Goal: Task Accomplishment & Management: Use online tool/utility

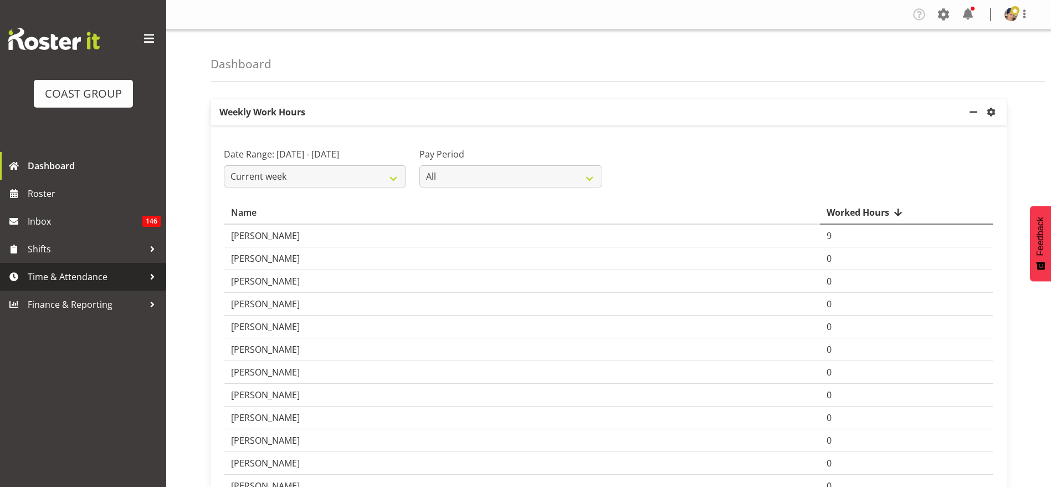
click at [86, 277] on span "Time & Attendance" at bounding box center [86, 276] width 116 height 17
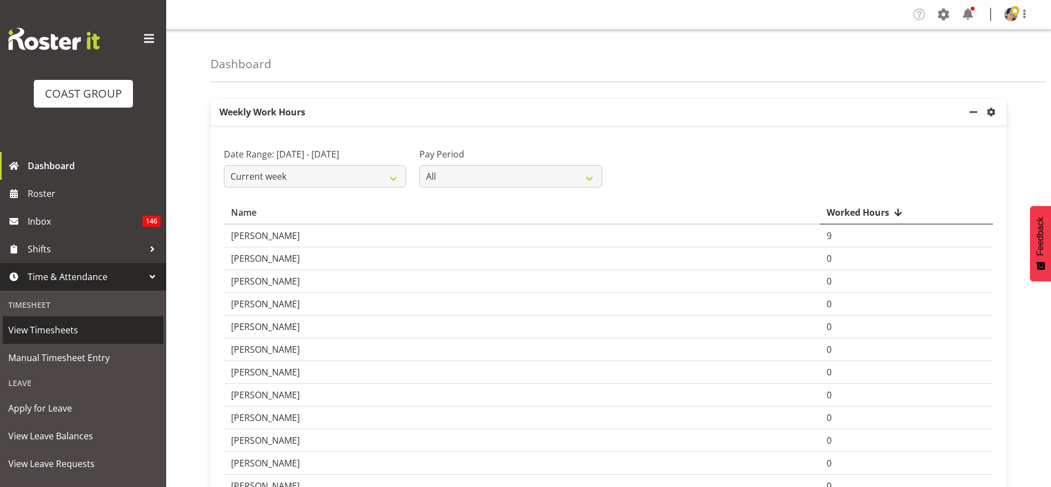
click at [61, 331] on span "View Timesheets" at bounding box center [83, 329] width 150 height 17
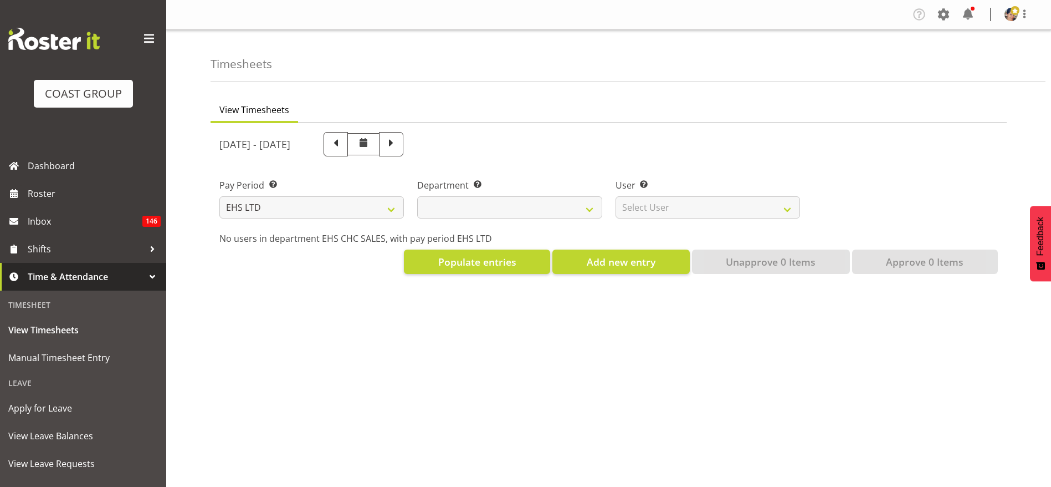
select select "7"
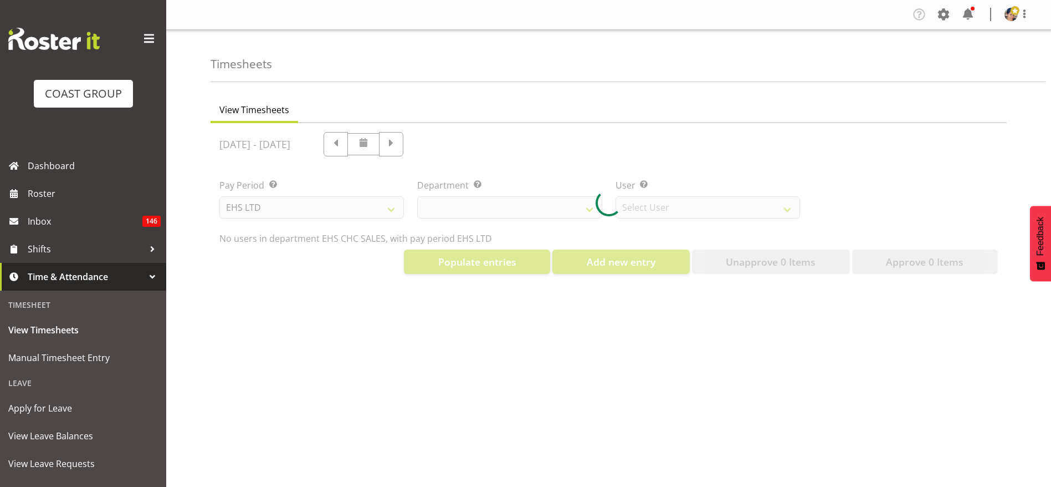
select select "42"
select select "9019"
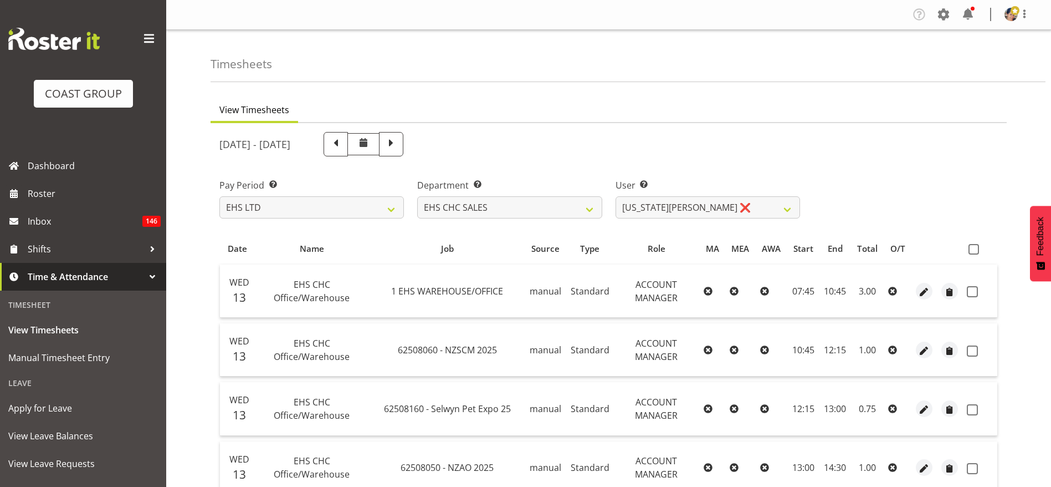
click at [975, 255] on th at bounding box center [980, 248] width 35 height 21
click at [970, 245] on span at bounding box center [974, 249] width 11 height 11
click at [970, 246] on input "checkbox" at bounding box center [972, 249] width 7 height 7
checkbox input "true"
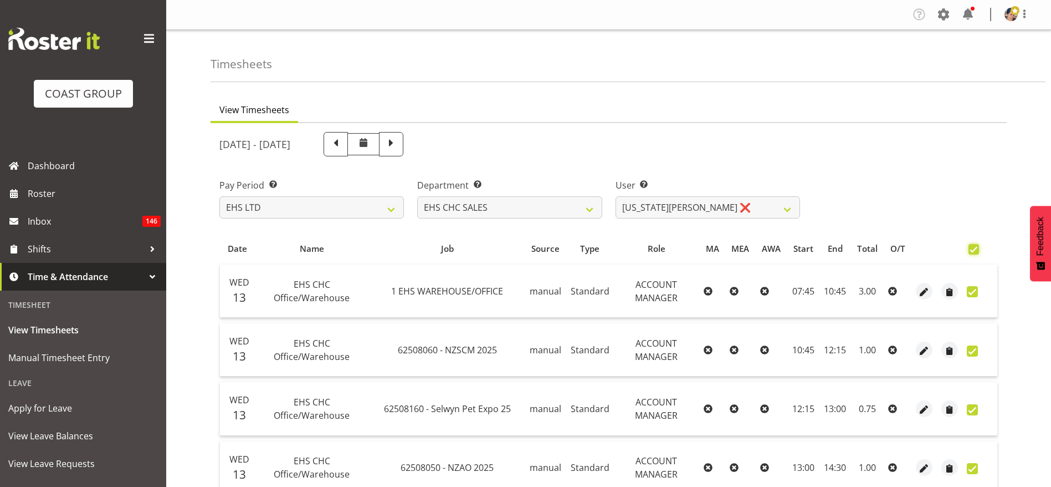
checkbox input "true"
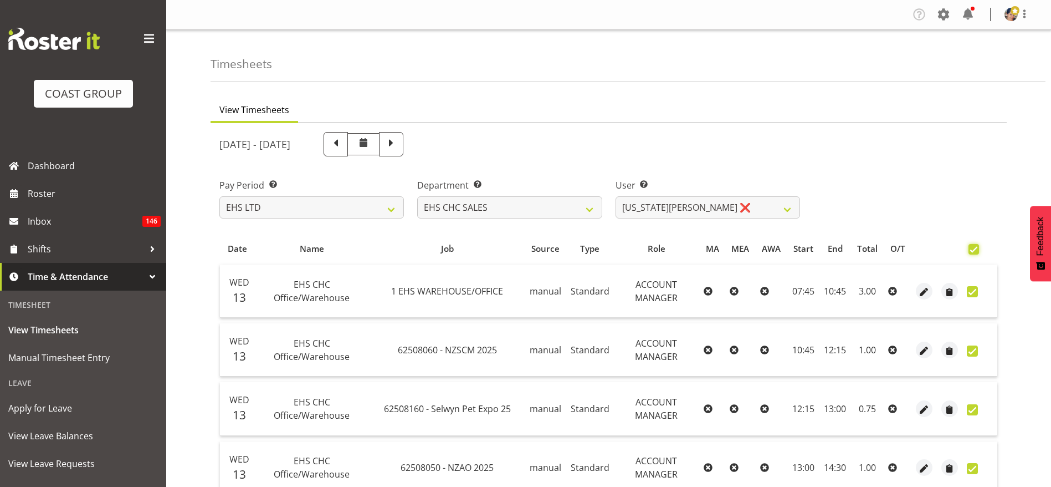
checkbox input "true"
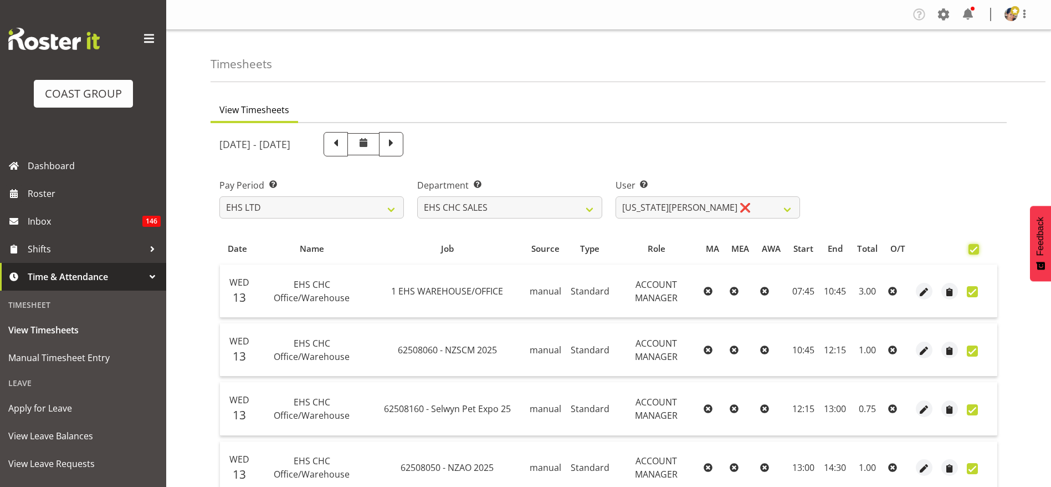
checkbox input "true"
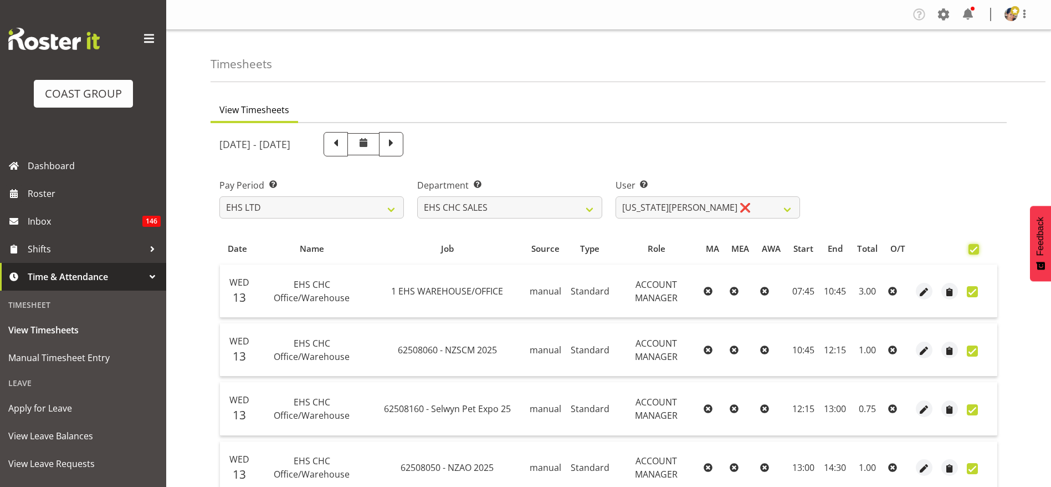
checkbox input "true"
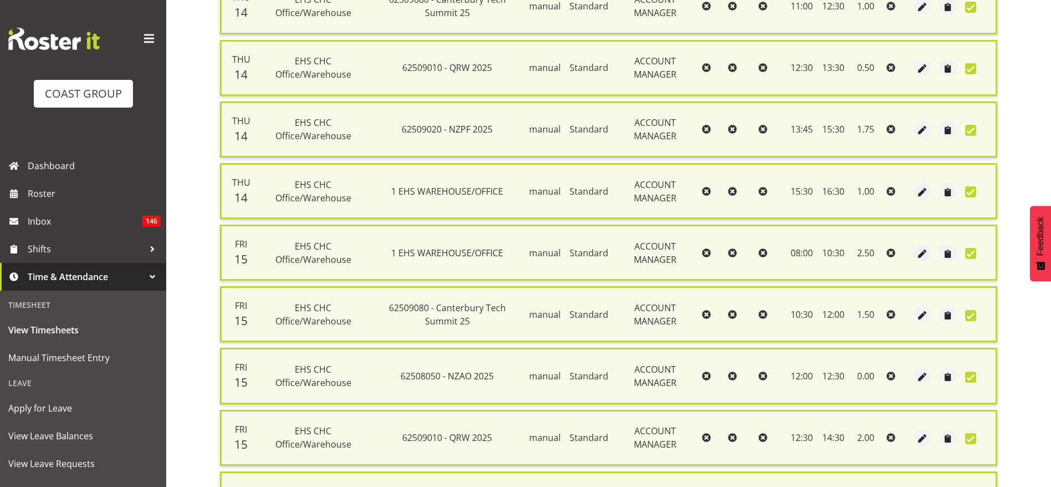
scroll to position [1097, 0]
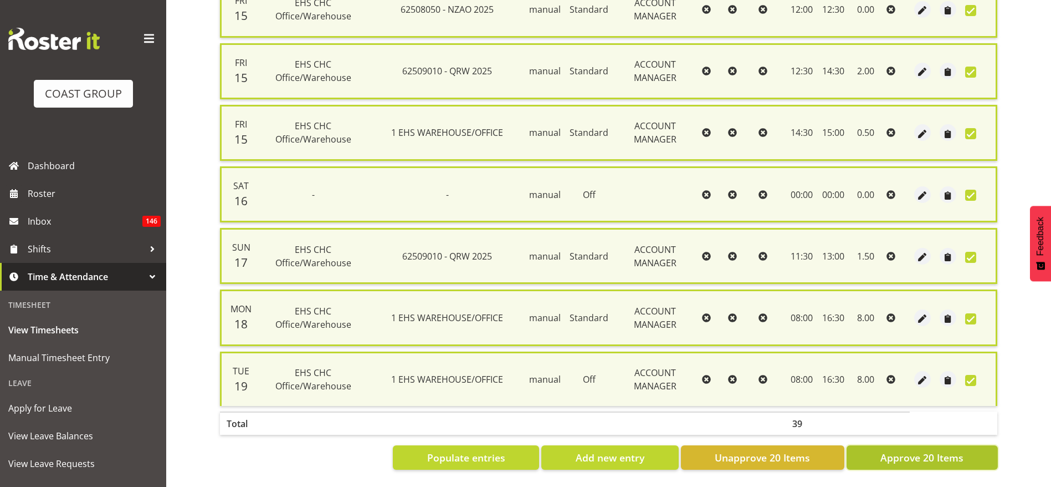
click at [900, 445] on button "Approve 20 Items" at bounding box center [922, 457] width 151 height 24
checkbox input "false"
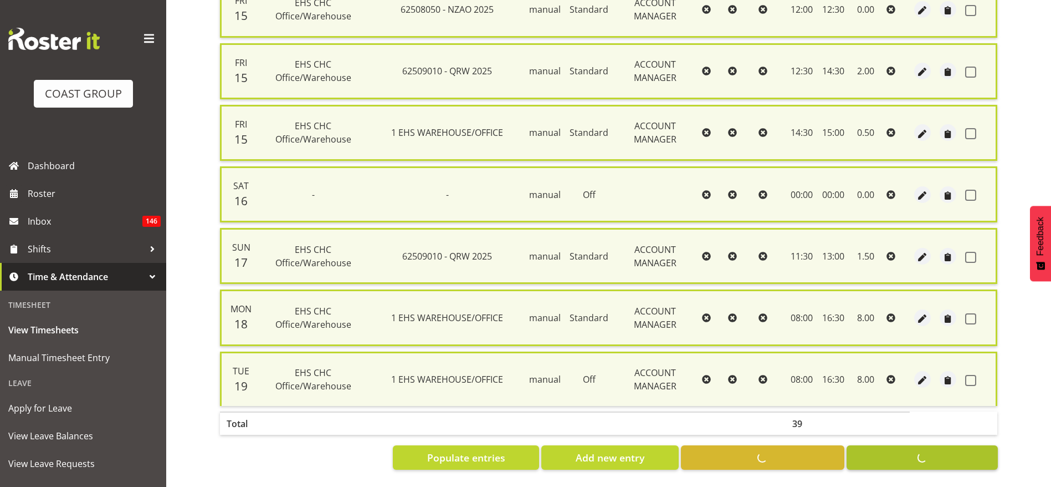
checkbox input "false"
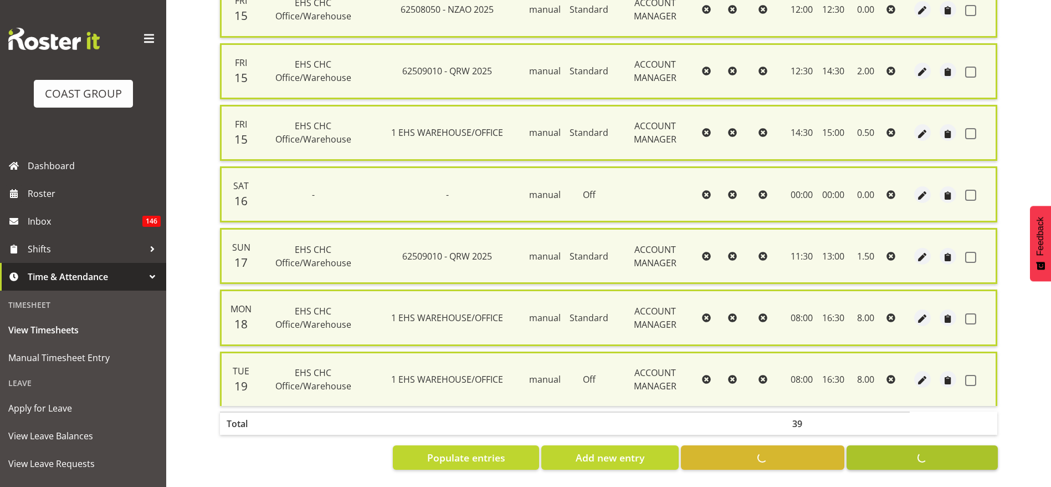
checkbox input "false"
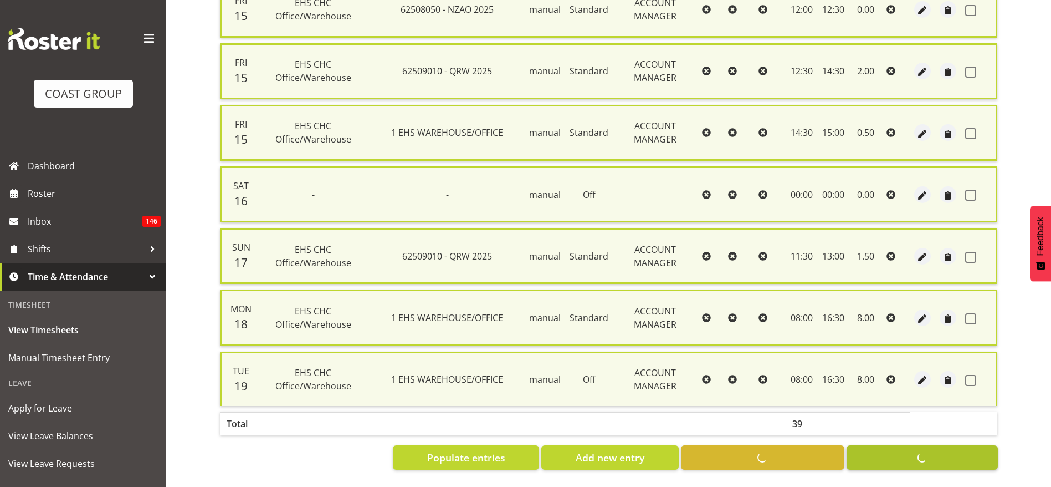
checkbox input "false"
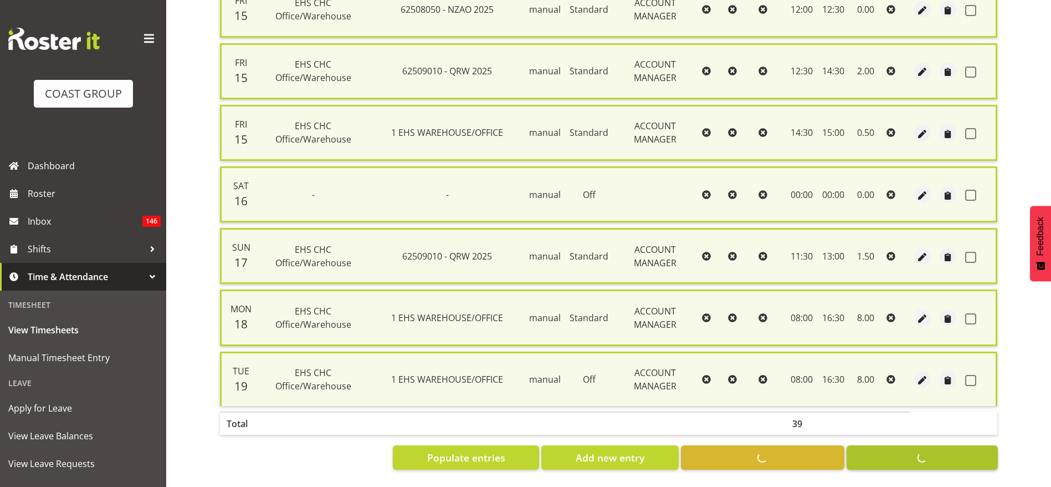
checkbox input "false"
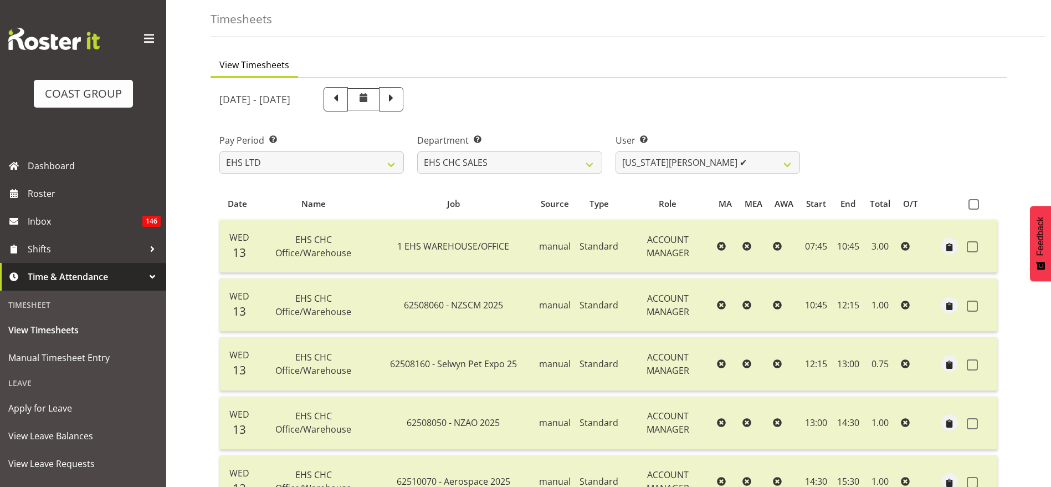
scroll to position [0, 0]
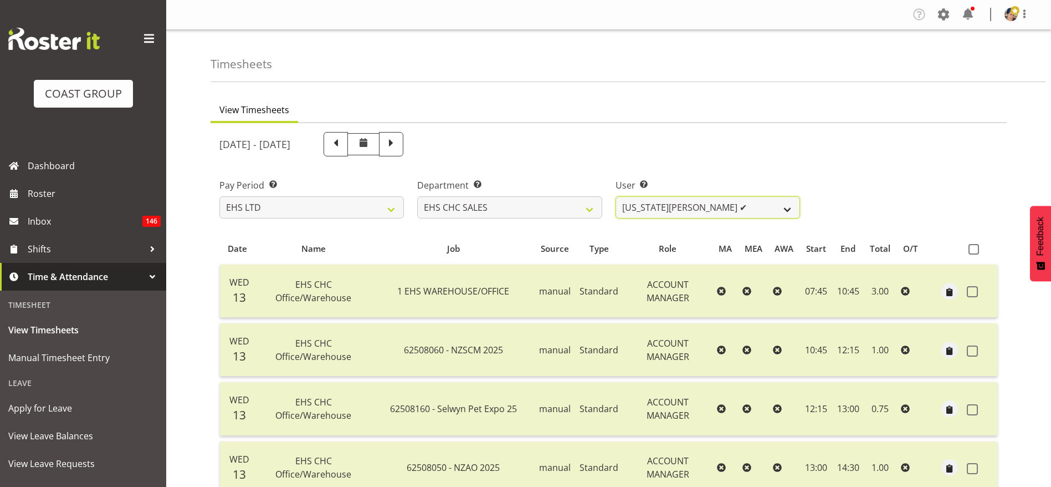
click at [636, 205] on select "[US_STATE][PERSON_NAME] ✔ [PERSON_NAME] ❌ [PERSON_NAME] ❌" at bounding box center [708, 207] width 185 height 22
click at [616, 196] on select "[US_STATE][PERSON_NAME] ✔ [PERSON_NAME] ❌ [PERSON_NAME] ❌" at bounding box center [708, 207] width 185 height 22
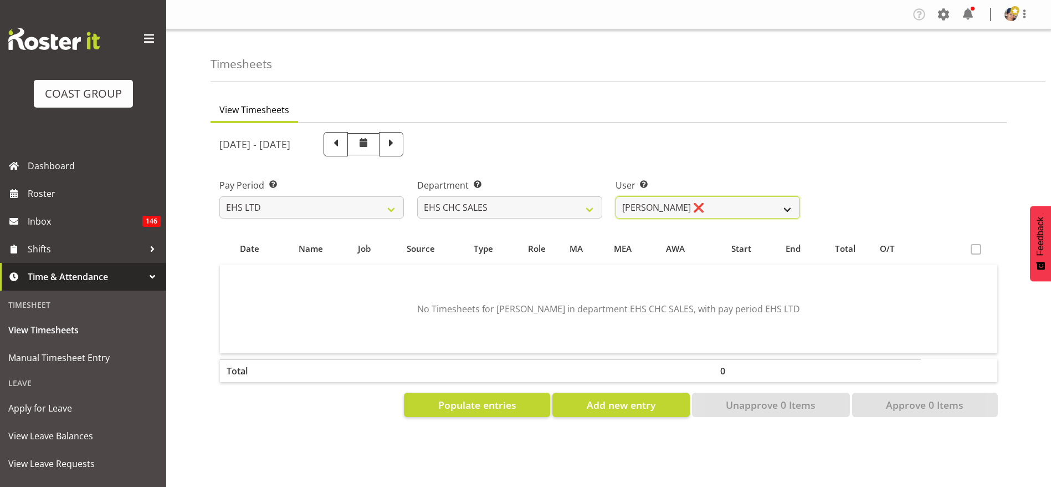
click at [647, 205] on select "[US_STATE][PERSON_NAME] ✔ [PERSON_NAME] ❌ [PERSON_NAME] ❌" at bounding box center [708, 207] width 185 height 22
select select "1148"
click at [616, 196] on select "[US_STATE][PERSON_NAME] ✔ [PERSON_NAME] ❌ [PERSON_NAME] ❌" at bounding box center [708, 207] width 185 height 22
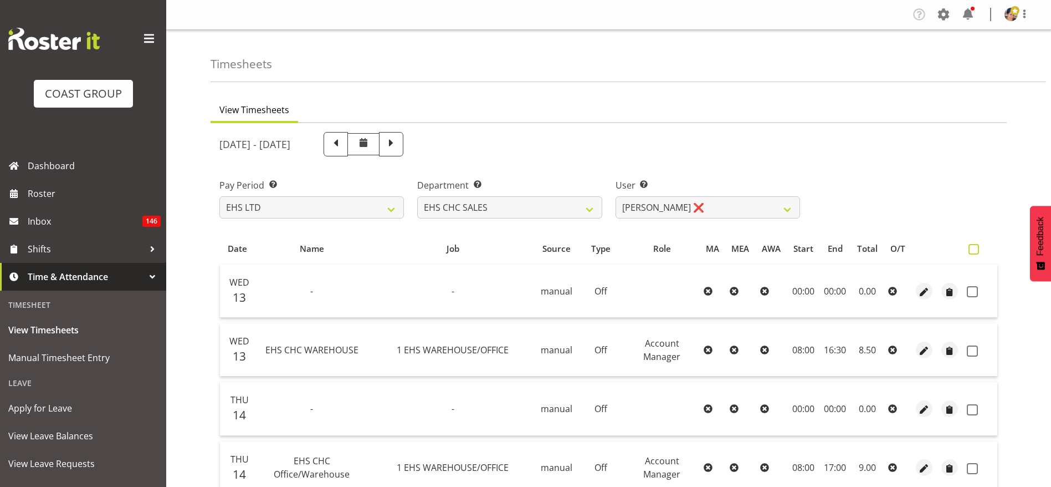
click at [973, 246] on span at bounding box center [974, 249] width 11 height 11
click at [973, 246] on input "checkbox" at bounding box center [972, 249] width 7 height 7
checkbox input "true"
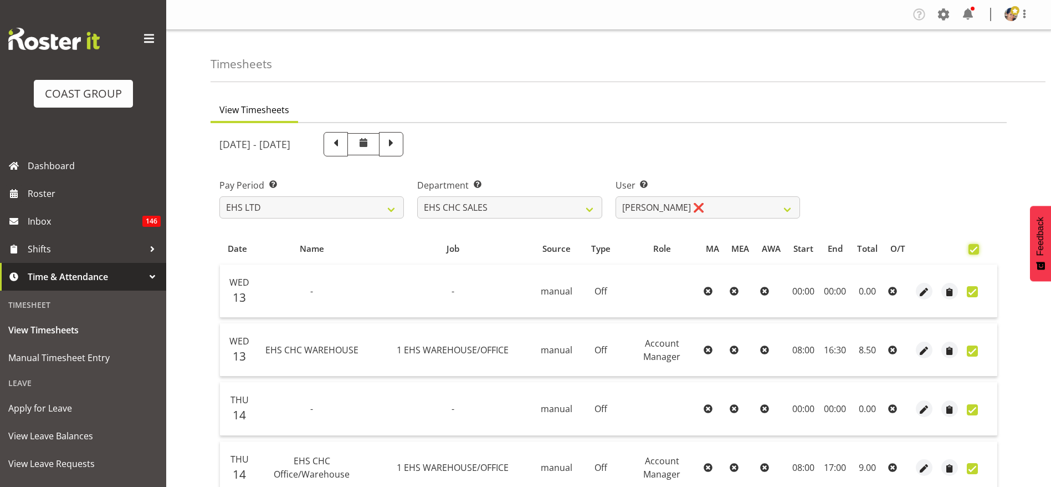
checkbox input "true"
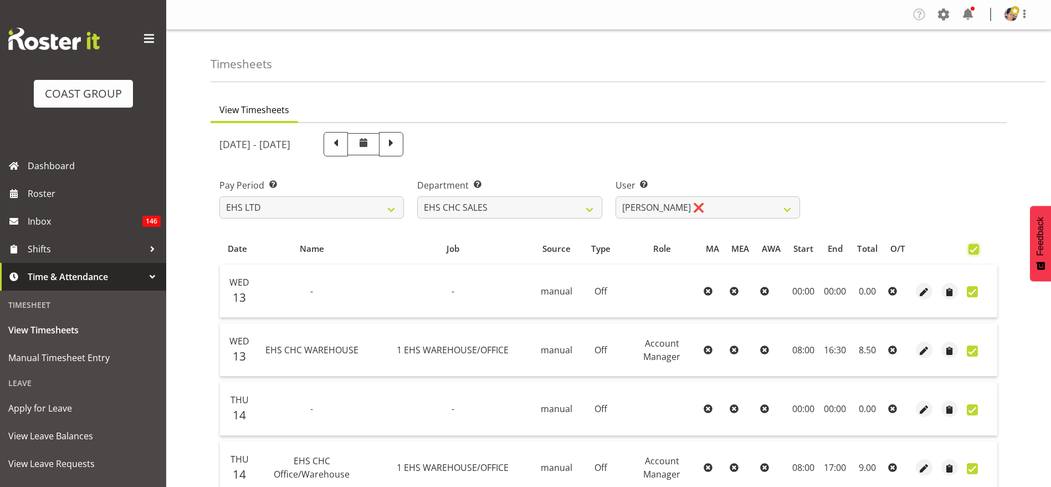
checkbox input "true"
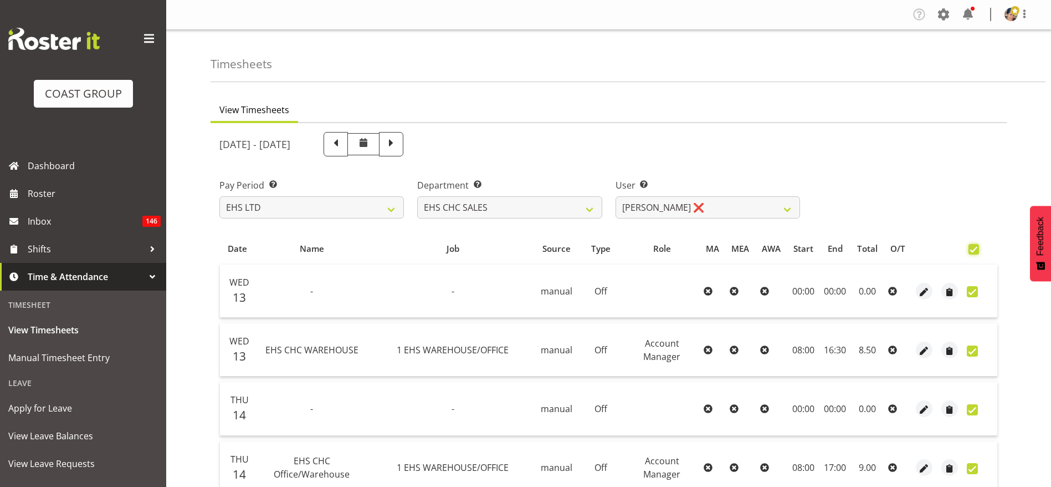
checkbox input "true"
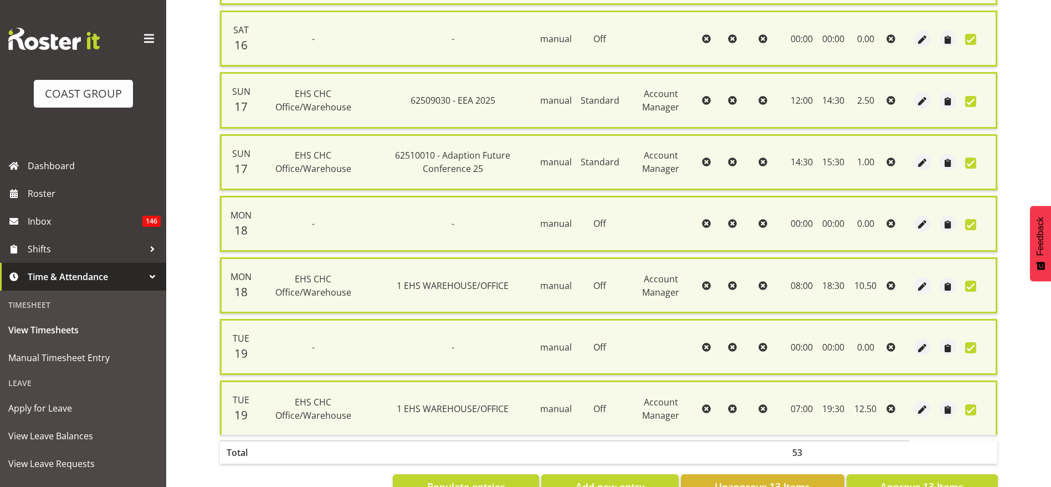
scroll to position [665, 0]
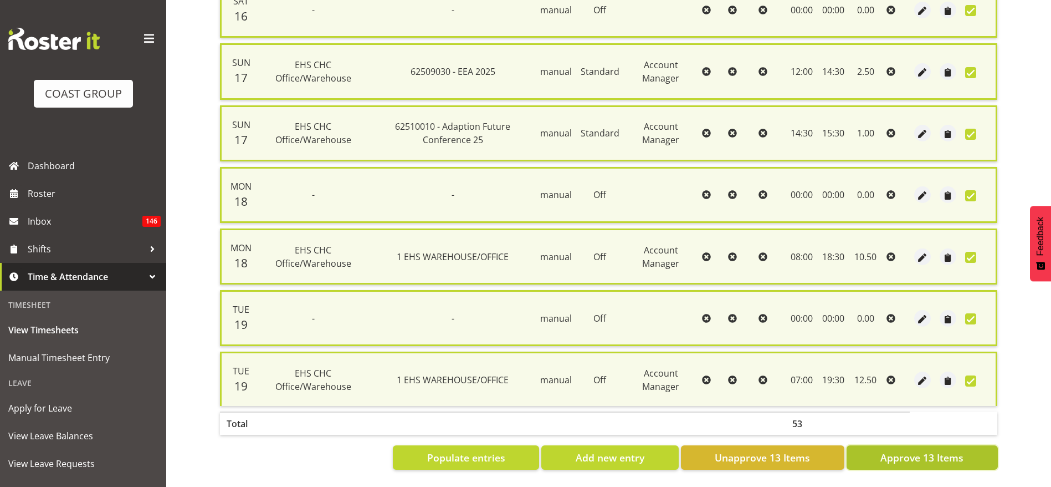
click at [926, 450] on span "Approve 13 Items" at bounding box center [922, 457] width 83 height 14
checkbox input "false"
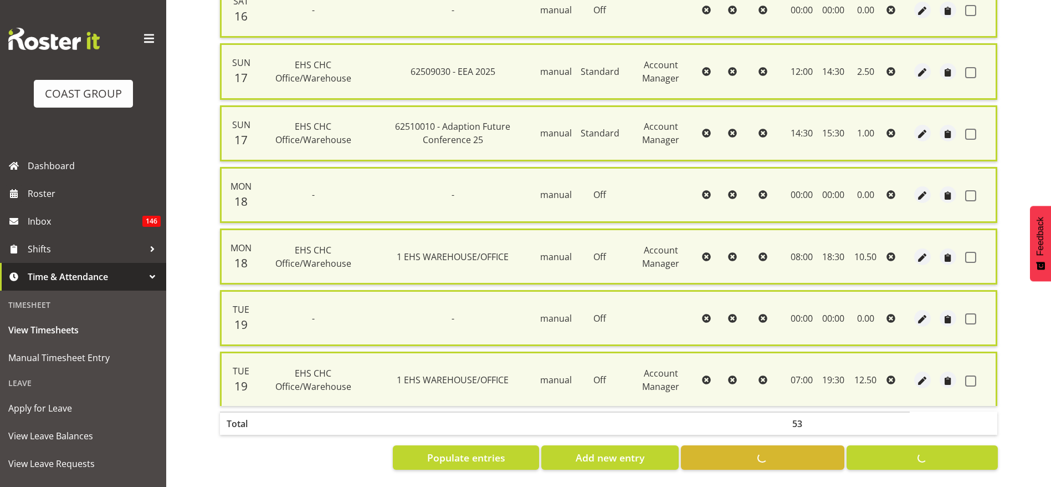
checkbox input "false"
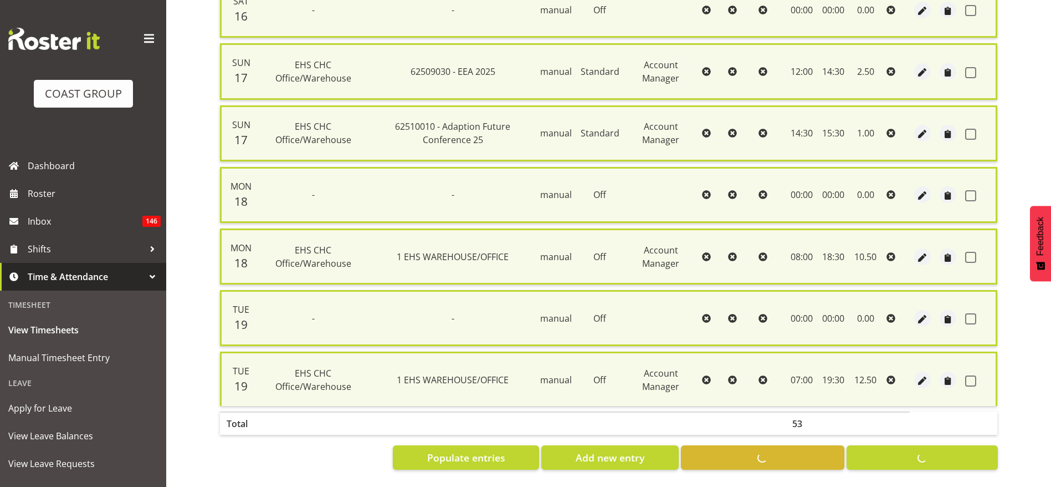
checkbox input "false"
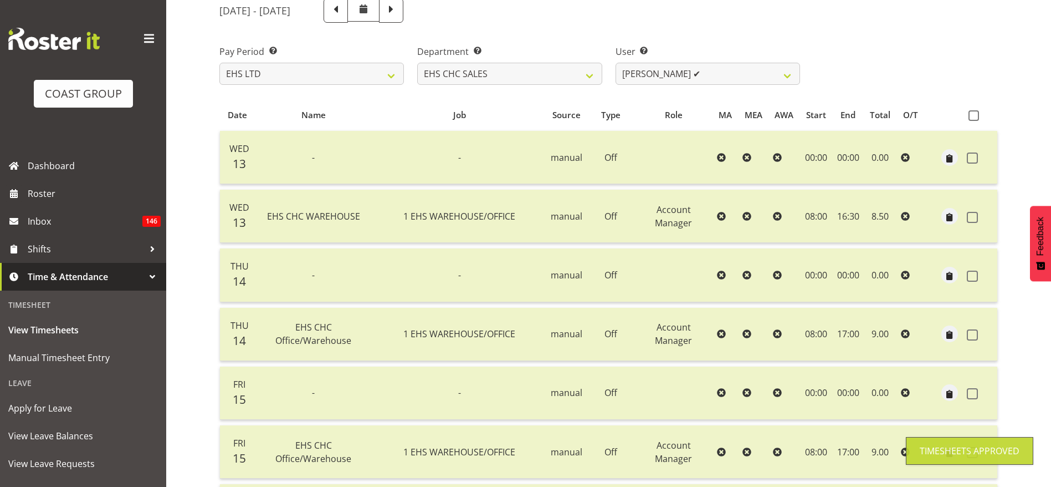
scroll to position [0, 0]
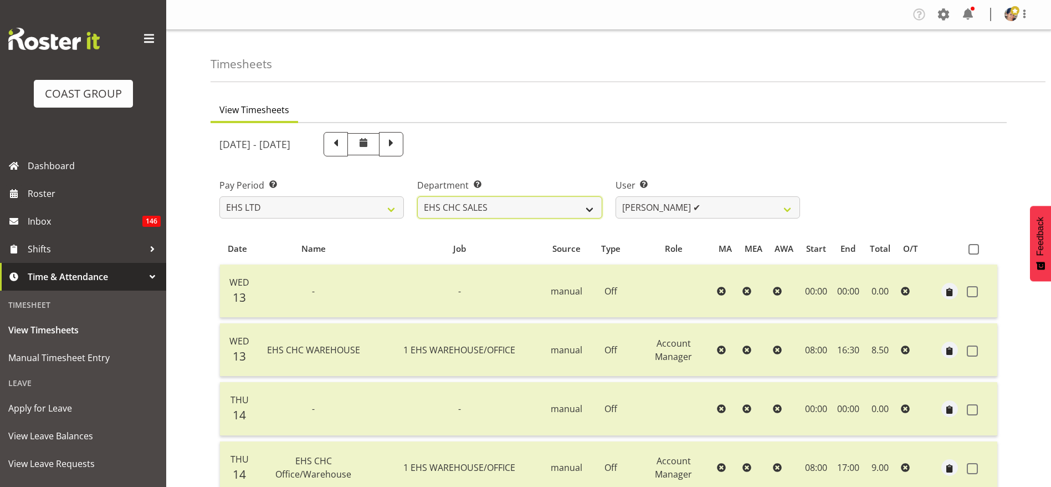
click at [453, 210] on select "EHS CHC OPS EHS CHC SALES" at bounding box center [509, 207] width 185 height 22
select select "41"
click at [417, 196] on select "EHS CHC OPS EHS CHC SALES" at bounding box center [509, 207] width 185 height 22
select select "11515"
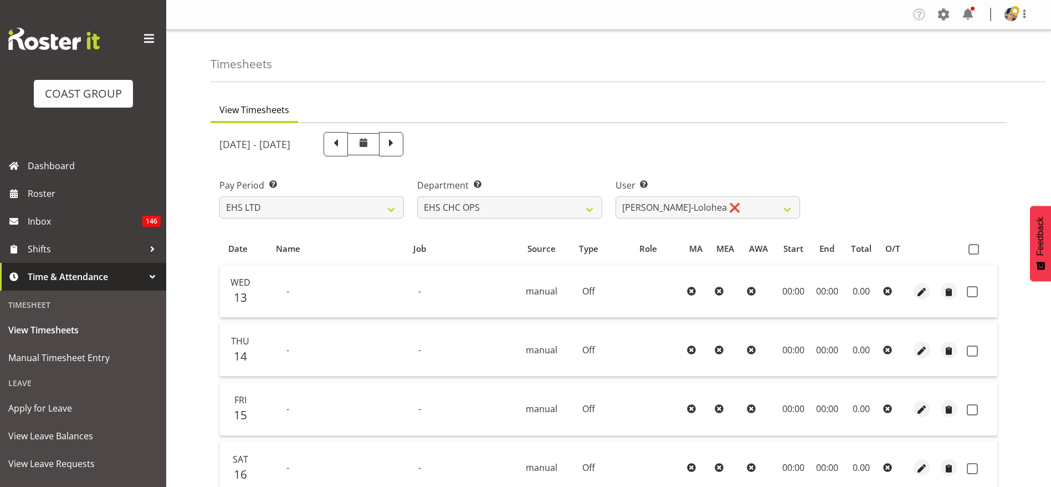
drag, startPoint x: 980, startPoint y: 249, endPoint x: 959, endPoint y: 251, distance: 20.6
click at [977, 249] on label at bounding box center [977, 249] width 16 height 11
click at [976, 249] on input "checkbox" at bounding box center [972, 249] width 7 height 7
checkbox input "true"
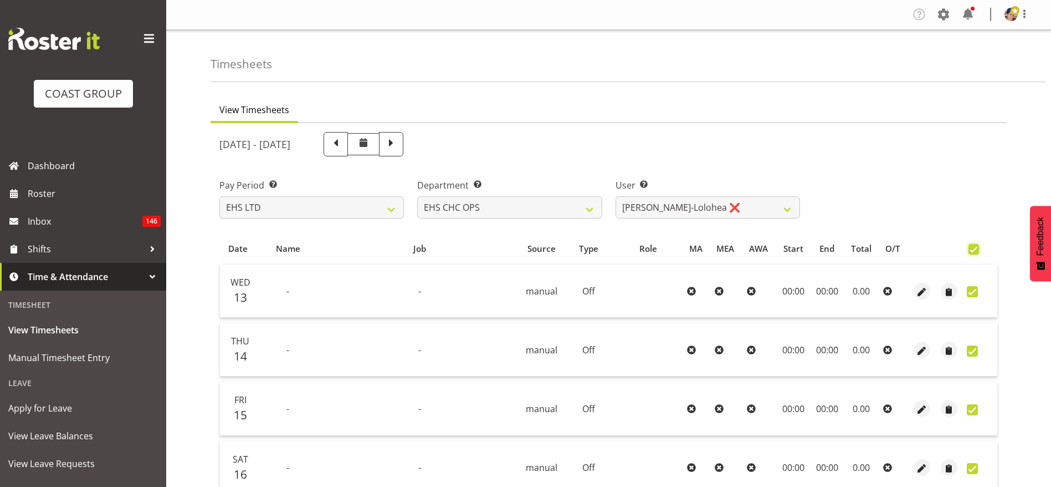
checkbox input "true"
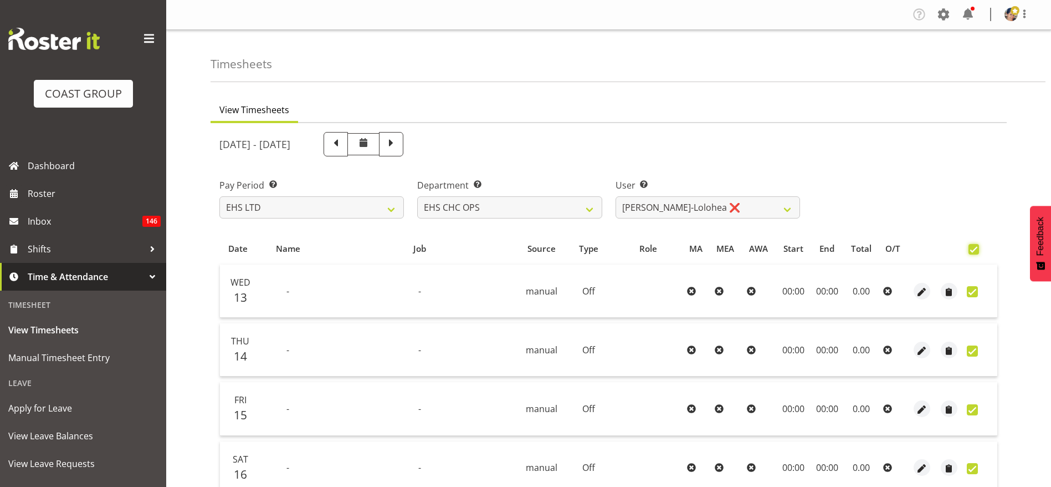
checkbox input "true"
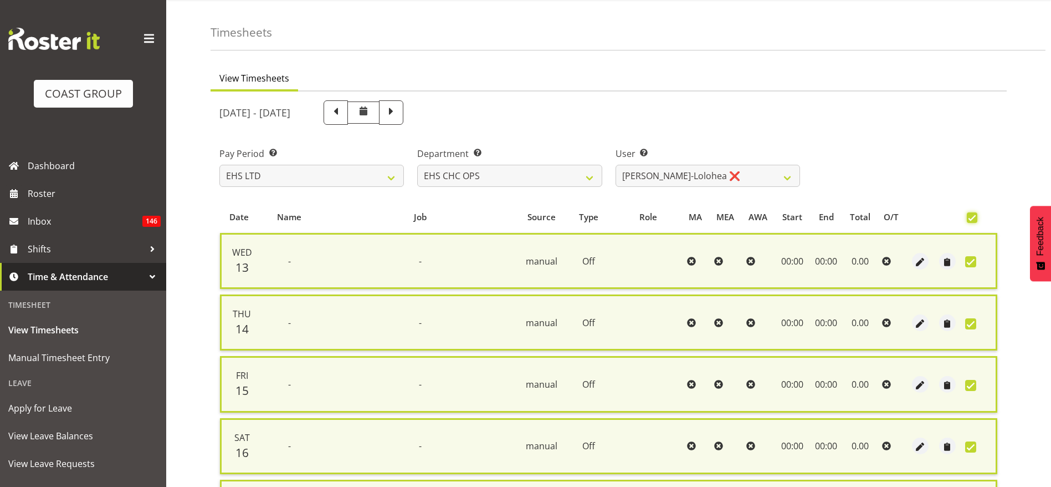
scroll to position [295, 0]
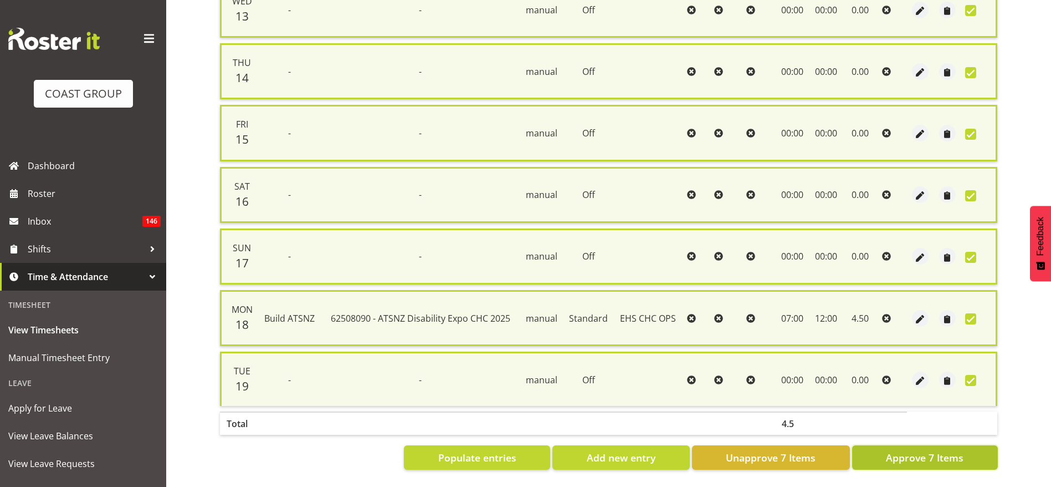
click at [929, 450] on span "Approve 7 Items" at bounding box center [925, 457] width 78 height 14
checkbox input "false"
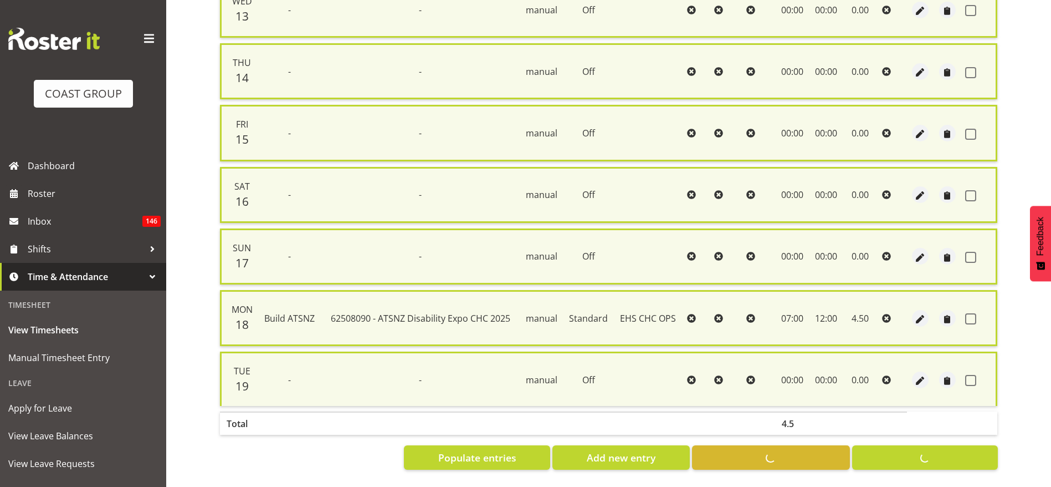
checkbox input "false"
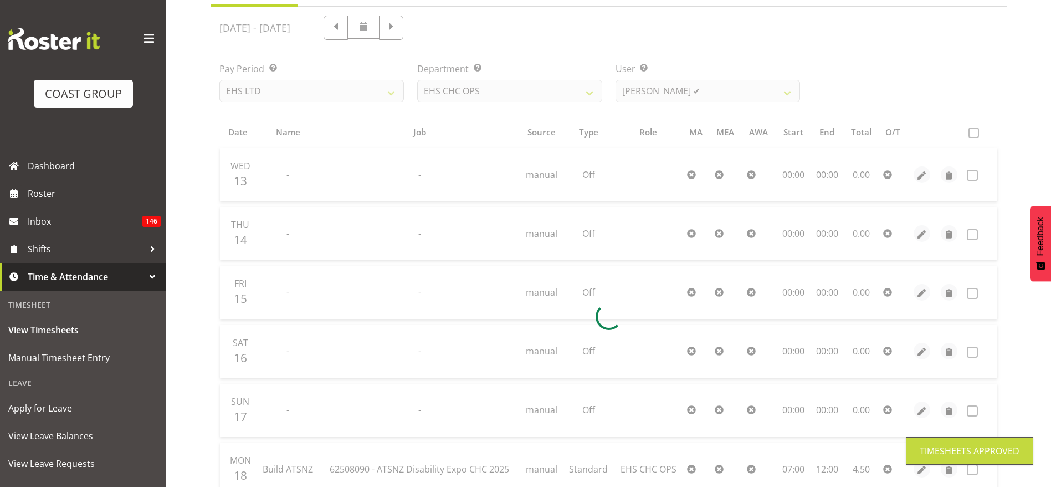
scroll to position [28, 0]
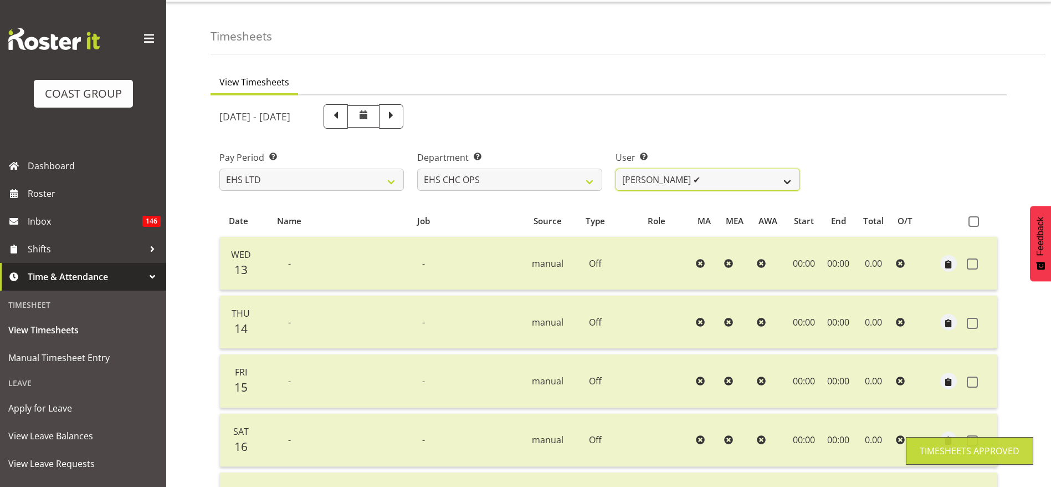
click at [670, 181] on select "[PERSON_NAME] ✔ [PERSON_NAME] ❌ [PERSON_NAME] ❌ [PERSON_NAME] ❌ [PERSON_NAME] ❌…" at bounding box center [708, 179] width 185 height 22
select select "11371"
click at [616, 168] on select "[PERSON_NAME] ✔ [PERSON_NAME] ❌ [PERSON_NAME] ❌ [PERSON_NAME] ❌ [PERSON_NAME] ❌…" at bounding box center [708, 179] width 185 height 22
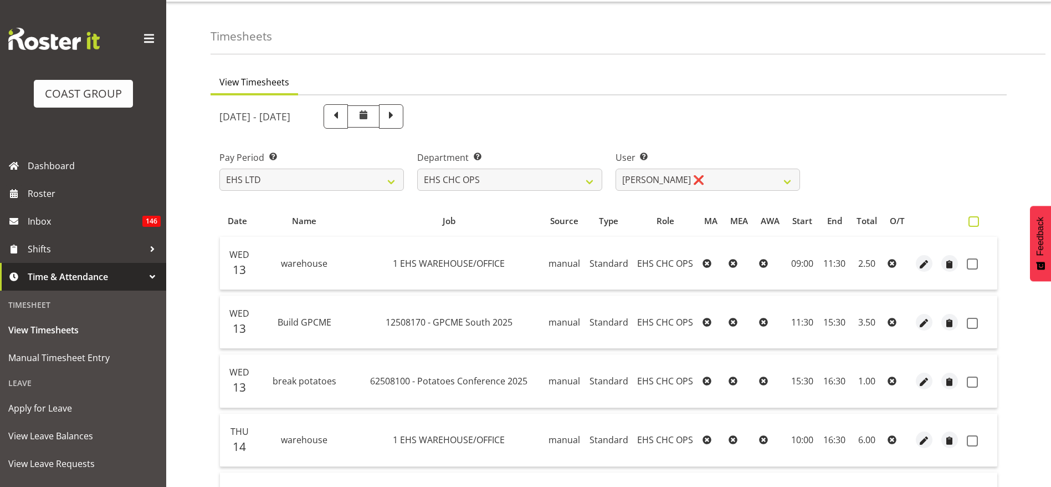
click at [976, 222] on span at bounding box center [974, 221] width 11 height 11
click at [976, 222] on input "checkbox" at bounding box center [972, 221] width 7 height 7
checkbox input "true"
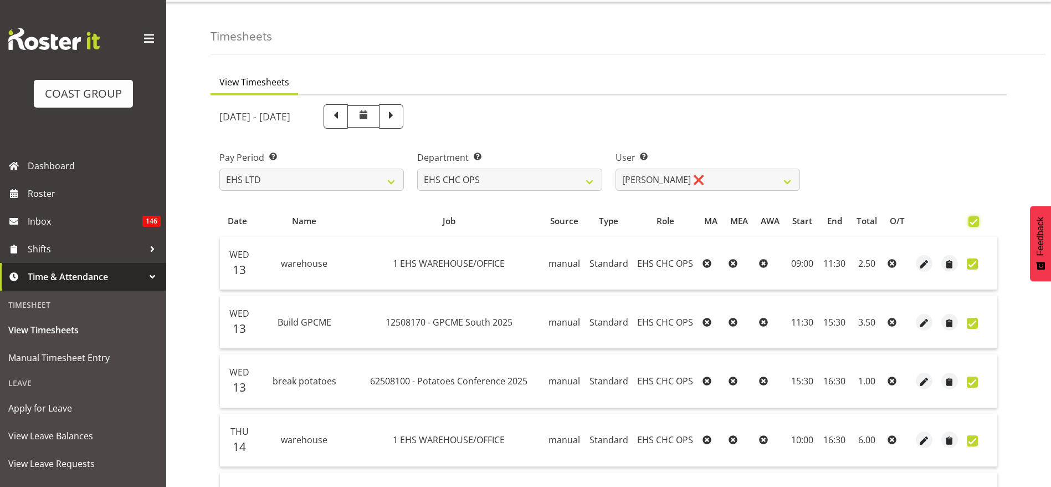
checkbox input "true"
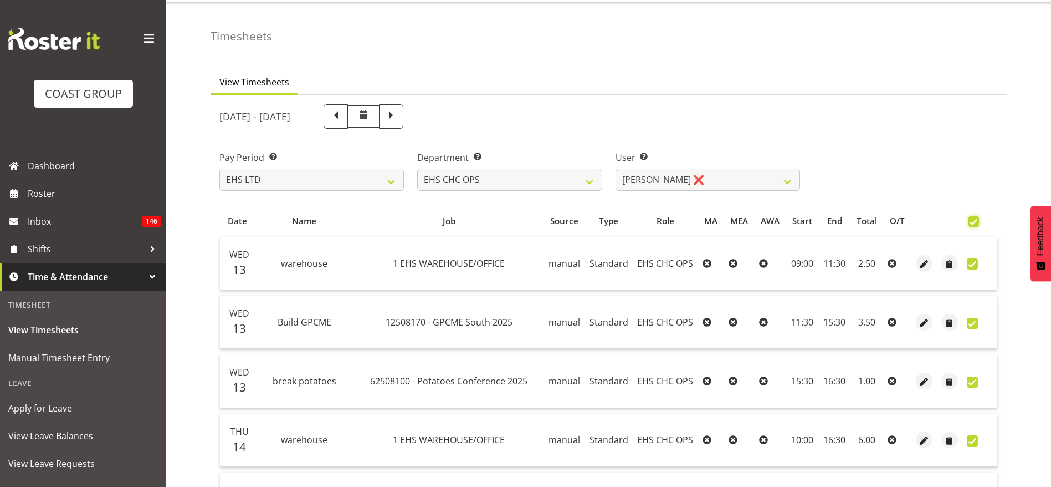
checkbox input "true"
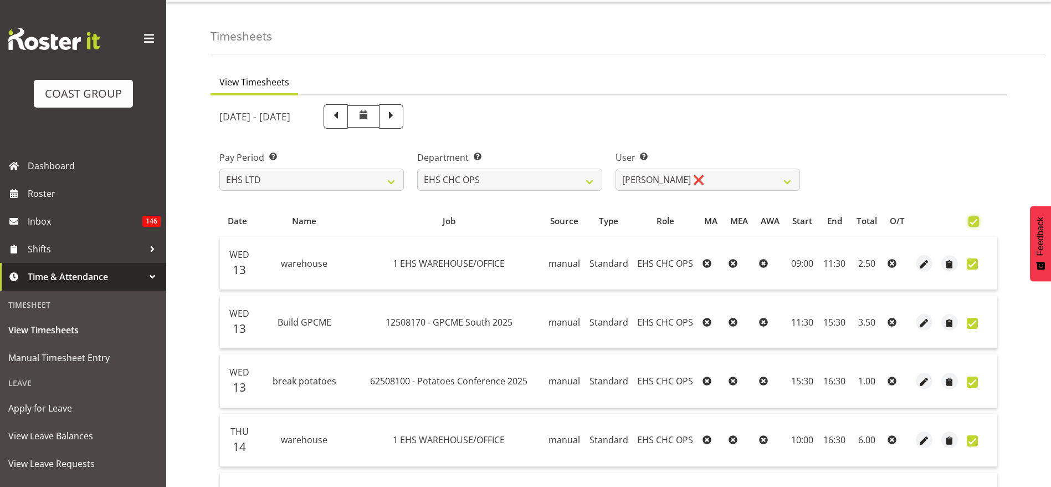
checkbox input "true"
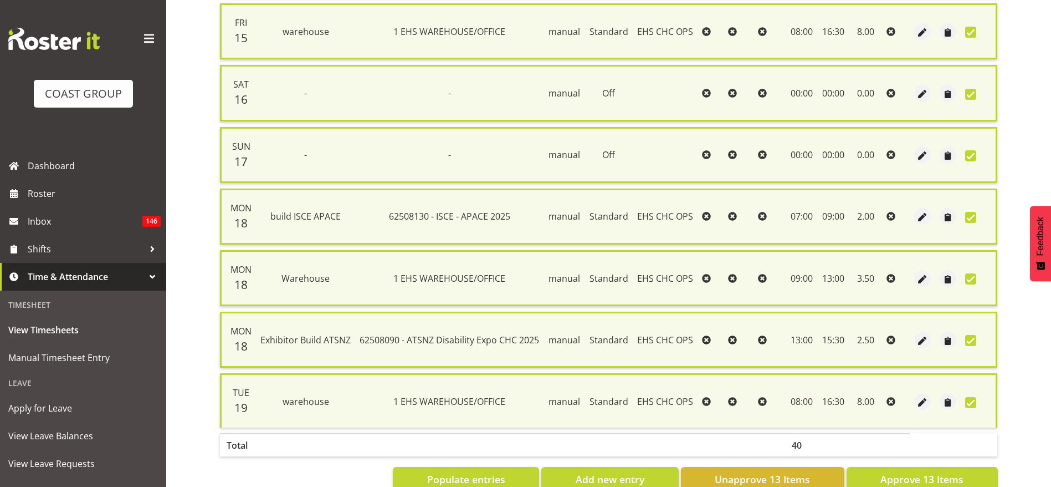
scroll to position [665, 0]
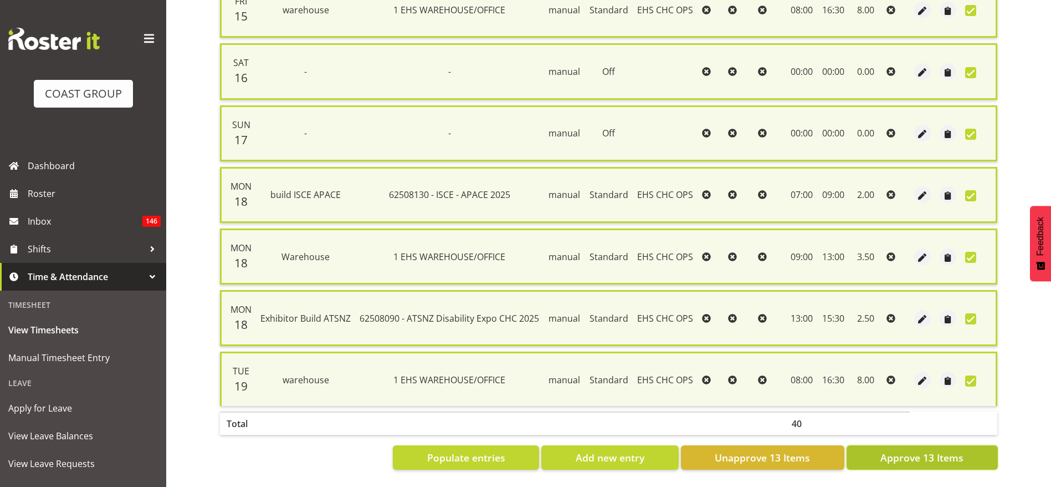
click at [899, 450] on span "Approve 13 Items" at bounding box center [922, 457] width 83 height 14
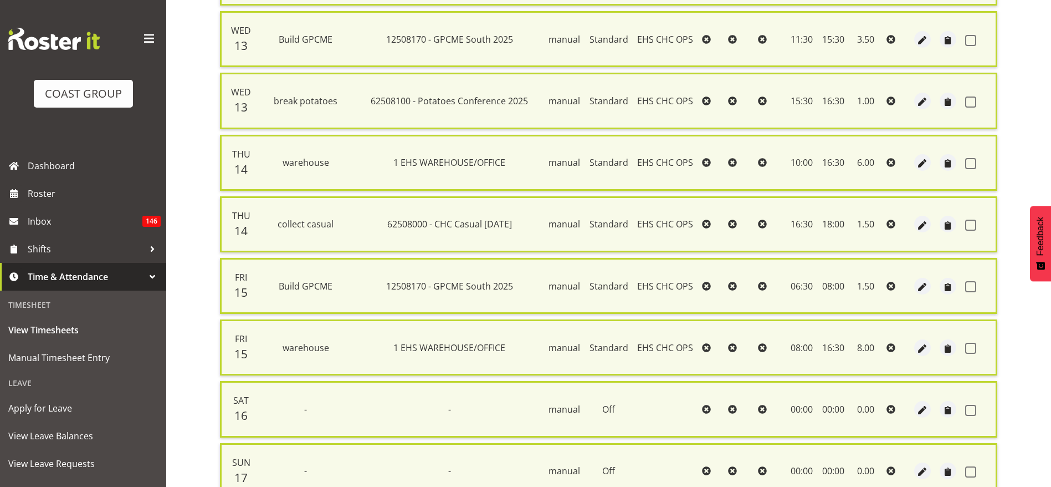
checkbox input "false"
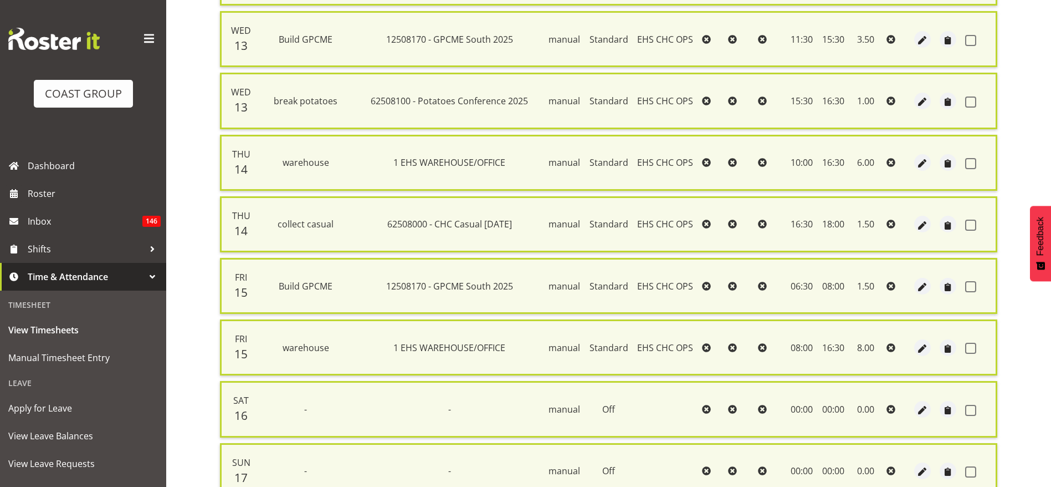
checkbox input "false"
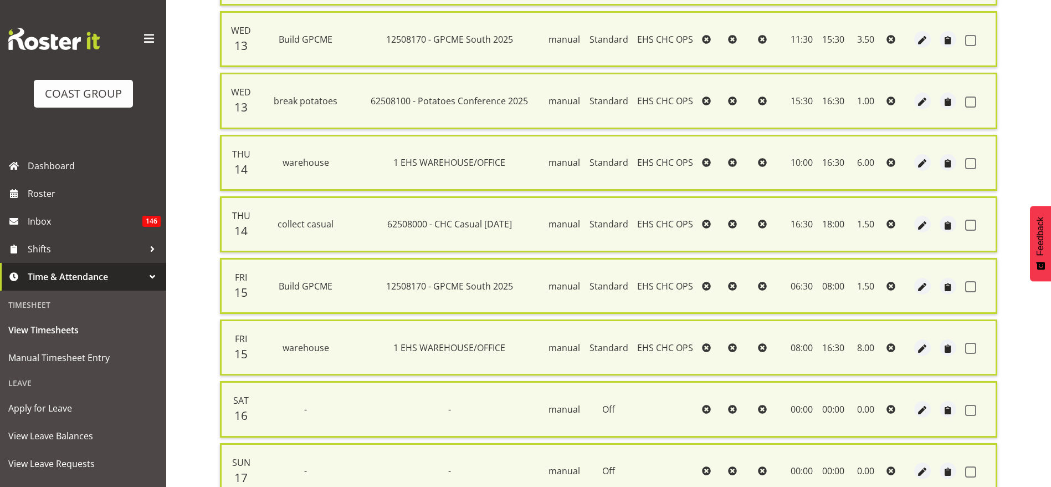
checkbox input "false"
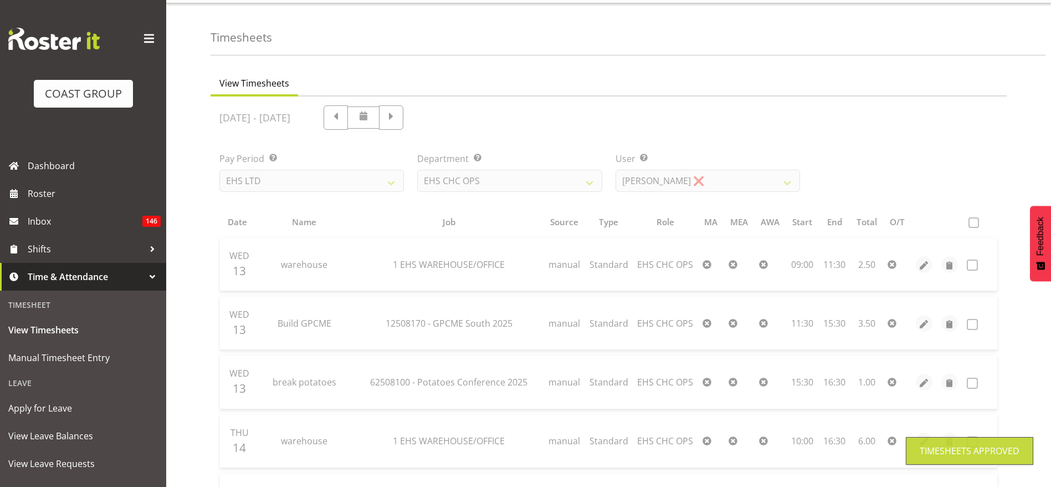
scroll to position [0, 0]
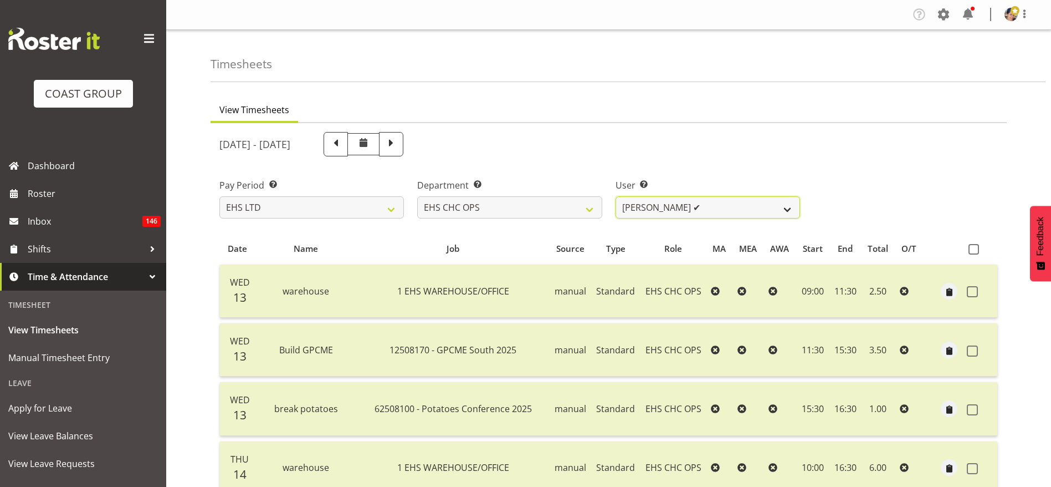
click at [742, 210] on select "[PERSON_NAME] ✔ [PERSON_NAME] ✔ [PERSON_NAME] ❌ [PERSON_NAME] ❌ [PERSON_NAME] ❌…" at bounding box center [708, 207] width 185 height 22
select select "11514"
click at [616, 196] on select "[PERSON_NAME] ✔ [PERSON_NAME] ✔ [PERSON_NAME] ❌ [PERSON_NAME] ❌ [PERSON_NAME] ❌…" at bounding box center [708, 207] width 185 height 22
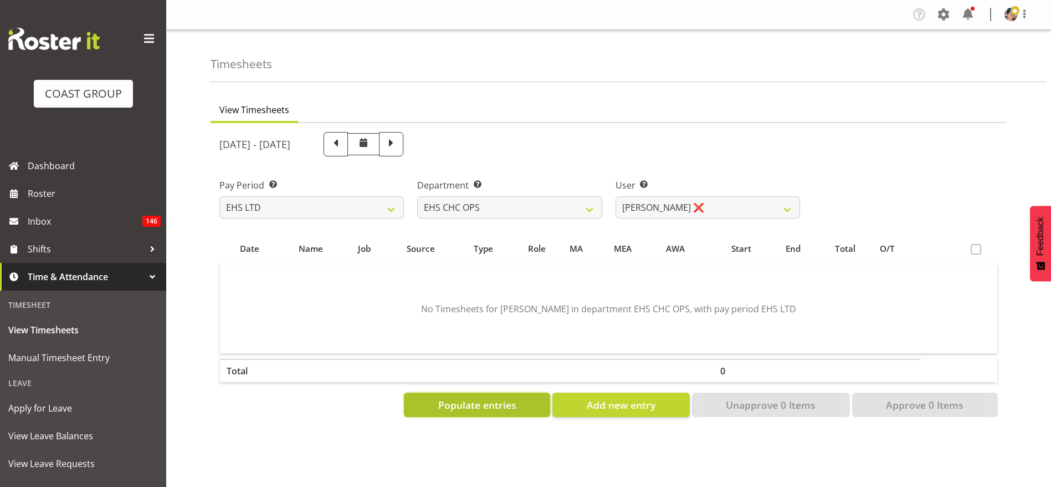
click at [490, 397] on span "Populate entries" at bounding box center [477, 404] width 78 height 14
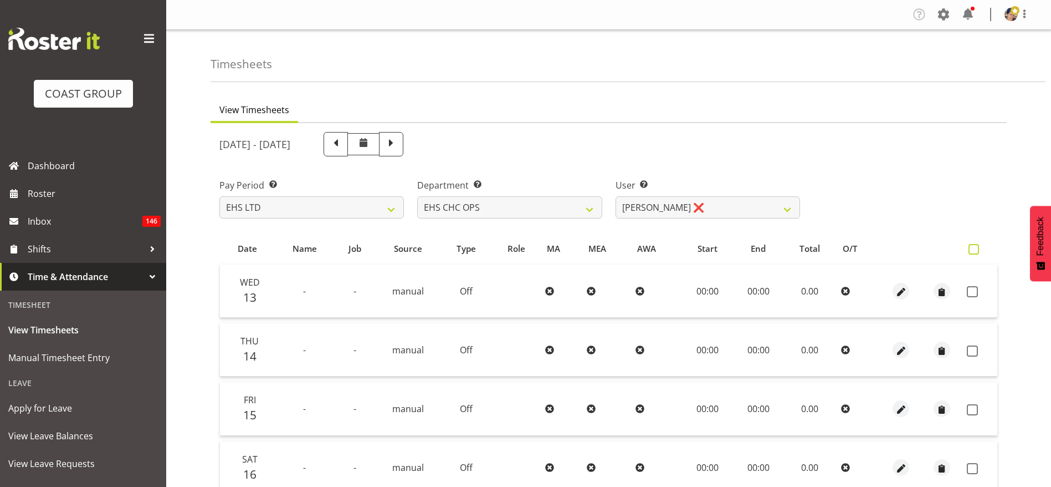
click at [973, 252] on span at bounding box center [974, 249] width 11 height 11
click at [973, 252] on input "checkbox" at bounding box center [972, 249] width 7 height 7
checkbox input "true"
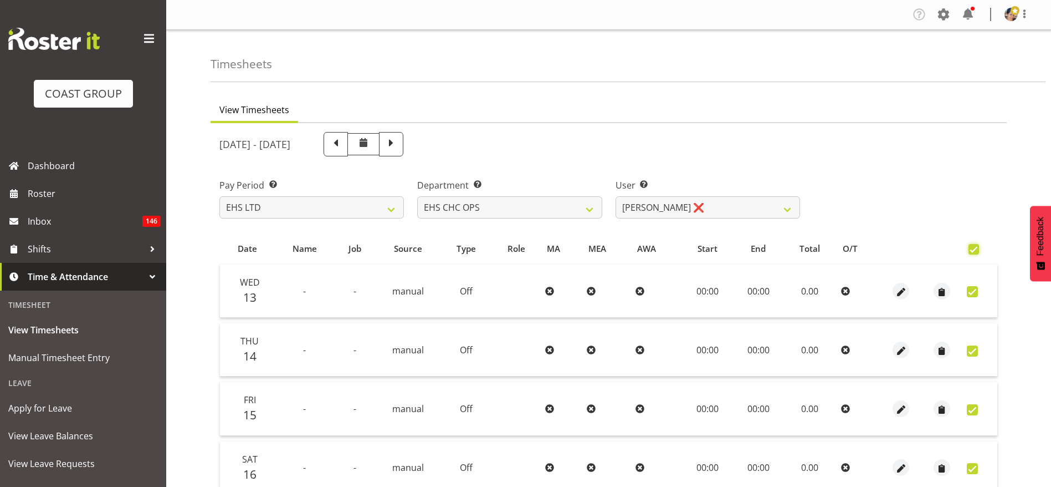
checkbox input "true"
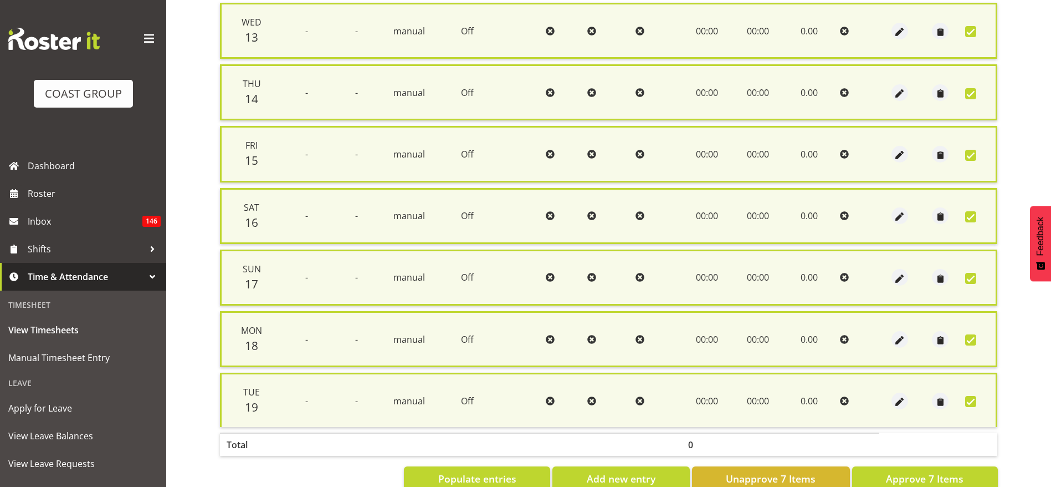
scroll to position [295, 0]
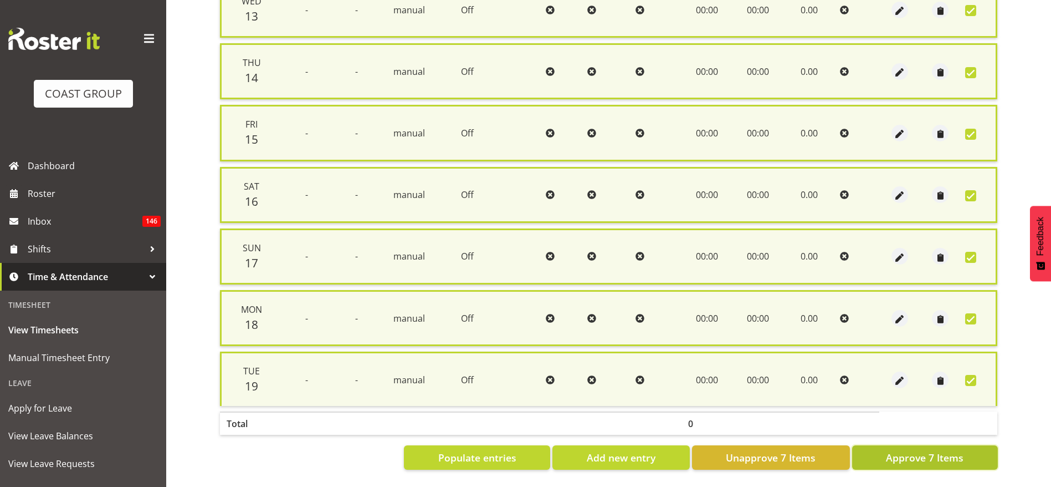
click at [891, 450] on span "Approve 7 Items" at bounding box center [925, 457] width 78 height 14
checkbox input "false"
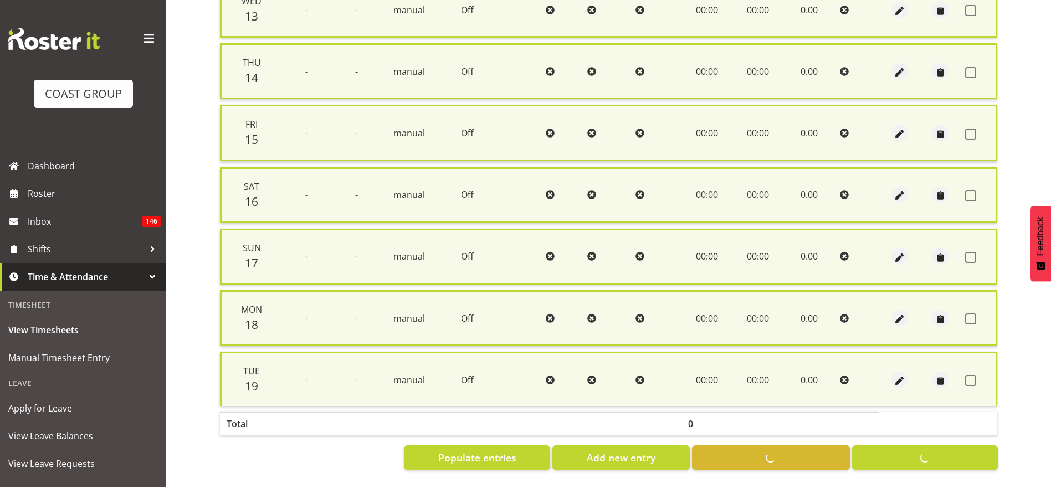
checkbox input "false"
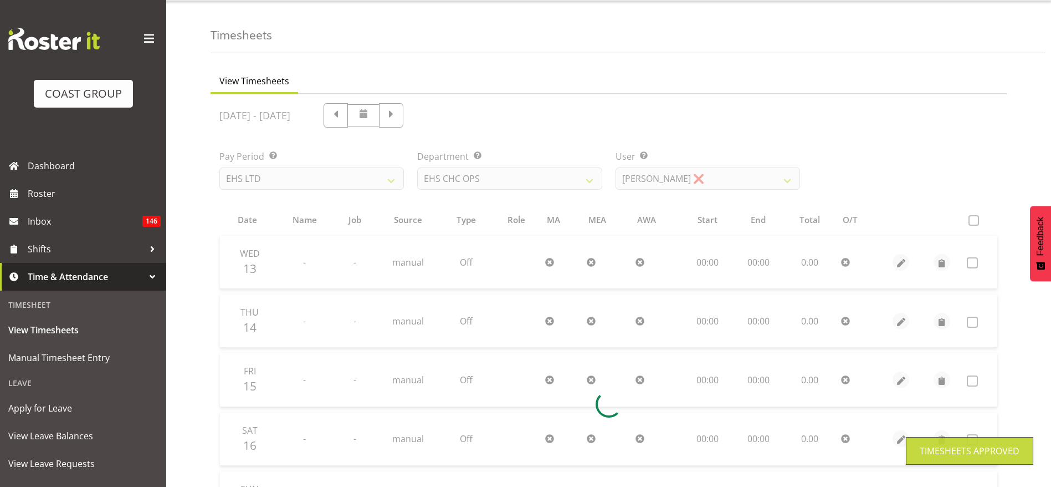
scroll to position [0, 0]
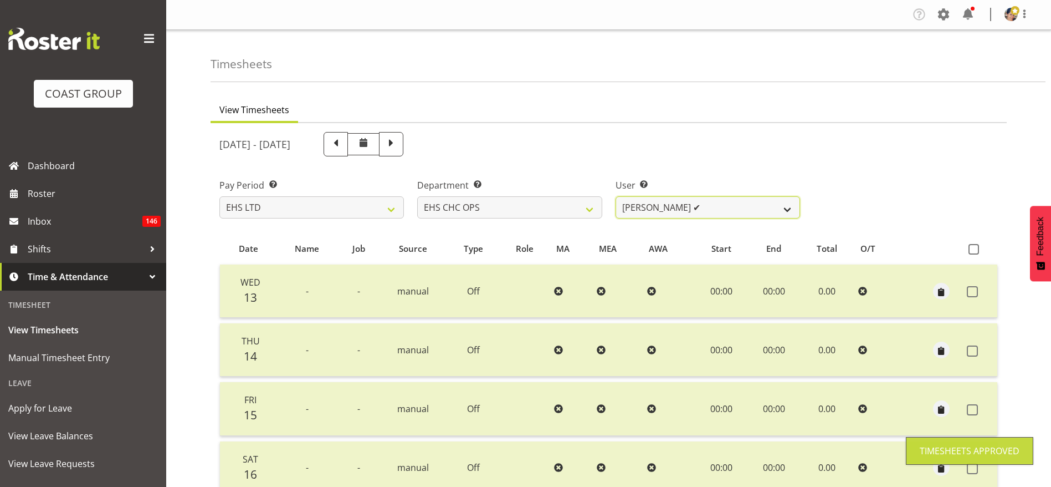
click at [644, 208] on select "[PERSON_NAME] ✔ [PERSON_NAME] ✔ [PERSON_NAME] ✔ [PERSON_NAME] ❌ [PERSON_NAME] ❌…" at bounding box center [708, 207] width 185 height 22
click at [661, 210] on select "[PERSON_NAME] ✔ [PERSON_NAME] ✔ [PERSON_NAME] ✔ [PERSON_NAME] ❌ [PERSON_NAME] ❌…" at bounding box center [708, 207] width 185 height 22
select select "11512"
click at [616, 196] on select "[PERSON_NAME] ✔ [PERSON_NAME] ✔ [PERSON_NAME] ✔ [PERSON_NAME] ❌ [PERSON_NAME] ❌…" at bounding box center [708, 207] width 185 height 22
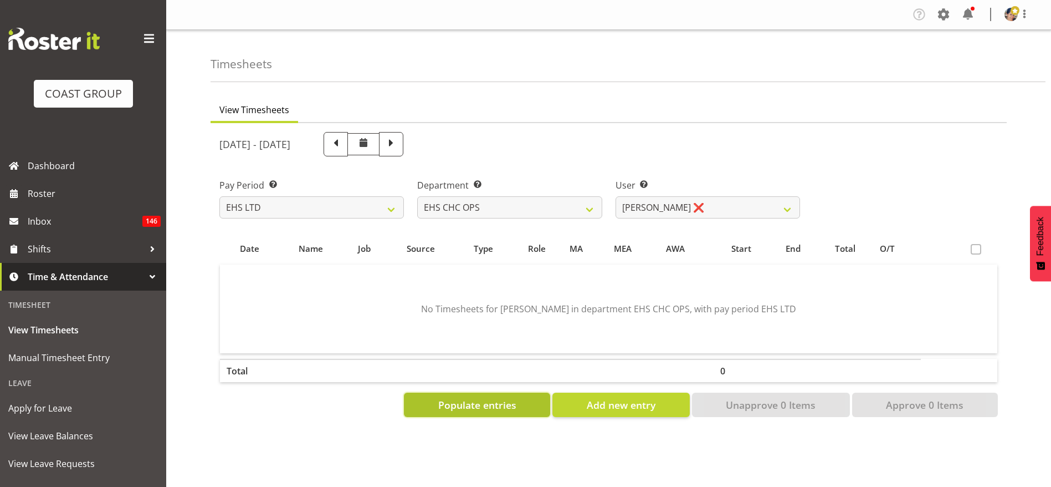
click at [448, 407] on span "Populate entries" at bounding box center [477, 404] width 78 height 14
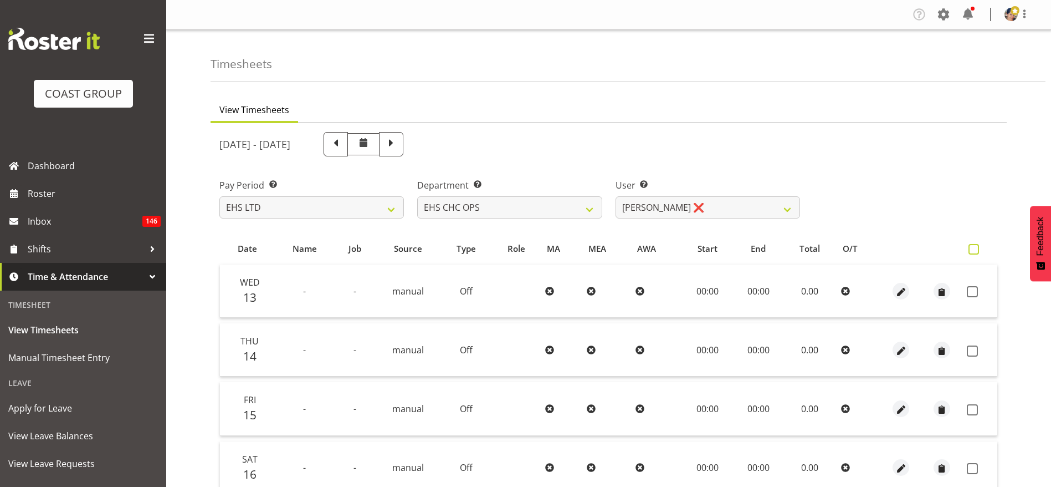
click at [976, 247] on span at bounding box center [974, 249] width 11 height 11
click at [976, 247] on input "checkbox" at bounding box center [972, 249] width 7 height 7
checkbox input "true"
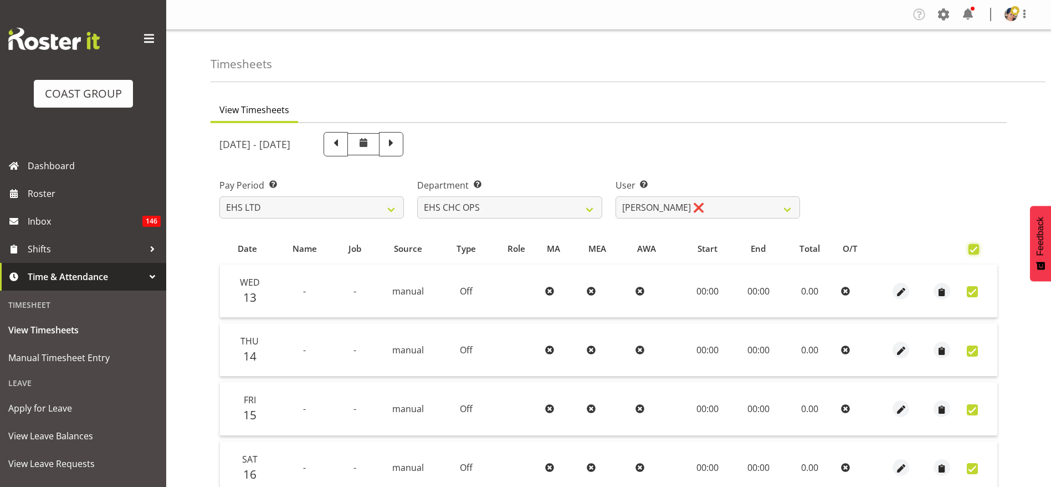
checkbox input "true"
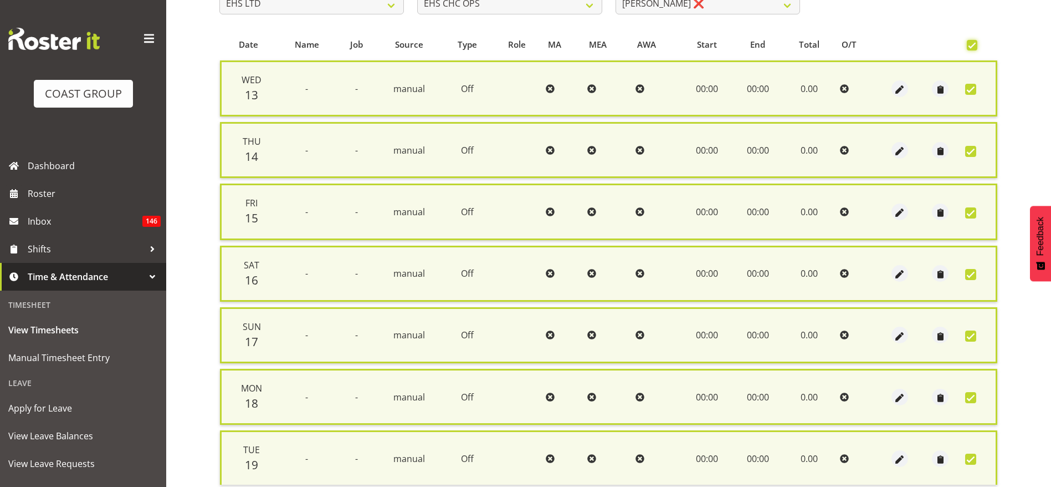
scroll to position [295, 0]
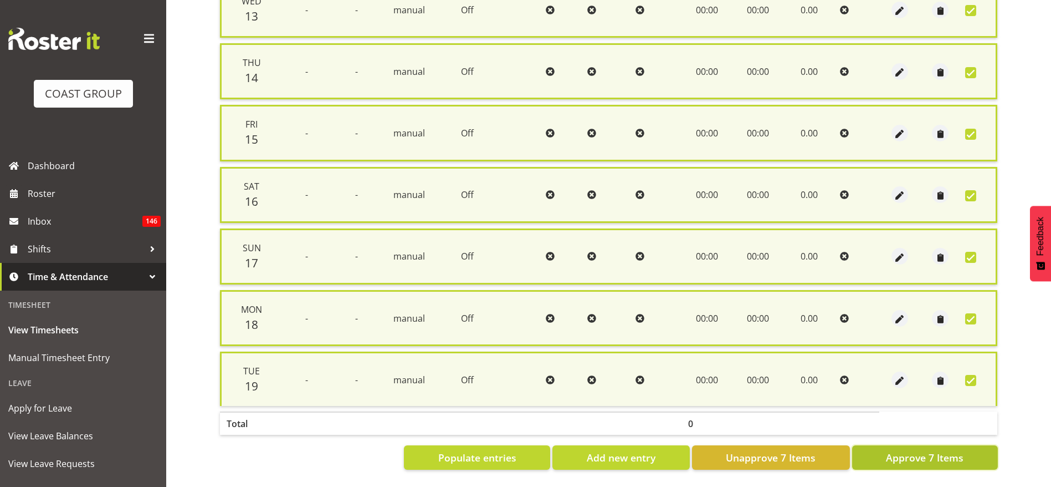
click at [892, 450] on span "Approve 7 Items" at bounding box center [925, 457] width 78 height 14
checkbox input "false"
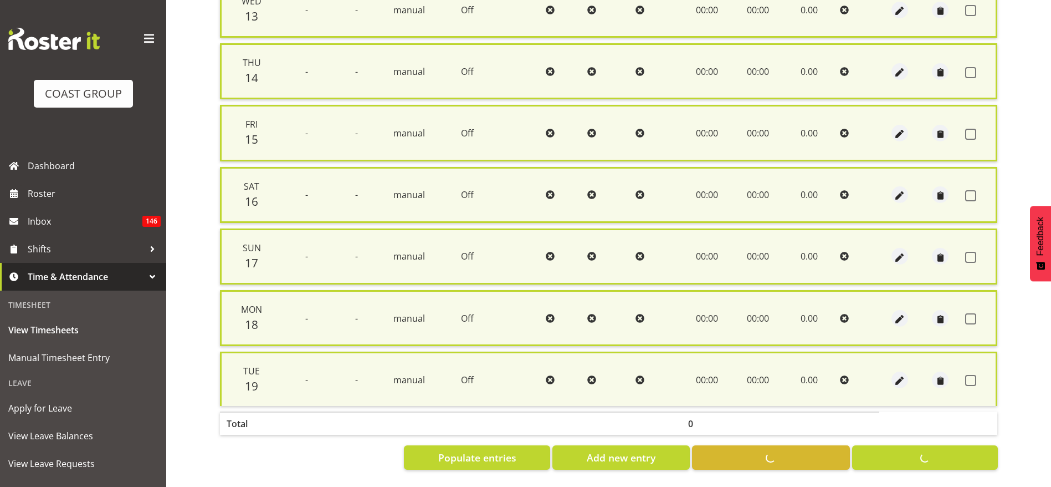
checkbox input "false"
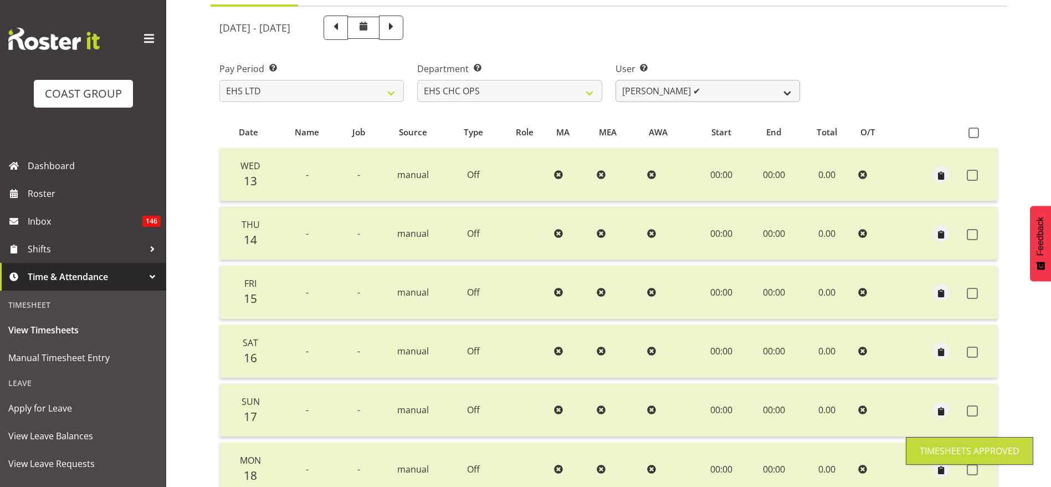
scroll to position [0, 0]
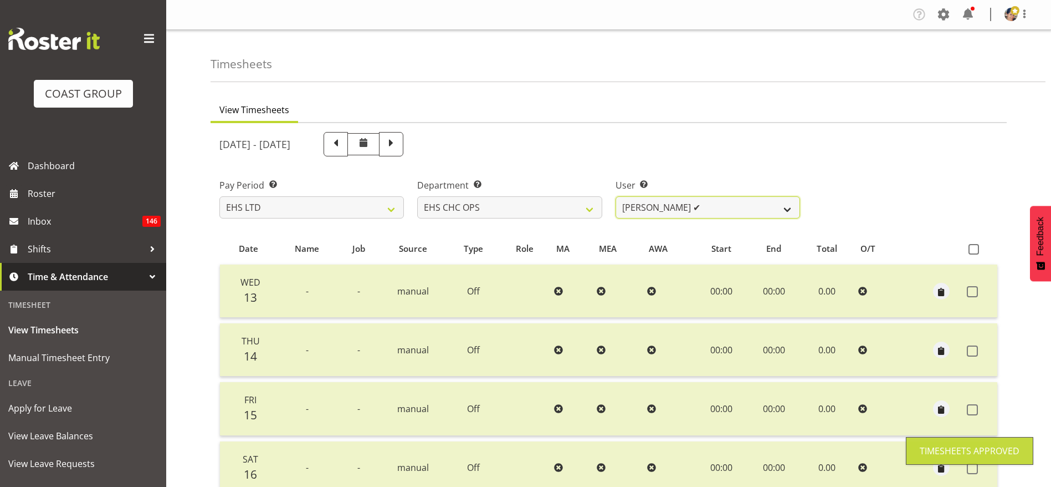
click at [650, 207] on select "[PERSON_NAME] ✔ [PERSON_NAME] ✔ [PERSON_NAME] ✔ [PERSON_NAME] ✔ [PERSON_NAME] ❌…" at bounding box center [708, 207] width 185 height 22
click at [654, 203] on select "[PERSON_NAME] ✔ [PERSON_NAME] ✔ [PERSON_NAME] ✔ [PERSON_NAME] ✔ [PERSON_NAME] ❌…" at bounding box center [708, 207] width 185 height 22
select select "9478"
click at [616, 196] on select "[PERSON_NAME] ✔ [PERSON_NAME] ✔ [PERSON_NAME] ✔ [PERSON_NAME] ✔ [PERSON_NAME] ❌…" at bounding box center [708, 207] width 185 height 22
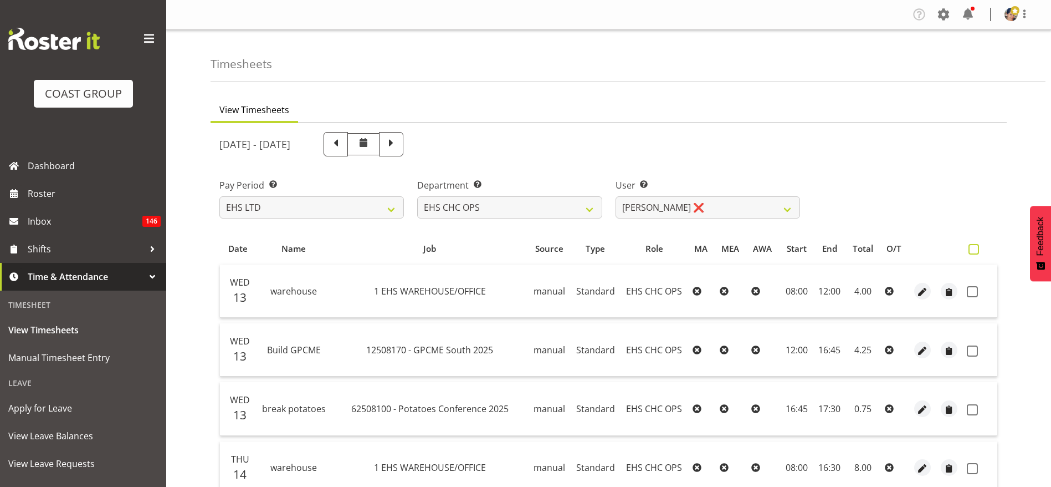
click at [975, 253] on span at bounding box center [974, 249] width 11 height 11
click at [975, 253] on input "checkbox" at bounding box center [972, 249] width 7 height 7
checkbox input "true"
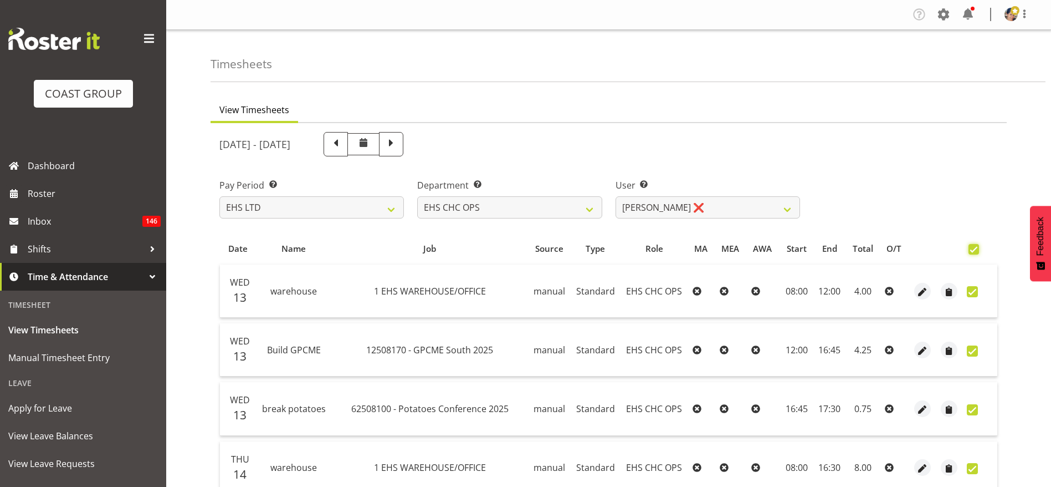
checkbox input "true"
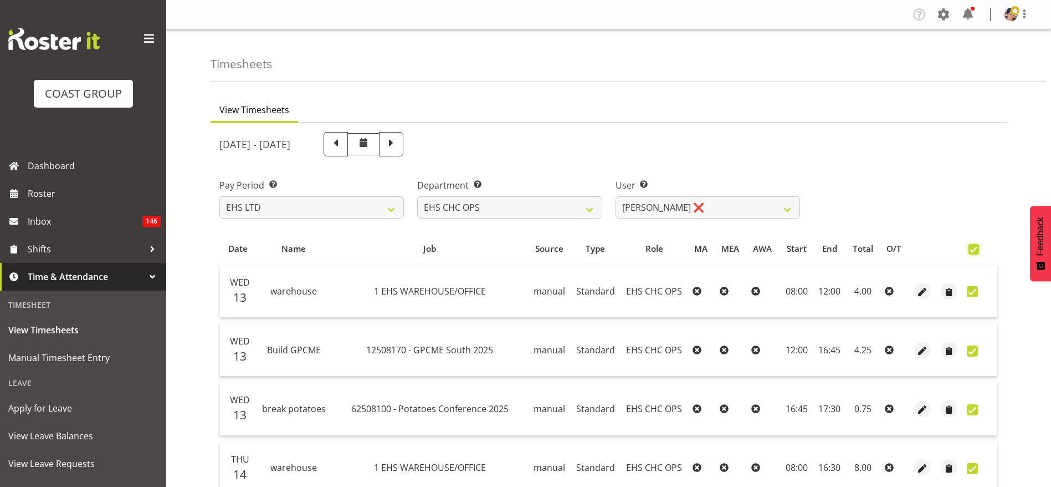
checkbox input "true"
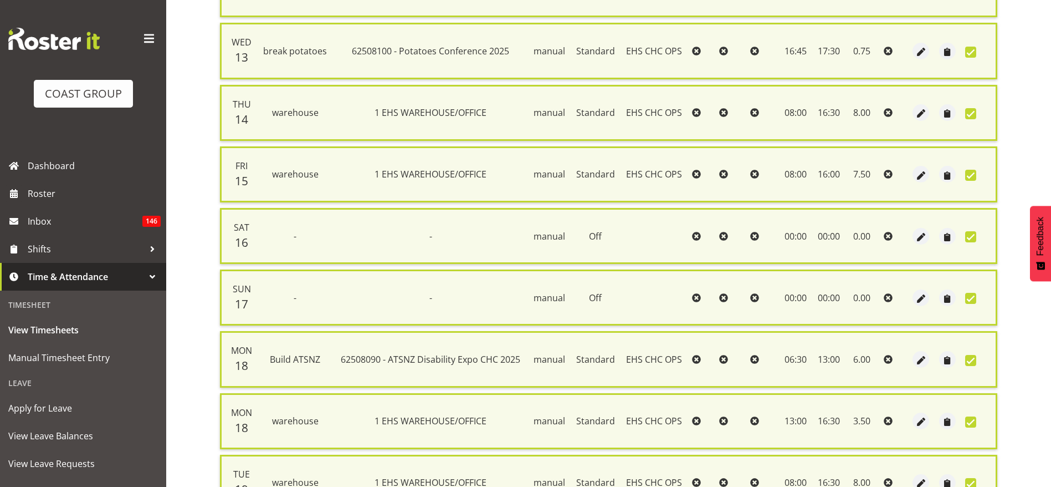
scroll to position [481, 0]
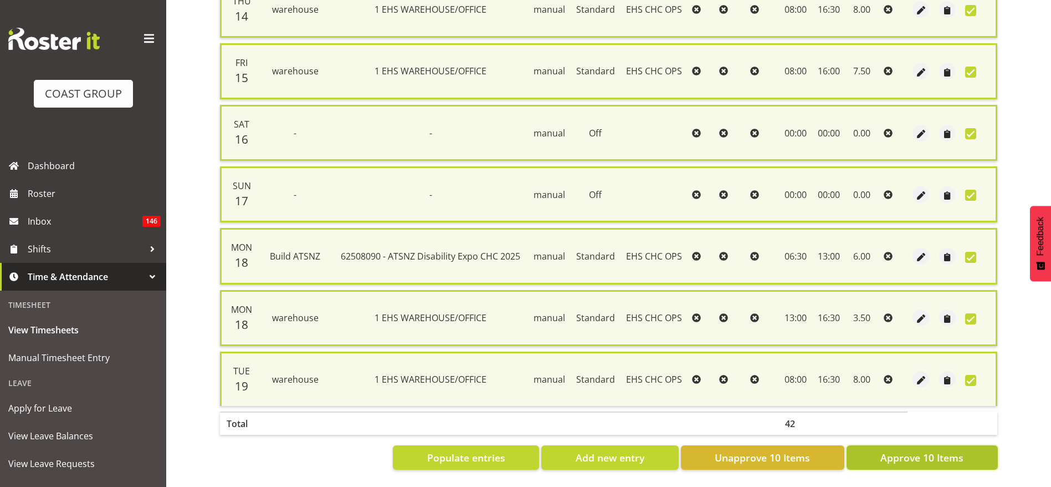
click at [936, 450] on span "Approve 10 Items" at bounding box center [922, 457] width 83 height 14
checkbox input "false"
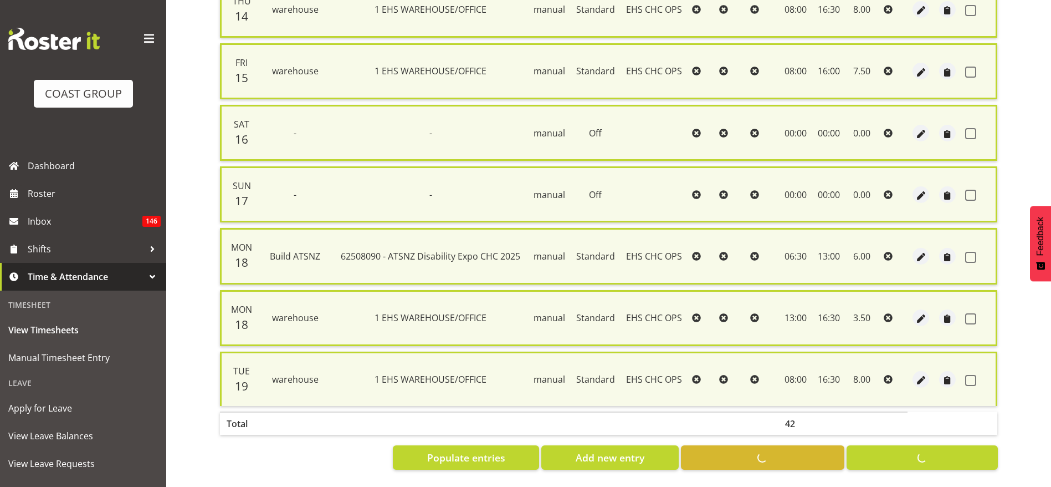
checkbox input "false"
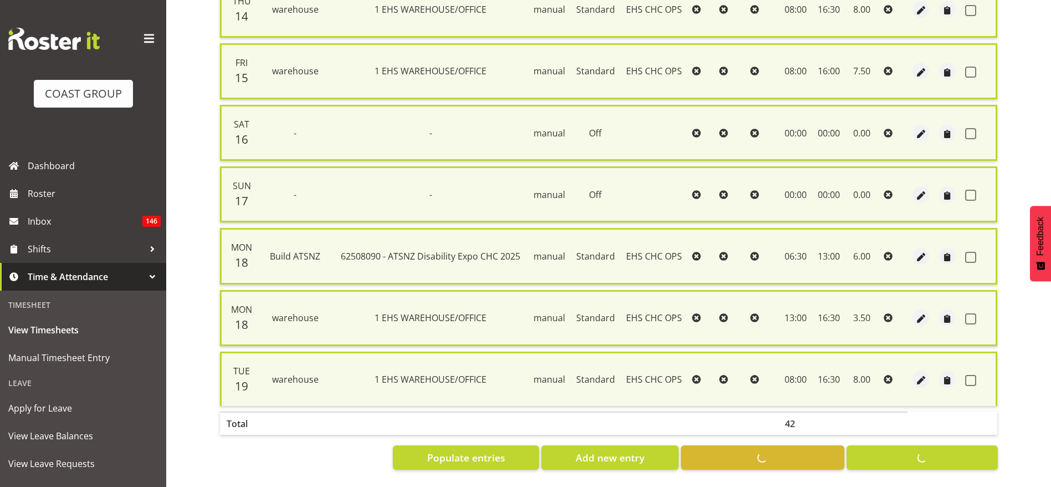
checkbox input "false"
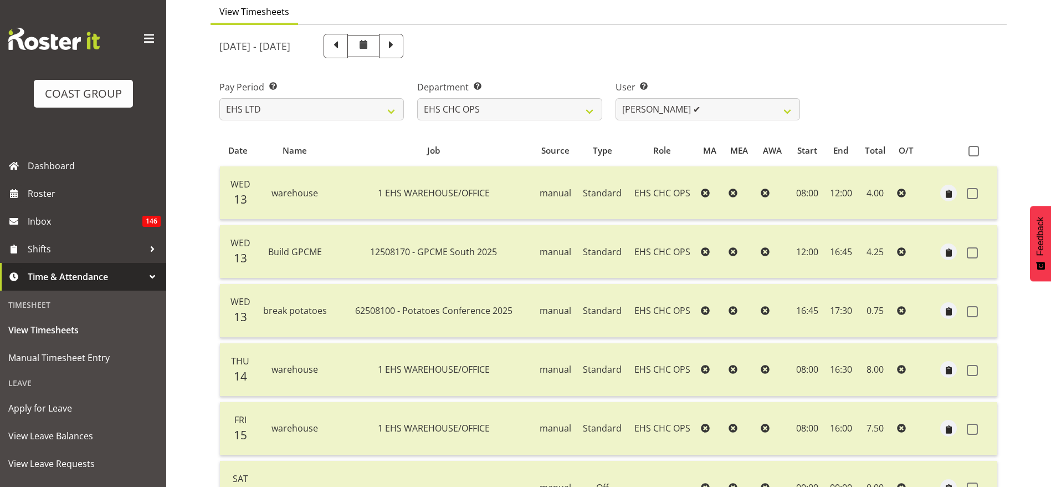
scroll to position [0, 0]
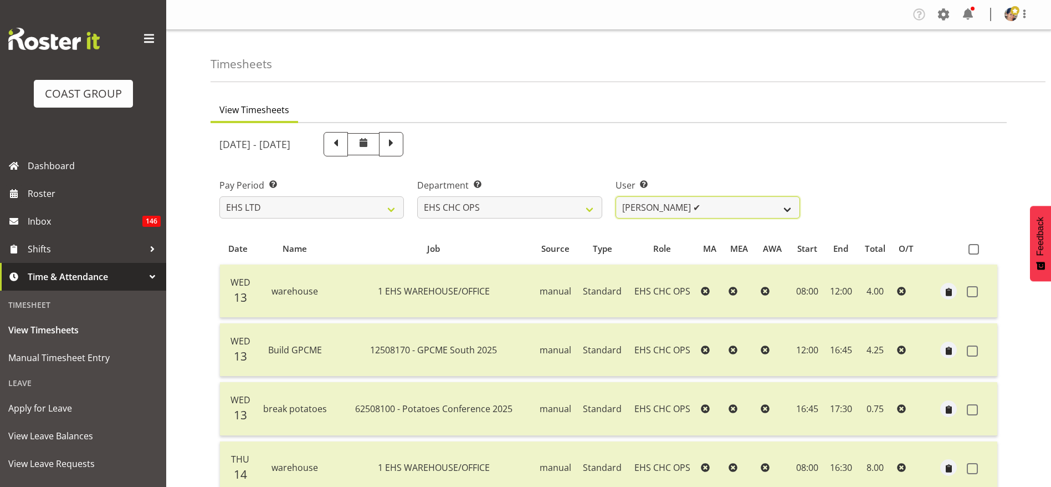
drag, startPoint x: 656, startPoint y: 205, endPoint x: 657, endPoint y: 211, distance: 6.9
click at [655, 205] on select "[PERSON_NAME] ✔ [PERSON_NAME] ✔ [PERSON_NAME] ✔ [PERSON_NAME] ✔ [PERSON_NAME] ✔…" at bounding box center [708, 207] width 185 height 22
select select "10797"
click at [616, 196] on select "[PERSON_NAME] ✔ [PERSON_NAME] ✔ [PERSON_NAME] ✔ [PERSON_NAME] ✔ [PERSON_NAME] ✔…" at bounding box center [708, 207] width 185 height 22
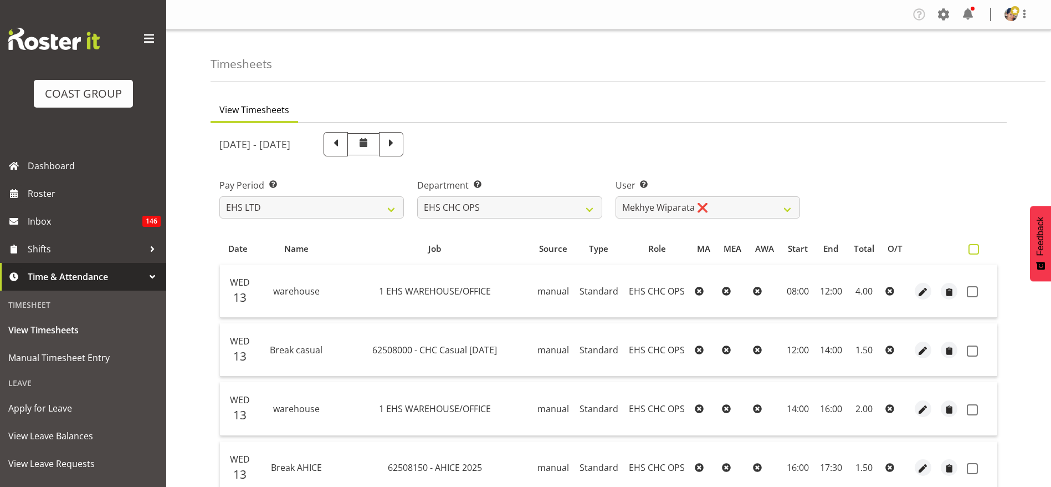
click at [973, 249] on span at bounding box center [974, 249] width 11 height 11
click at [973, 249] on input "checkbox" at bounding box center [972, 249] width 7 height 7
checkbox input "true"
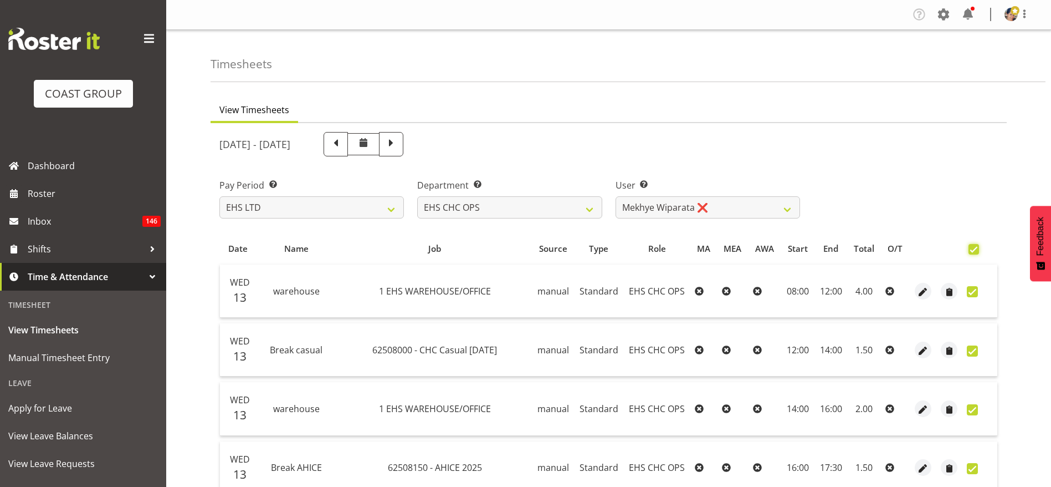
checkbox input "true"
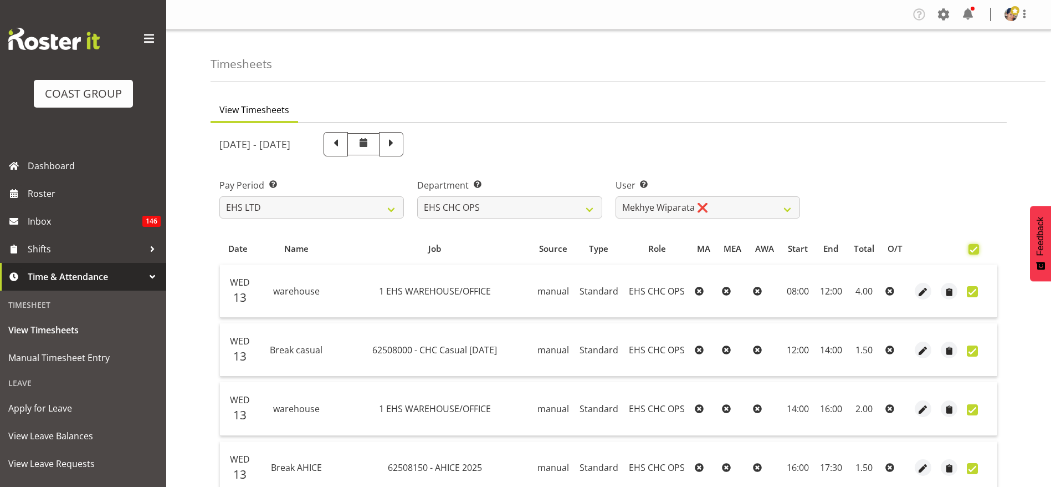
checkbox input "true"
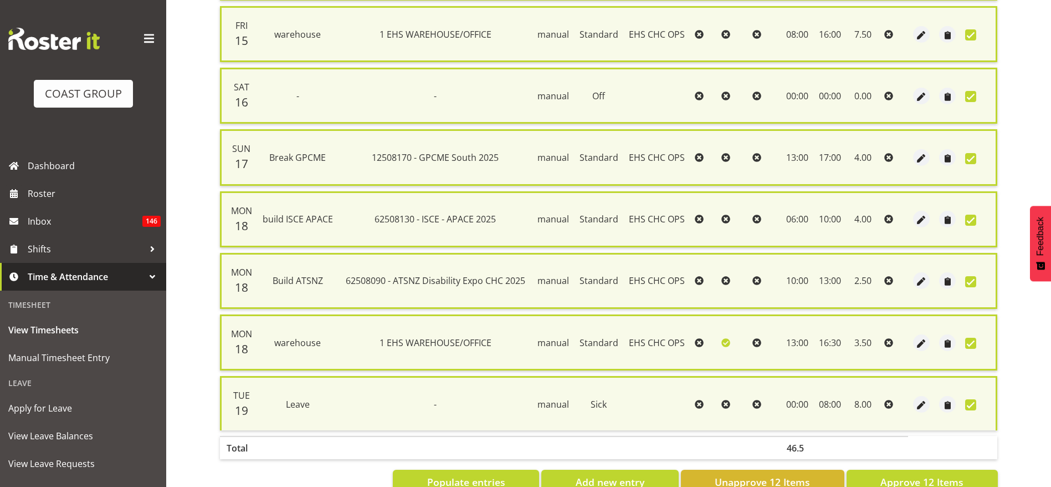
scroll to position [604, 0]
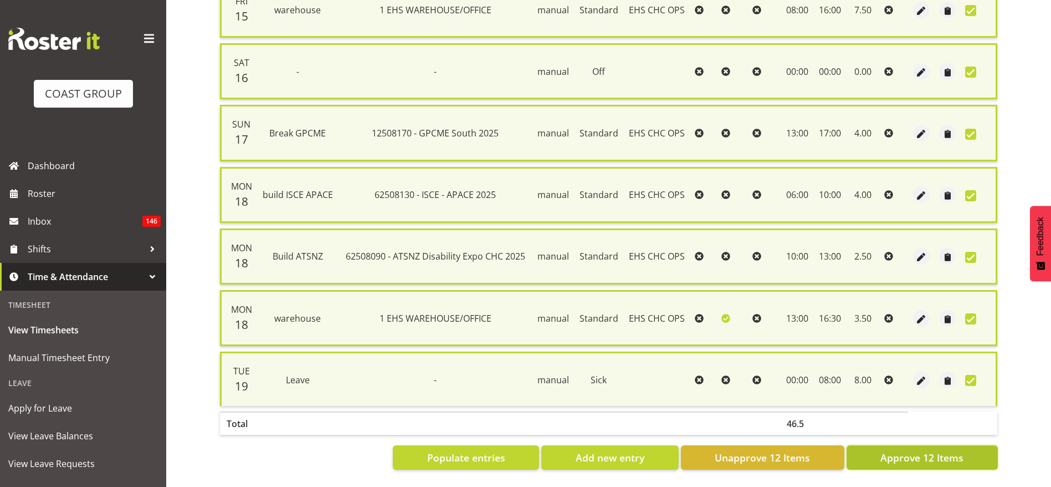
click at [908, 450] on span "Approve 12 Items" at bounding box center [922, 457] width 83 height 14
checkbox input "false"
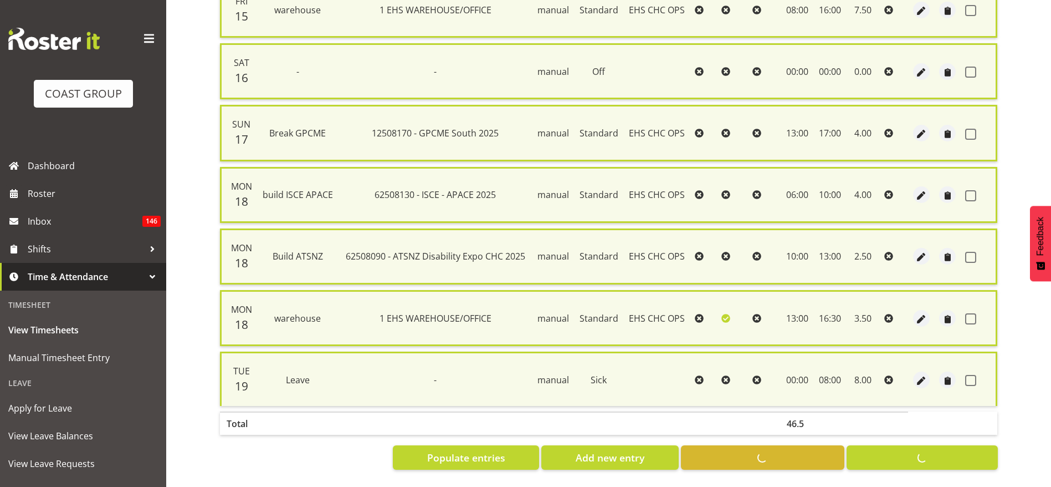
checkbox input "false"
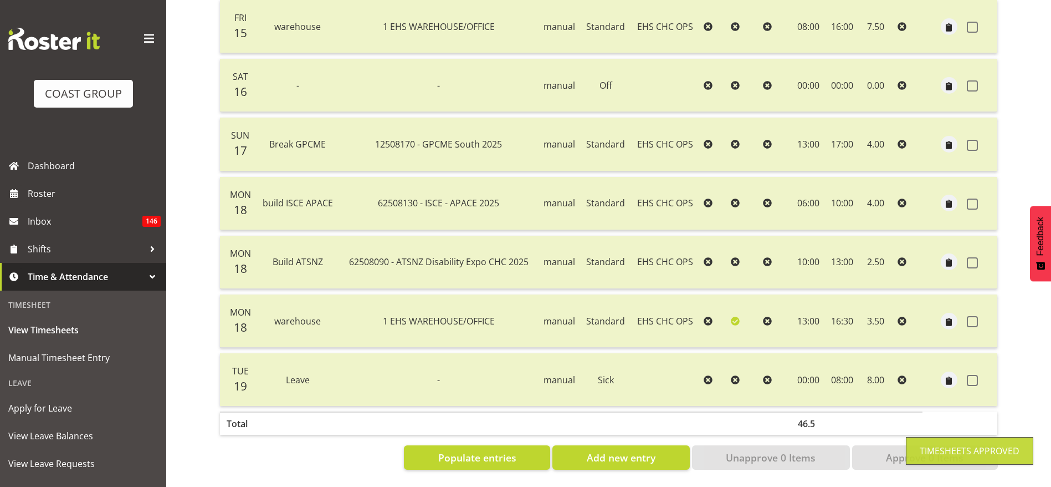
scroll to position [156, 0]
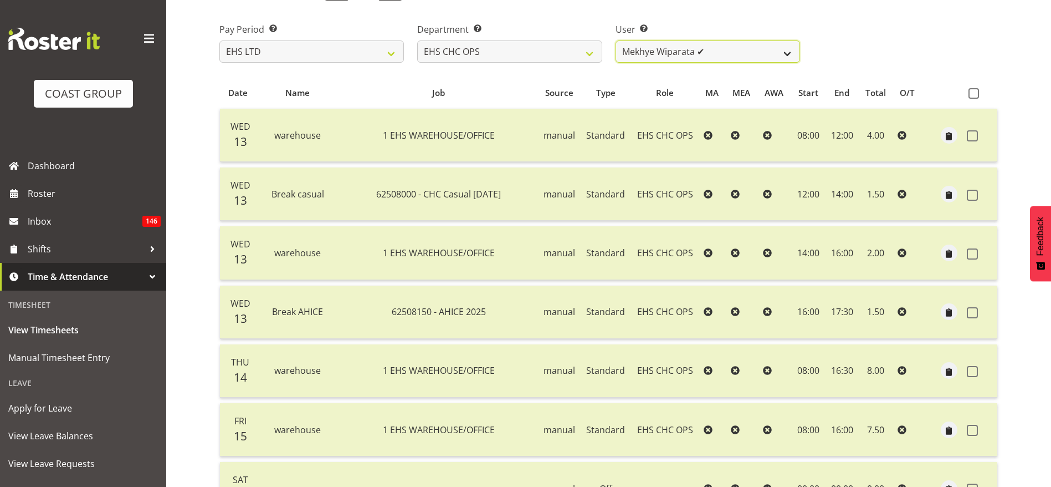
click at [688, 52] on select "[PERSON_NAME] ✔ [PERSON_NAME] ✔ [PERSON_NAME] ✔ [PERSON_NAME] ✔ [PERSON_NAME] ✔…" at bounding box center [708, 51] width 185 height 22
click at [616, 40] on select "[PERSON_NAME] ✔ [PERSON_NAME] ✔ [PERSON_NAME] ✔ [PERSON_NAME] ✔ [PERSON_NAME] ✔…" at bounding box center [708, 51] width 185 height 22
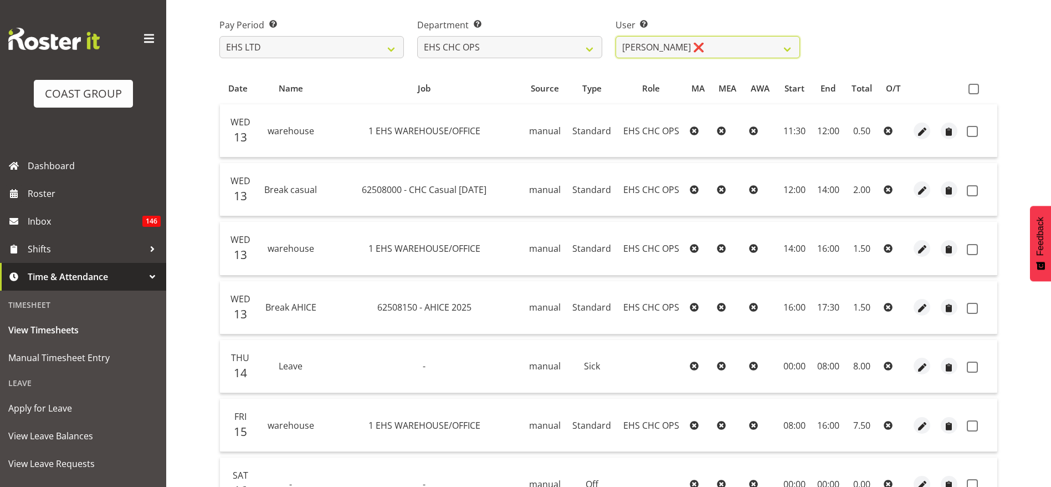
scroll to position [73, 0]
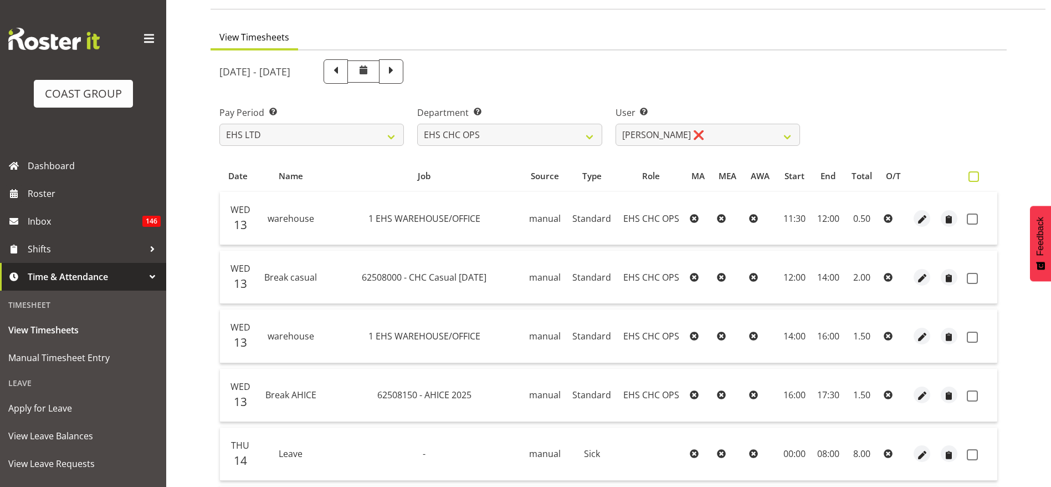
drag, startPoint x: 981, startPoint y: 180, endPoint x: 975, endPoint y: 179, distance: 6.1
click at [979, 179] on label at bounding box center [977, 176] width 16 height 11
click at [976, 179] on input "checkbox" at bounding box center [972, 176] width 7 height 7
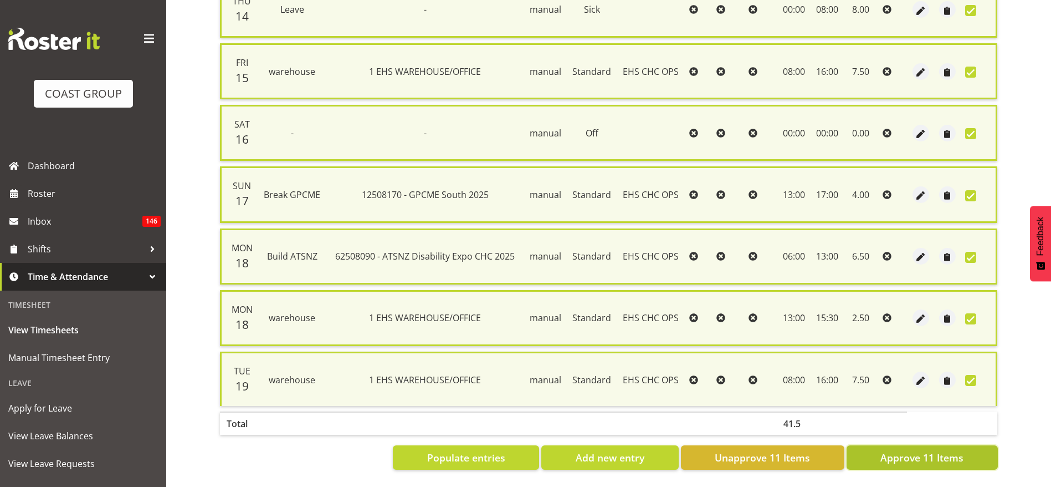
click at [892, 450] on span "Approve 11 Items" at bounding box center [922, 457] width 83 height 14
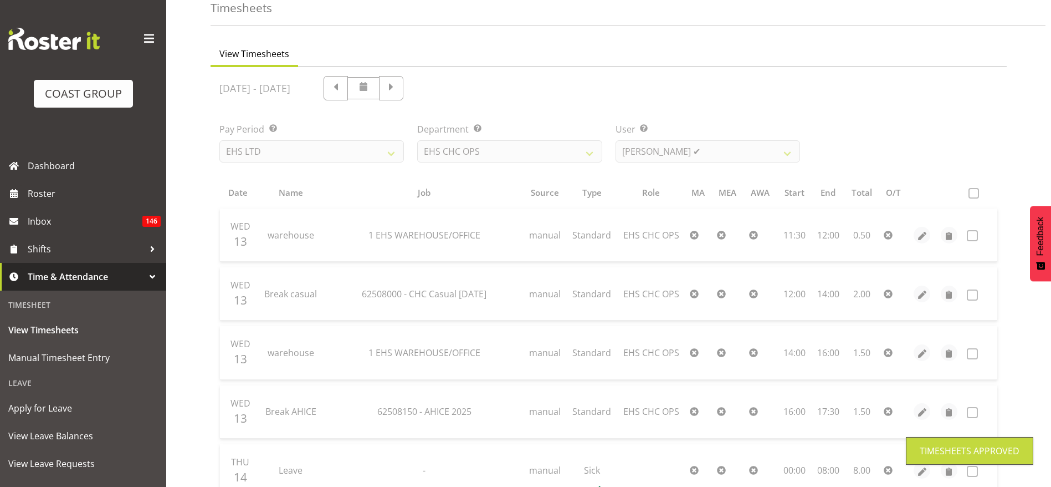
scroll to position [14, 0]
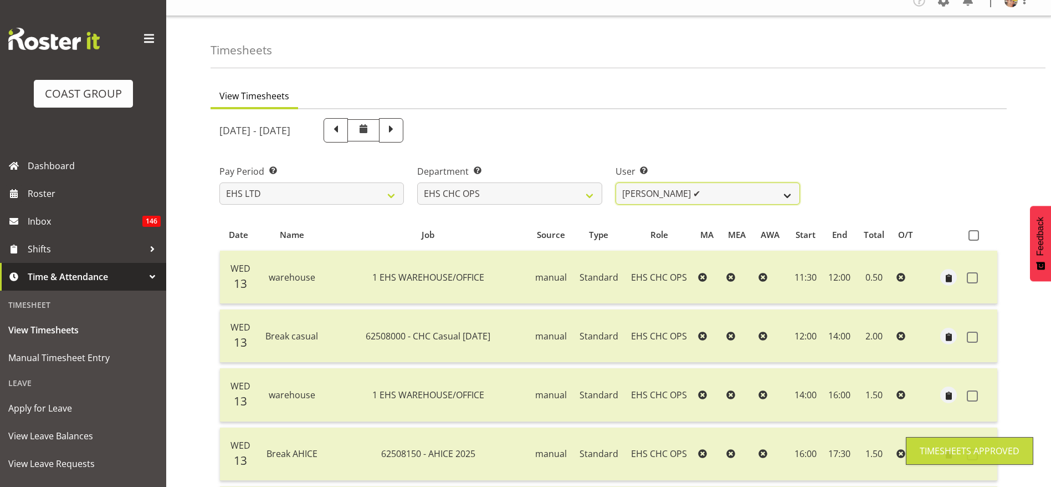
click at [630, 187] on select "[PERSON_NAME] ✔ [PERSON_NAME] ✔ [PERSON_NAME] ✔ [PERSON_NAME] ✔ [PERSON_NAME] ✔…" at bounding box center [708, 193] width 185 height 22
click at [616, 182] on select "[PERSON_NAME] ✔ [PERSON_NAME] ✔ [PERSON_NAME] ✔ [PERSON_NAME] ✔ [PERSON_NAME] ✔…" at bounding box center [708, 193] width 185 height 22
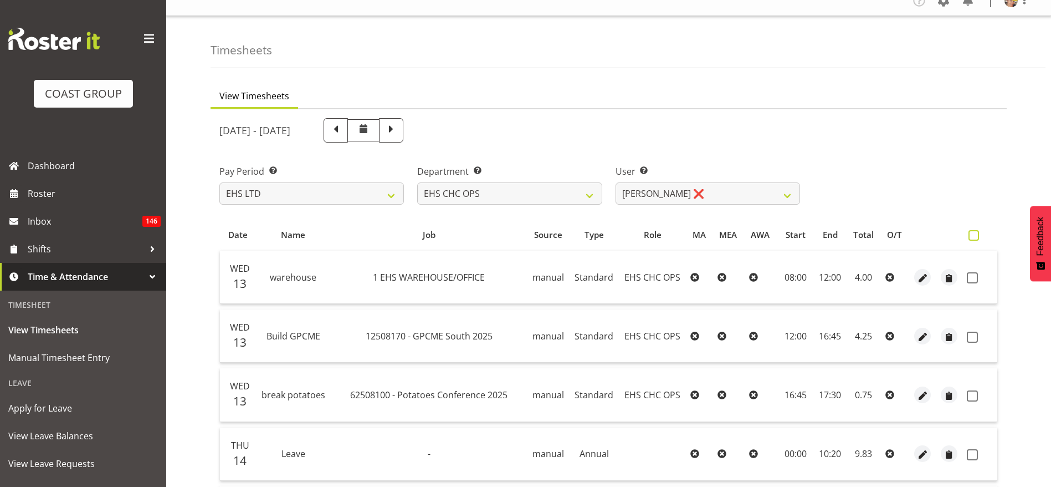
click at [973, 238] on span at bounding box center [974, 235] width 11 height 11
click at [973, 238] on input "checkbox" at bounding box center [972, 235] width 7 height 7
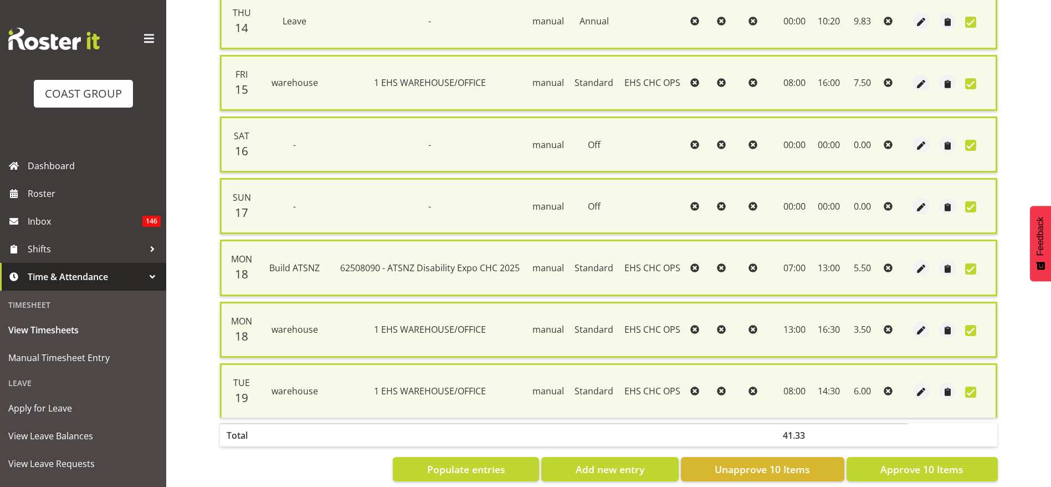
scroll to position [481, 0]
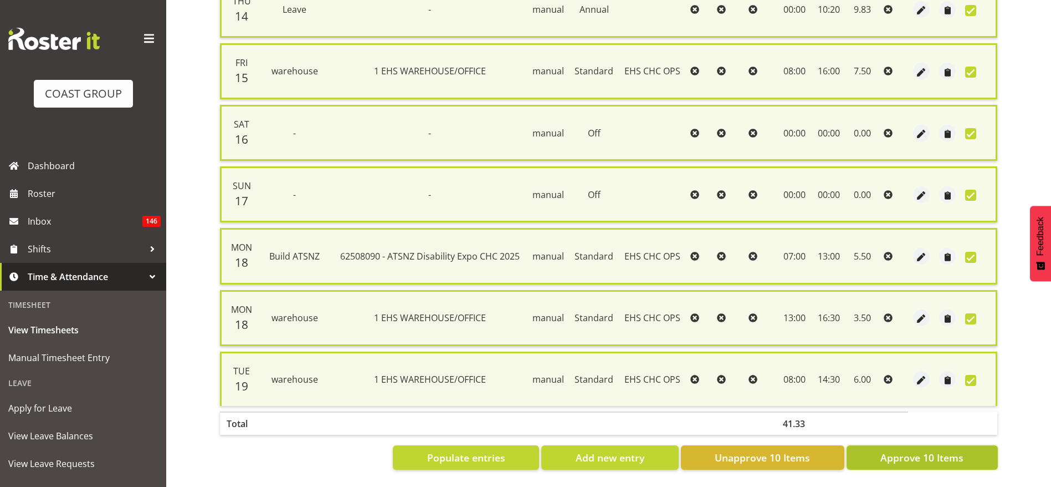
click at [927, 450] on span "Approve 10 Items" at bounding box center [922, 457] width 83 height 14
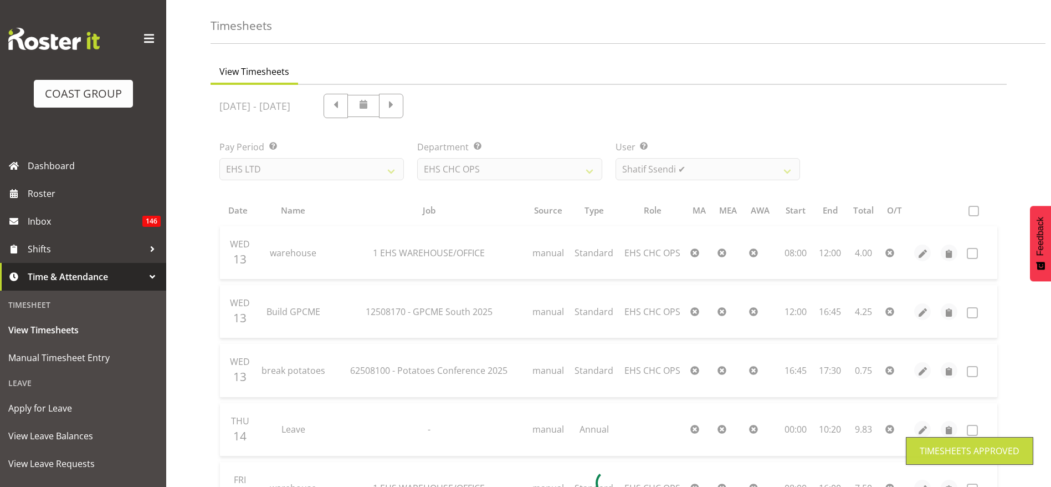
scroll to position [0, 0]
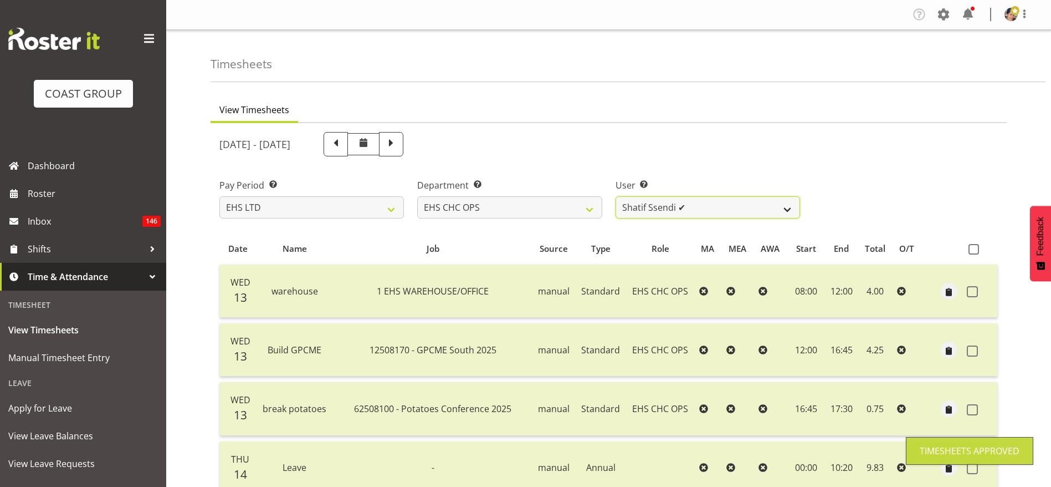
click at [724, 210] on select "[PERSON_NAME] ✔ [PERSON_NAME] ✔ [PERSON_NAME] ✔ [PERSON_NAME] ✔ [PERSON_NAME] ✔…" at bounding box center [708, 207] width 185 height 22
click at [616, 196] on select "[PERSON_NAME] ✔ [PERSON_NAME] ✔ [PERSON_NAME] ✔ [PERSON_NAME] ✔ [PERSON_NAME] ✔…" at bounding box center [708, 207] width 185 height 22
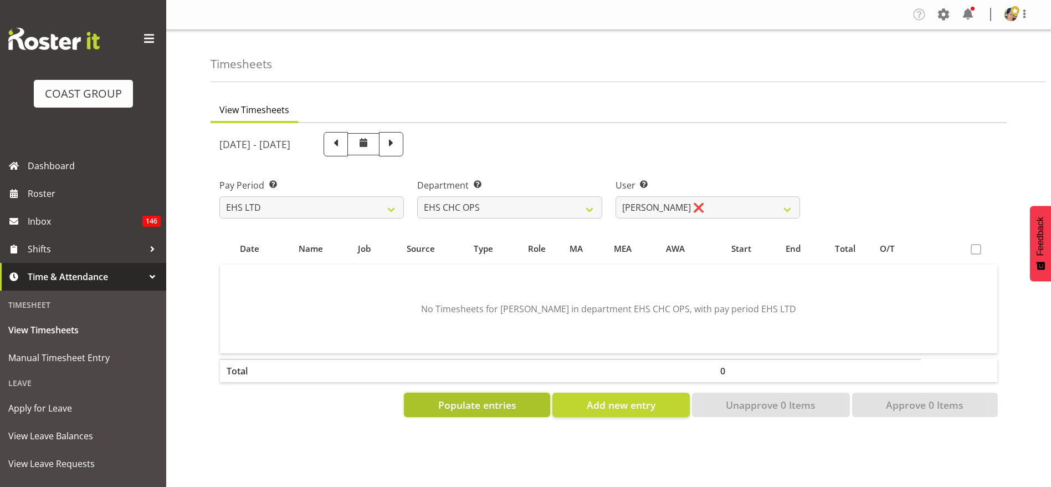
click at [512, 405] on span "Populate entries" at bounding box center [477, 404] width 78 height 14
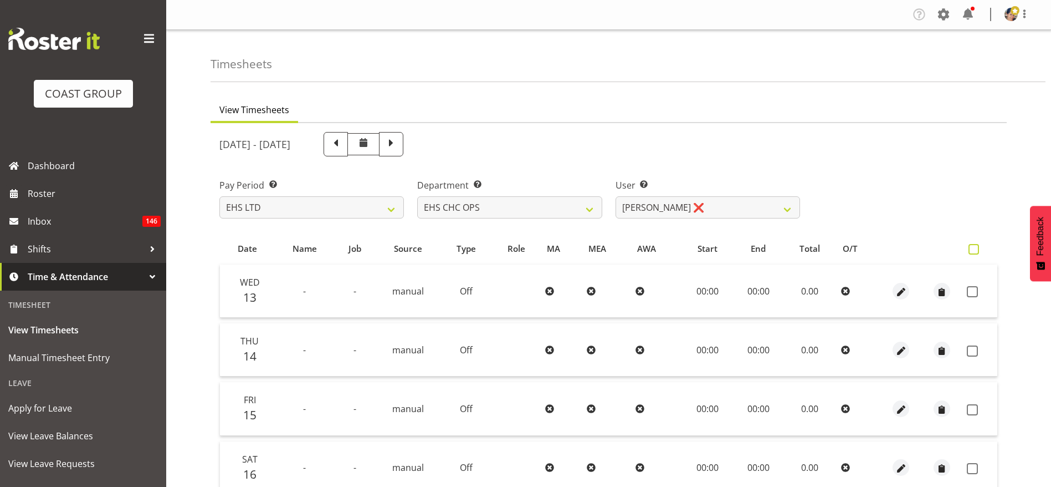
click at [976, 251] on span at bounding box center [974, 249] width 11 height 11
click at [976, 251] on input "checkbox" at bounding box center [972, 249] width 7 height 7
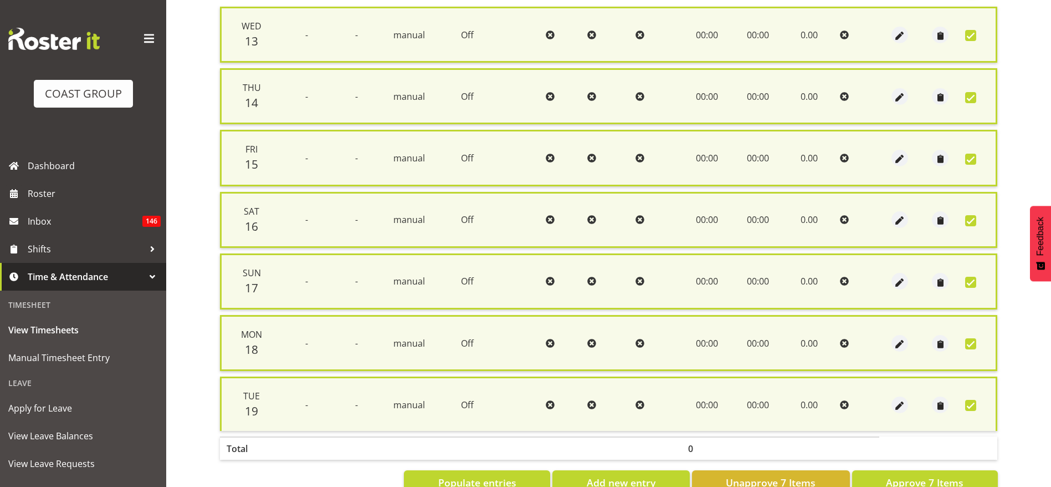
scroll to position [295, 0]
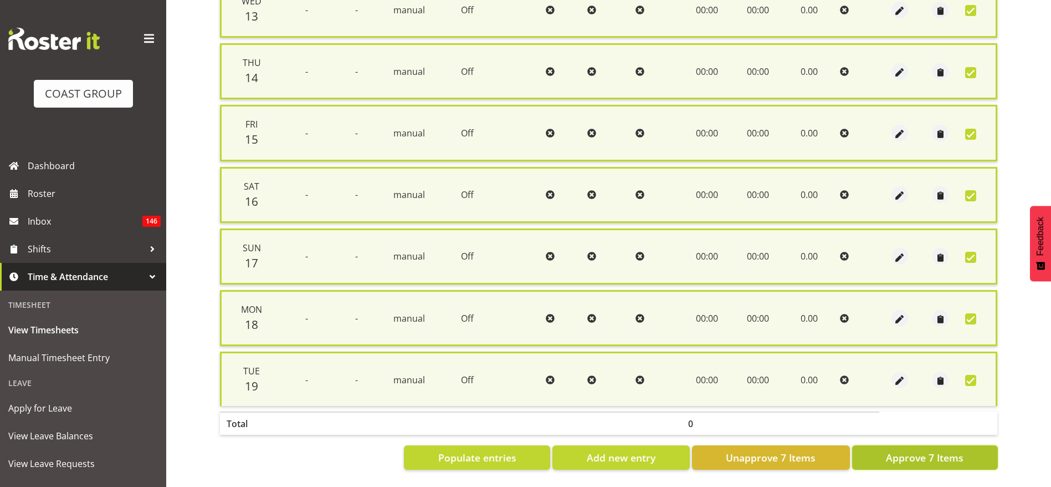
click at [922, 450] on span "Approve 7 Items" at bounding box center [925, 457] width 78 height 14
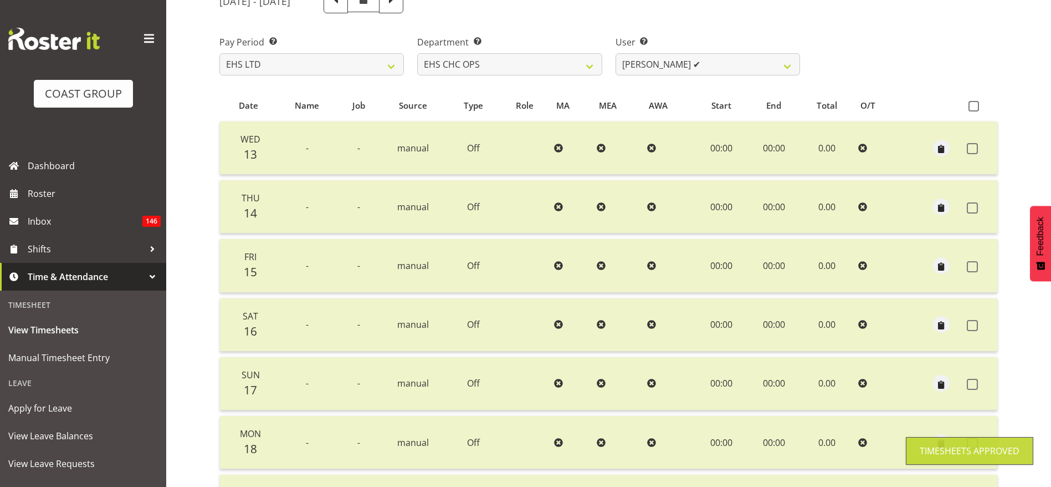
scroll to position [111, 0]
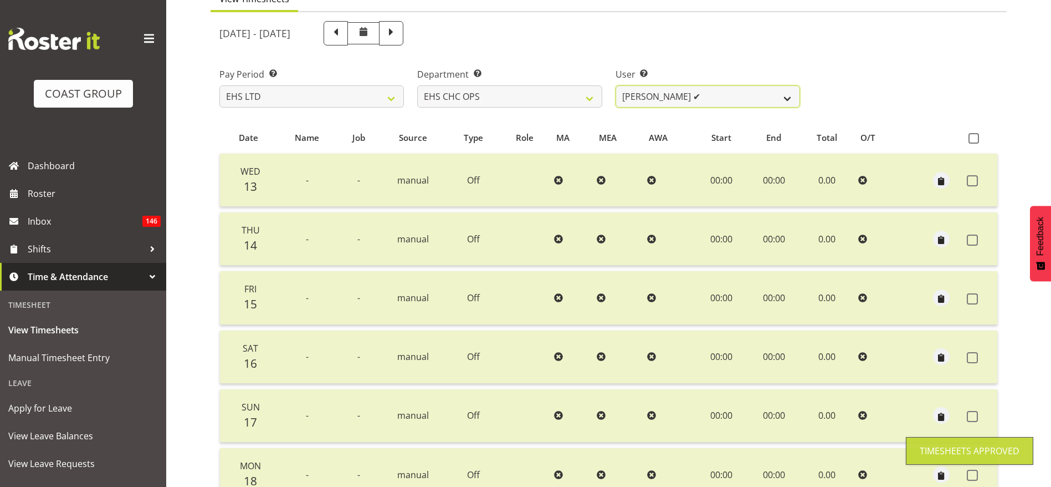
click at [640, 104] on select "[PERSON_NAME] ✔ [PERSON_NAME] ✔ [PERSON_NAME] ✔ [PERSON_NAME] ✔ [PERSON_NAME] ✔…" at bounding box center [708, 96] width 185 height 22
click at [616, 85] on select "[PERSON_NAME] ✔ [PERSON_NAME] ✔ [PERSON_NAME] ✔ [PERSON_NAME] ✔ [PERSON_NAME] ✔…" at bounding box center [708, 96] width 185 height 22
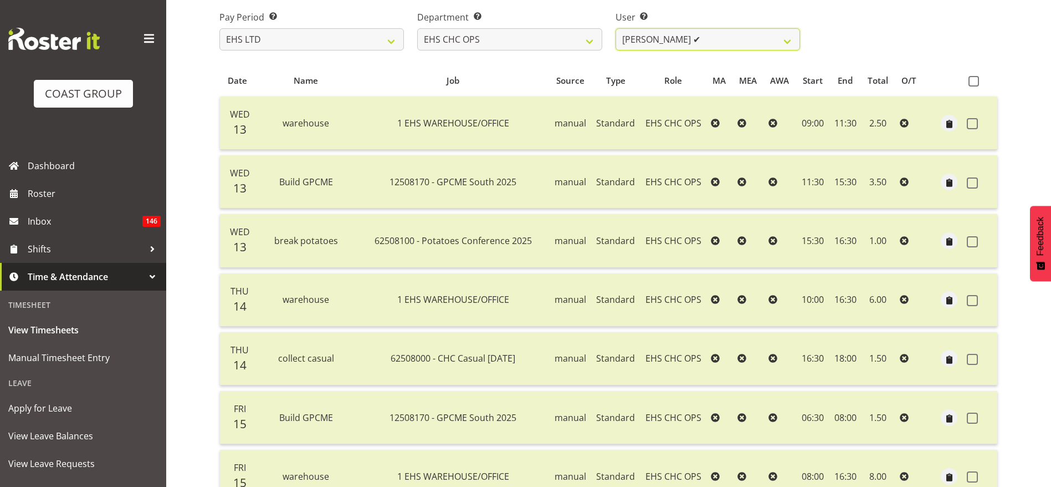
scroll to position [194, 0]
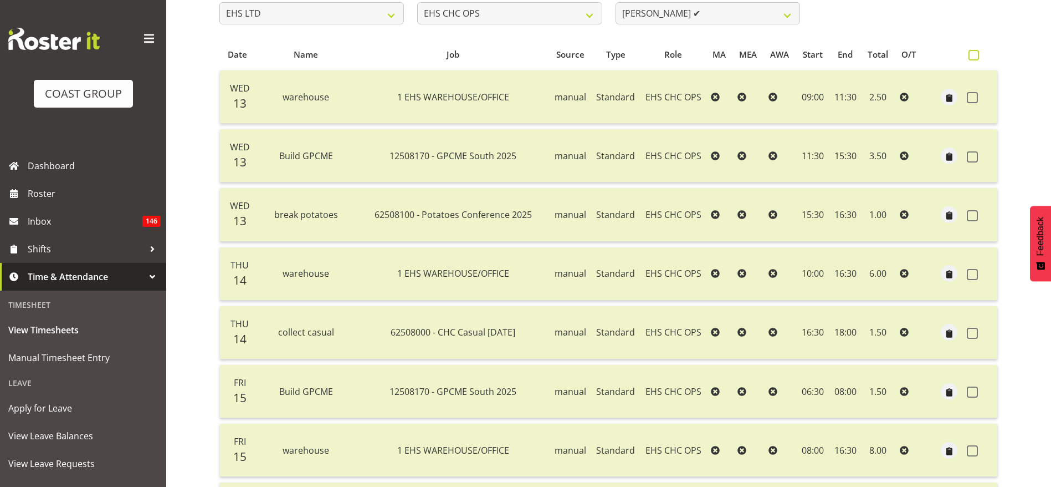
click at [975, 58] on span at bounding box center [974, 55] width 11 height 11
click at [975, 58] on input "checkbox" at bounding box center [972, 55] width 7 height 7
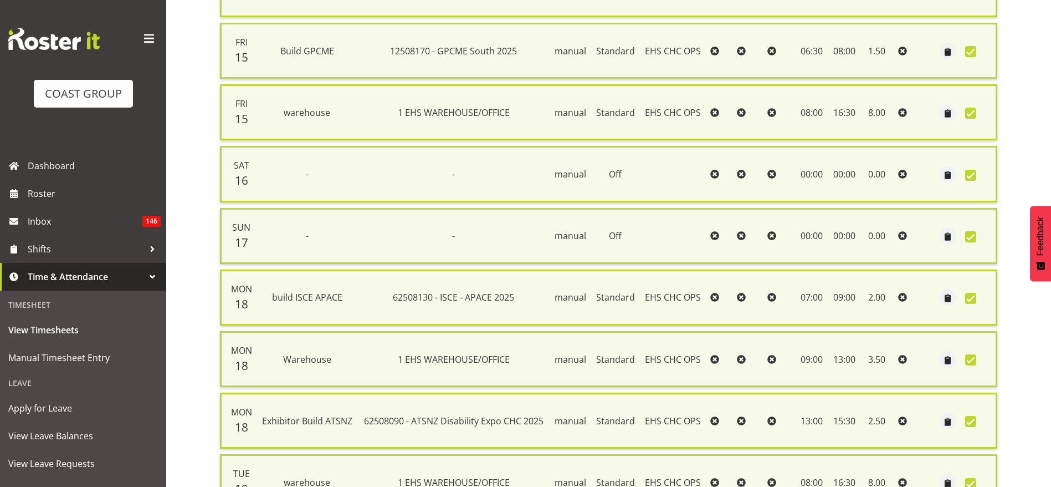
scroll to position [665, 0]
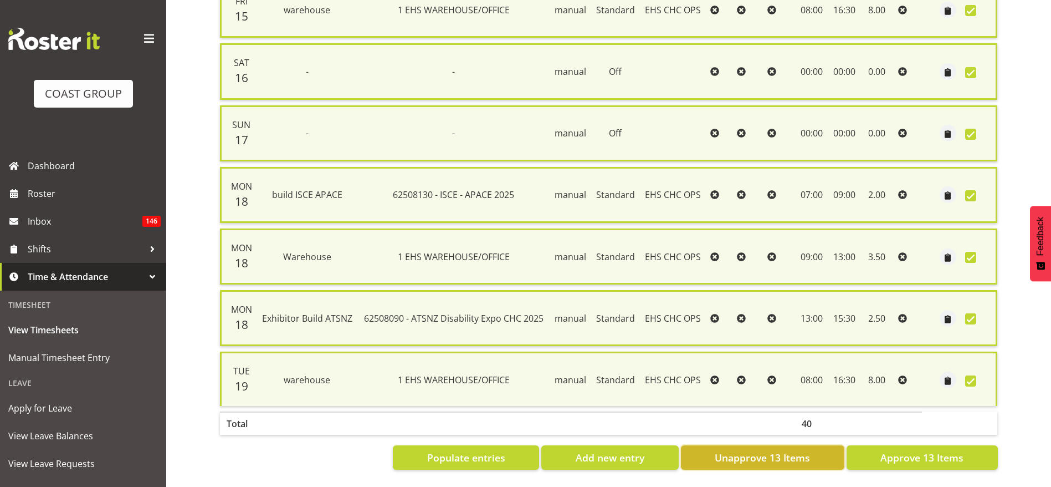
click at [727, 450] on span "Unapprove 13 Items" at bounding box center [762, 457] width 95 height 14
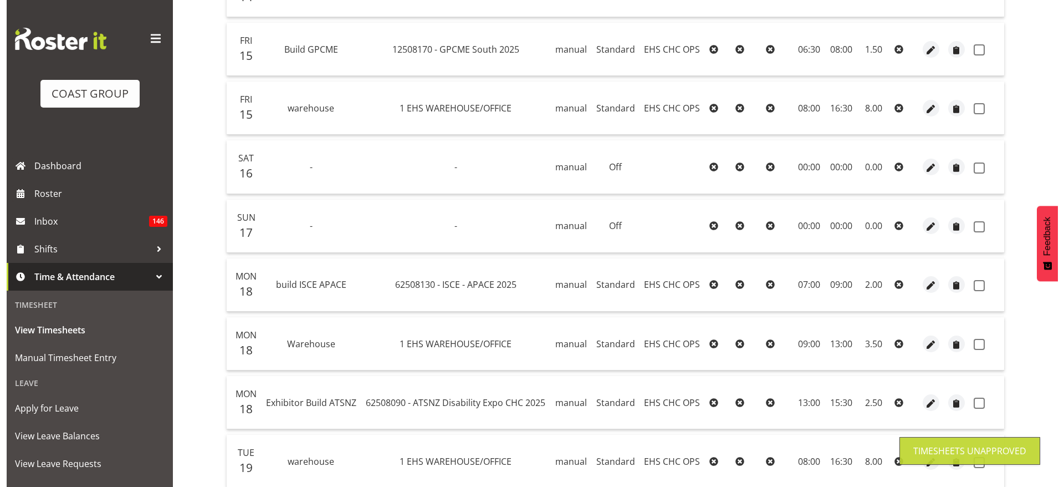
scroll to position [464, 0]
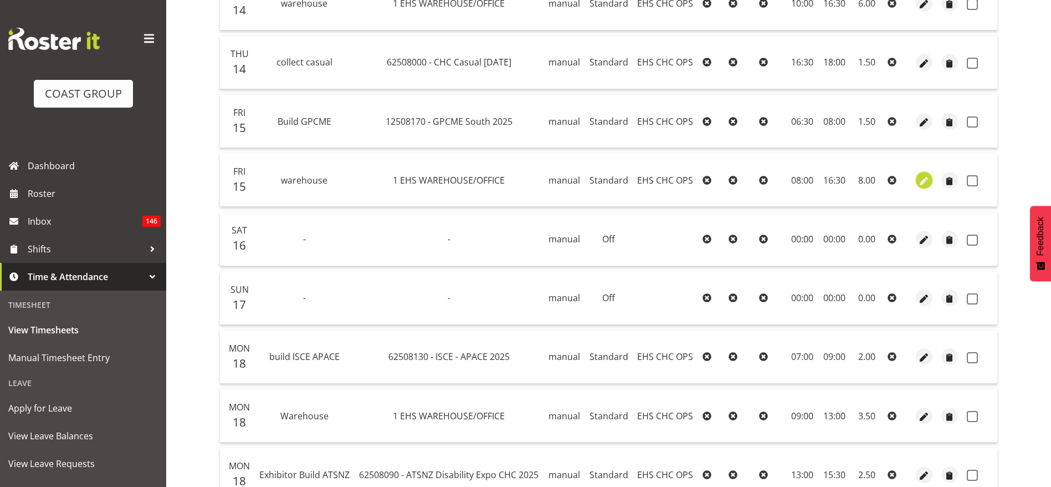
click at [925, 180] on span "button" at bounding box center [924, 181] width 13 height 13
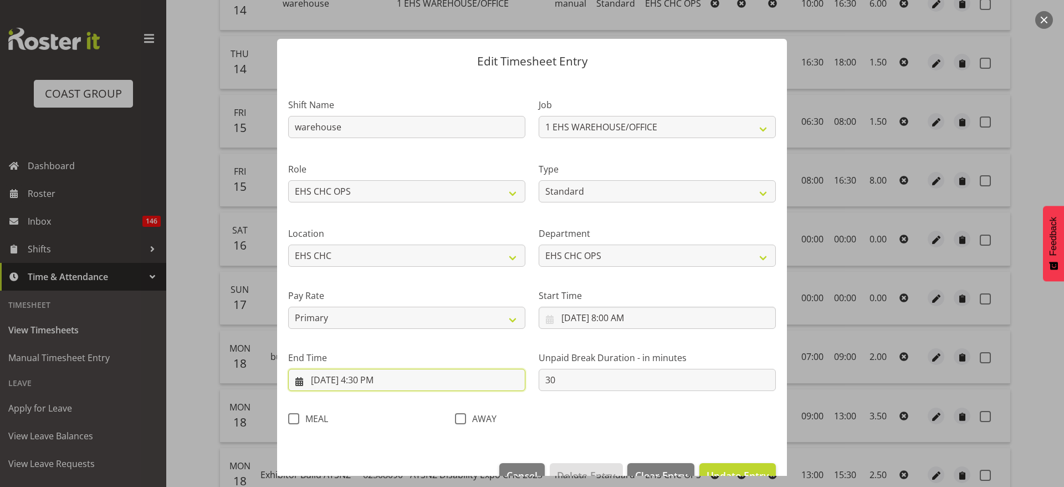
click at [376, 374] on input "[DATE] 4:30 PM" at bounding box center [406, 380] width 237 height 22
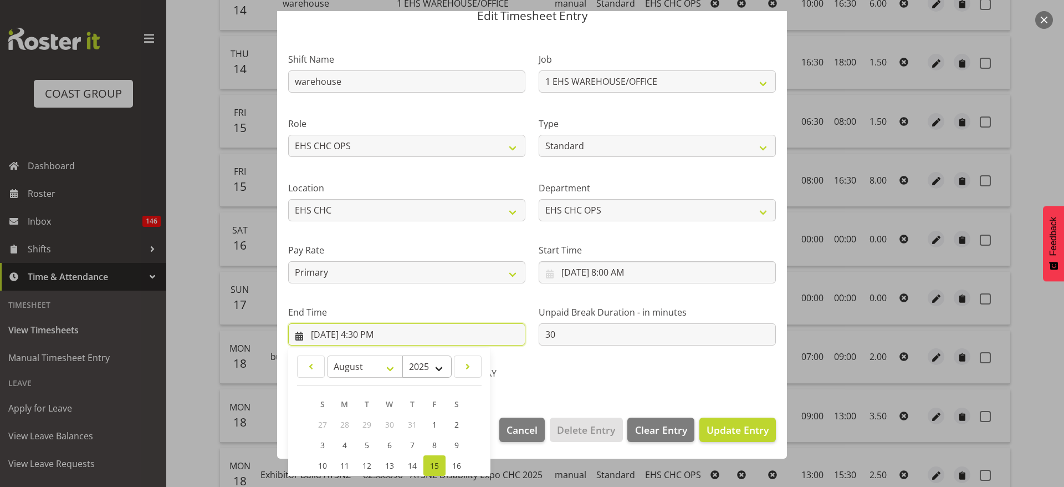
scroll to position [166, 0]
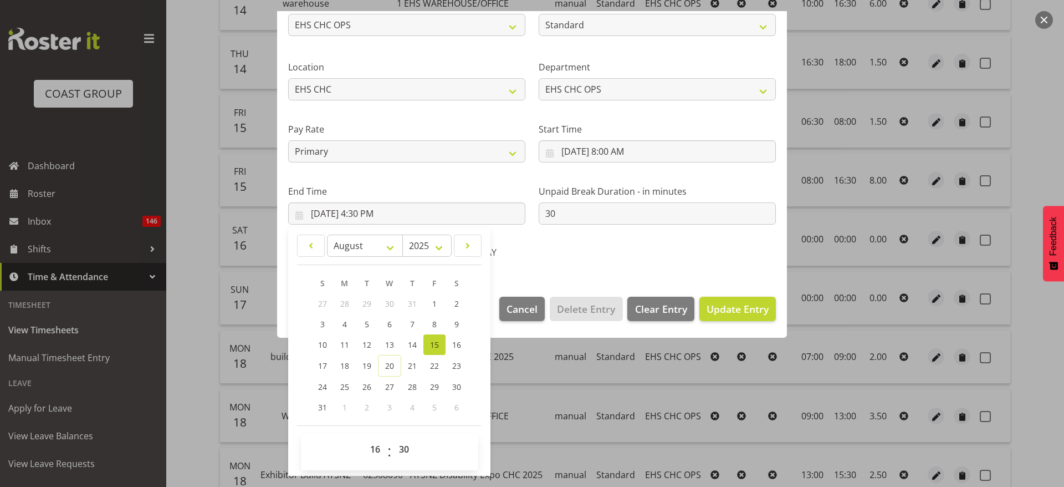
click at [438, 344] on span "15" at bounding box center [434, 344] width 9 height 11
click at [430, 320] on link "8" at bounding box center [434, 324] width 22 height 21
click at [377, 449] on select "00 01 02 03 04 05 06 07 08 09 10 11 12 13 14 15 16 17 18 19 20 21 22 23" at bounding box center [376, 449] width 25 height 22
click at [364, 438] on select "00 01 02 03 04 05 06 07 08 09 10 11 12 13 14 15 16 17 18 19 20 21 22 23" at bounding box center [376, 449] width 25 height 22
click at [640, 242] on div "Shift Name warehouse Job 1 Carlton Events 1 [PERSON_NAME][GEOGRAPHIC_DATA] 1 [P…" at bounding box center [532, 91] width 501 height 351
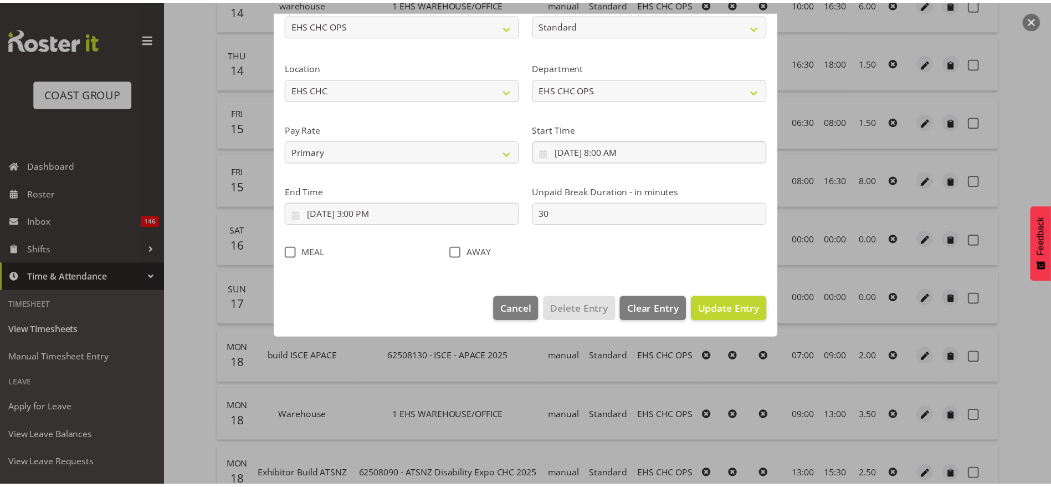
scroll to position [28, 0]
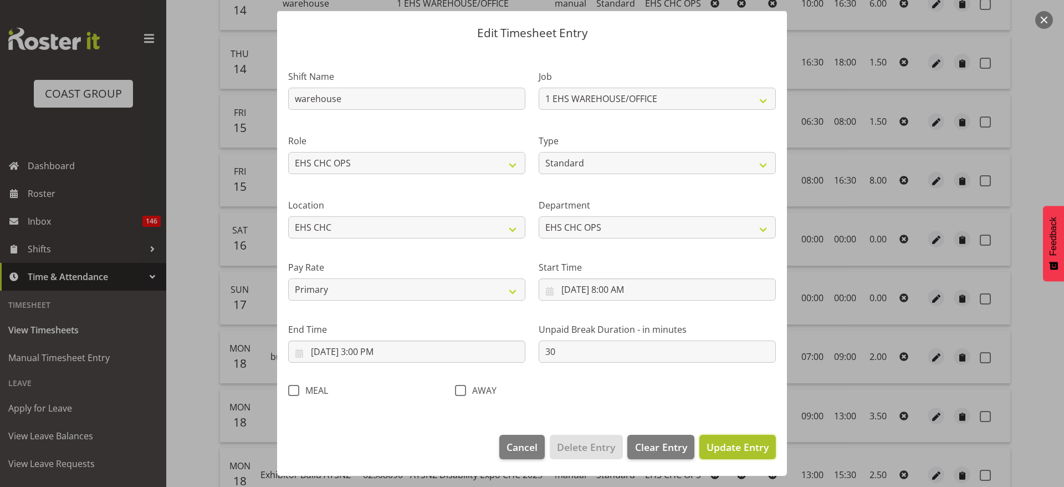
click at [721, 445] on span "Update Entry" at bounding box center [738, 446] width 62 height 13
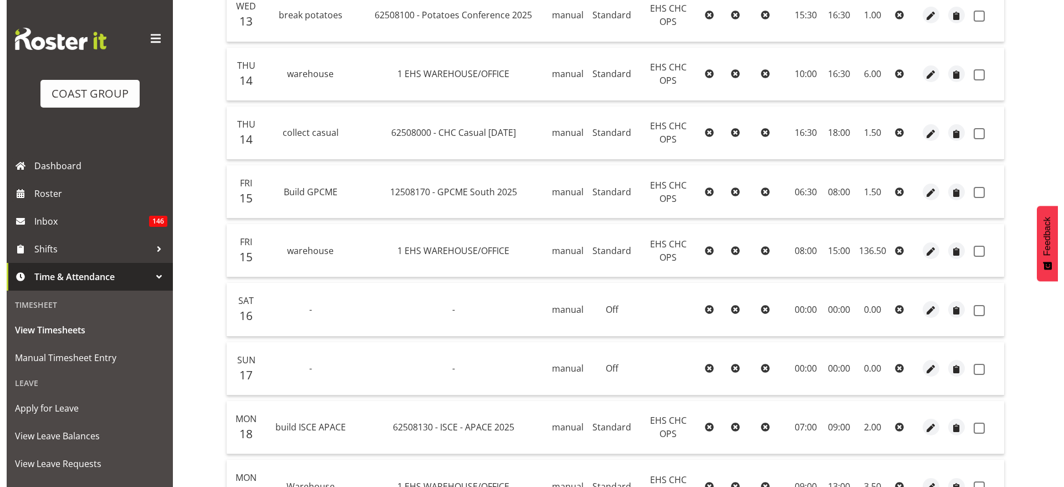
scroll to position [298, 0]
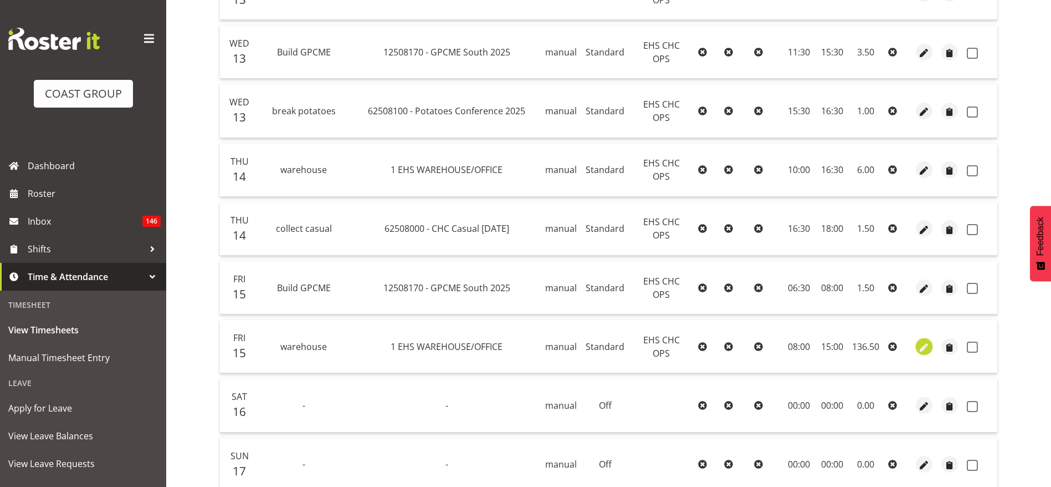
click at [922, 343] on span "button" at bounding box center [924, 347] width 13 height 13
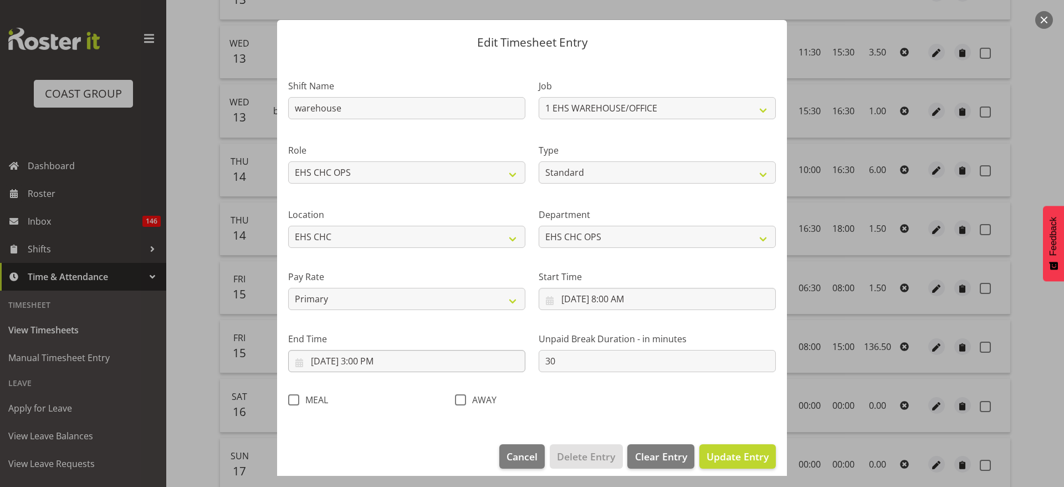
scroll to position [28, 0]
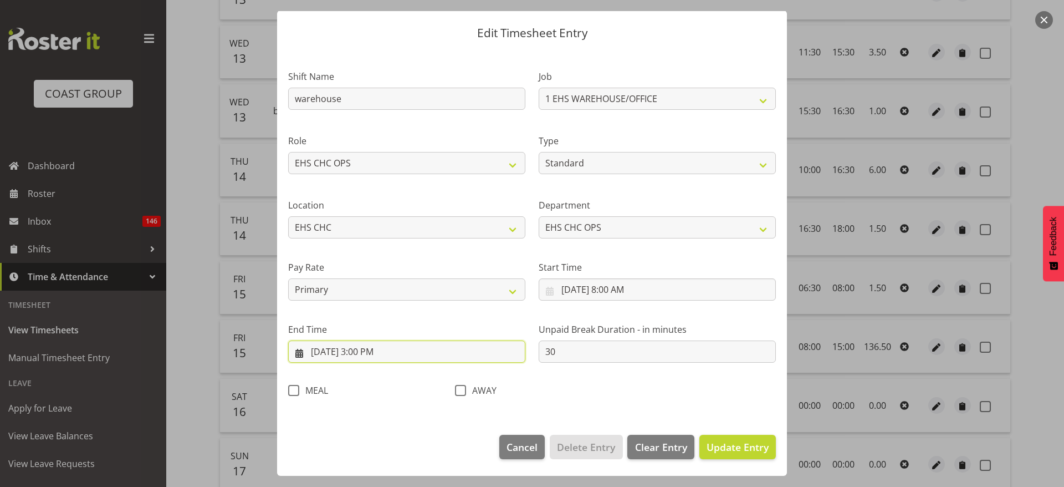
click at [339, 352] on input "[DATE] 3:00 PM" at bounding box center [406, 351] width 237 height 22
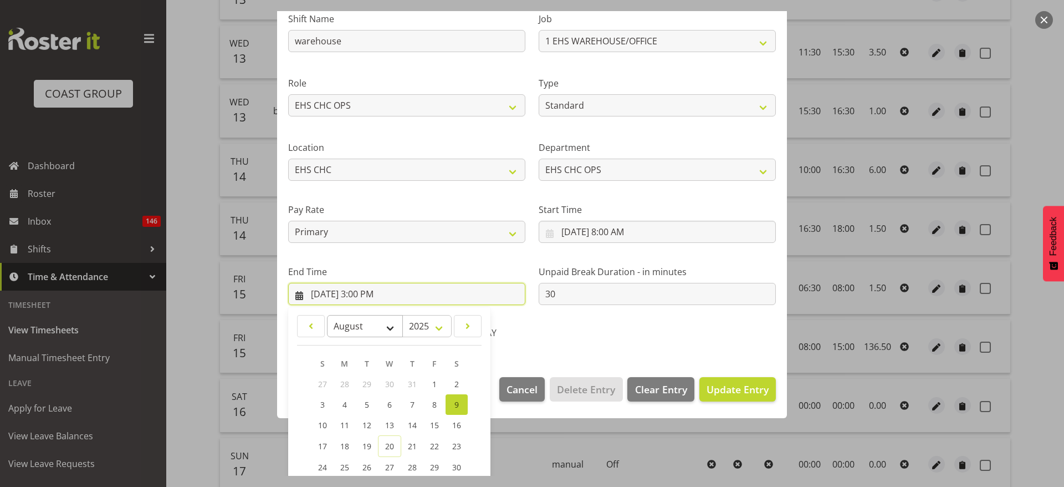
scroll to position [111, 0]
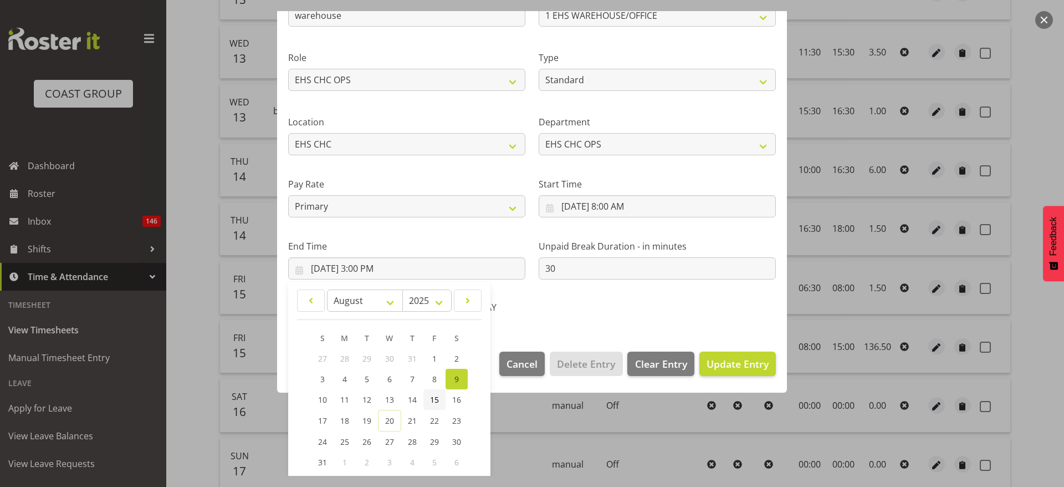
click at [437, 399] on span "15" at bounding box center [434, 399] width 9 height 11
click at [721, 364] on span "Update Entry" at bounding box center [738, 363] width 62 height 13
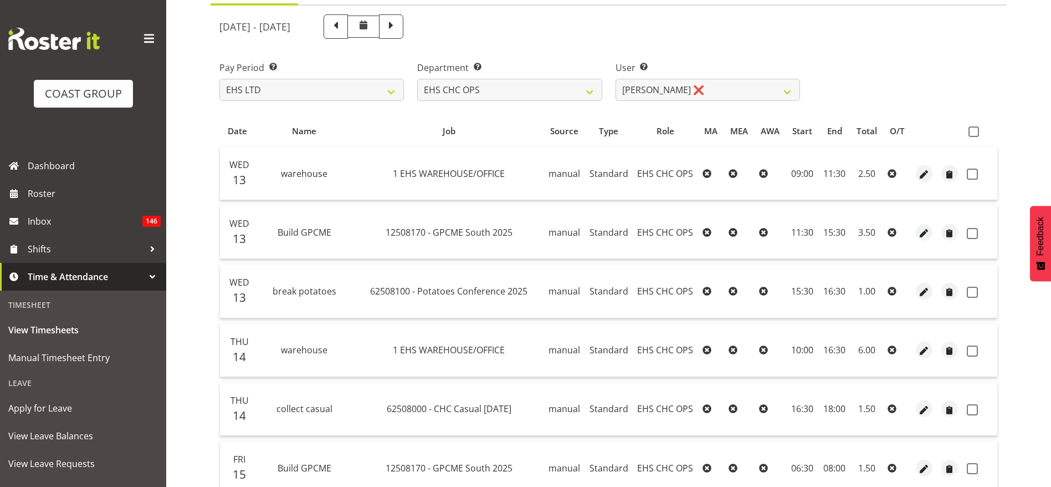
scroll to position [48, 0]
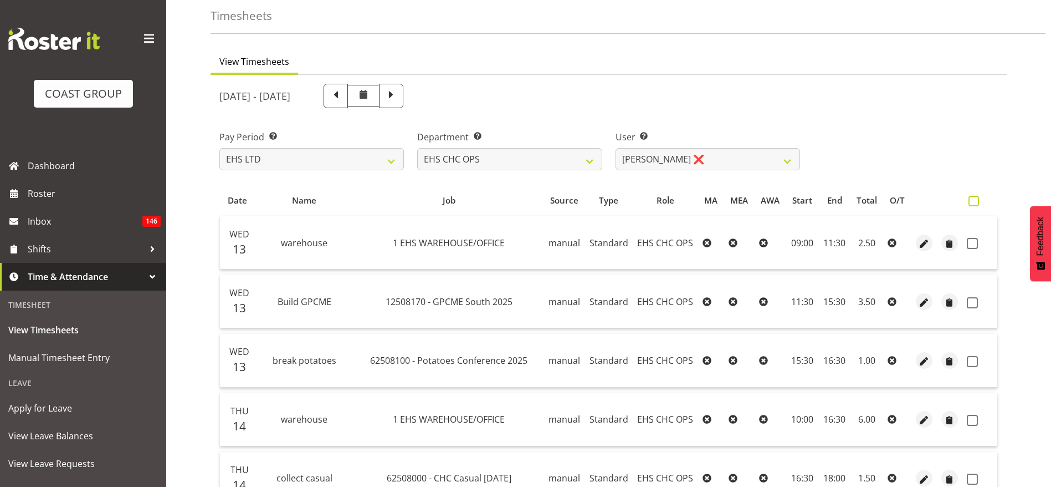
click at [978, 196] on span at bounding box center [974, 201] width 11 height 11
click at [976, 197] on input "checkbox" at bounding box center [972, 200] width 7 height 7
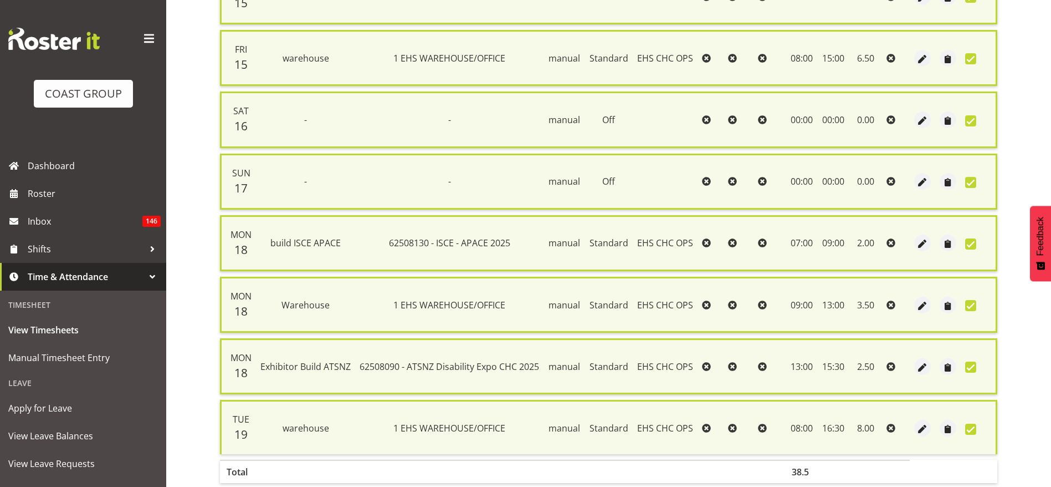
scroll to position [665, 0]
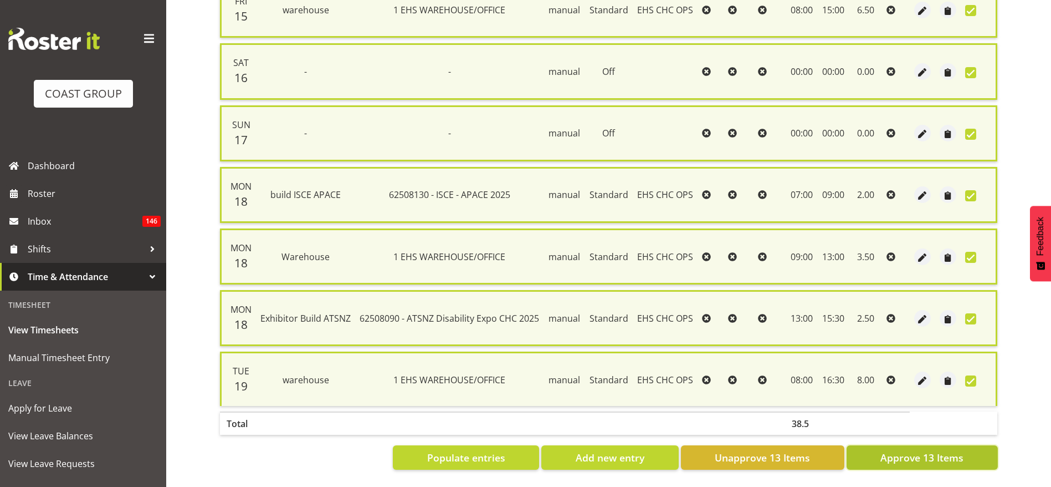
click at [880, 445] on button "Approve 13 Items" at bounding box center [922, 457] width 151 height 24
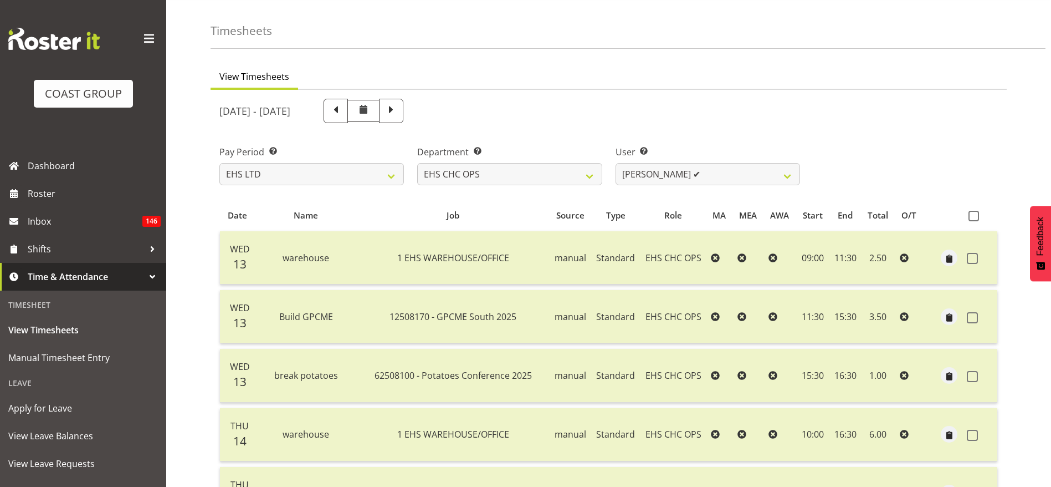
scroll to position [0, 0]
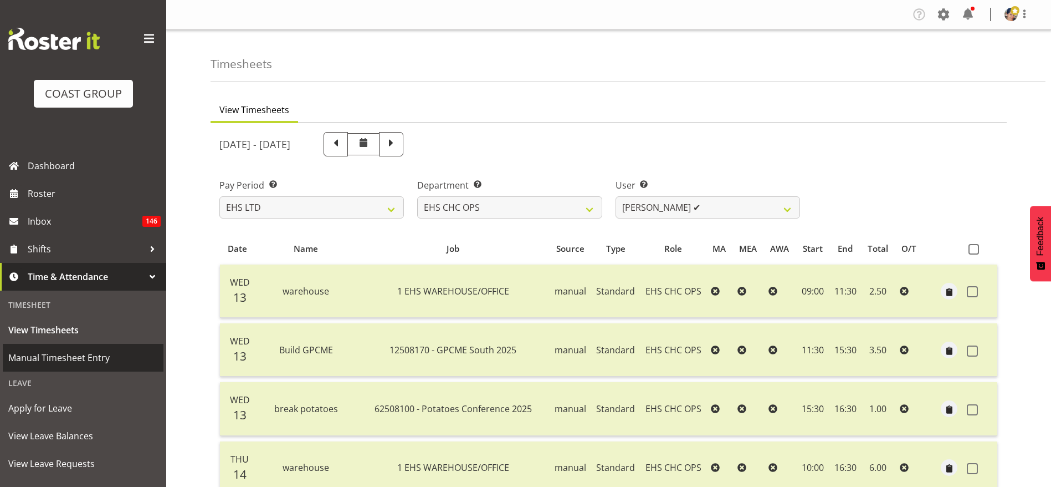
click at [43, 351] on span "Manual Timesheet Entry" at bounding box center [83, 357] width 150 height 17
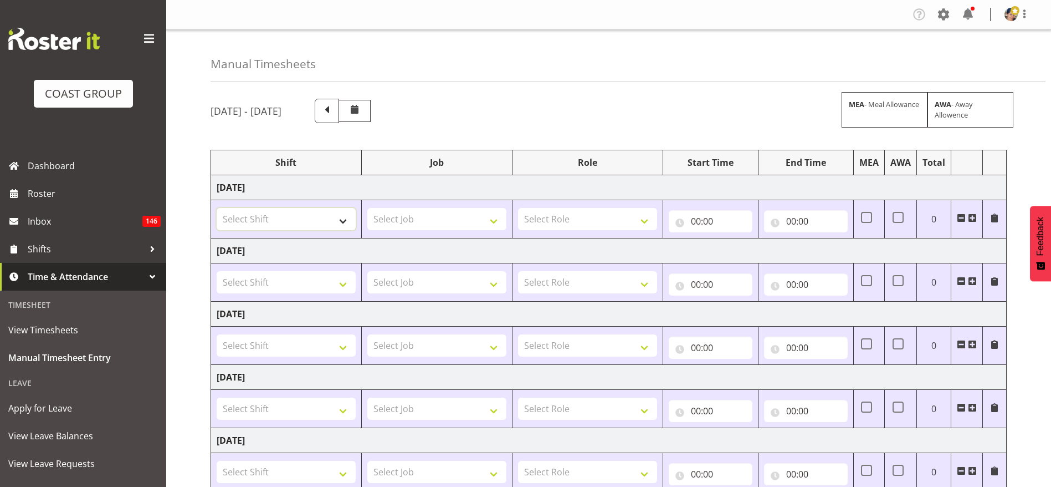
click at [298, 227] on select "Select Shift ARTS CANT NGAIO MARSH ASBTE ASNZ Exhibitor Build Admin Admin Admin…" at bounding box center [286, 219] width 139 height 22
select select "1404"
click at [217, 208] on select "Select Shift ARTS CANT NGAIO MARSH ASBTE ASNZ Exhibitor Build Admin Admin Admin…" at bounding box center [286, 219] width 139 height 22
click at [421, 218] on select "Select Job 1 Carlton Events 1 Carlton Hamilton 1 Carlton Wellington 1 EHS WAREH…" at bounding box center [436, 219] width 139 height 22
click at [447, 218] on select "1 Carlton Events 1 Carlton Hamilton 1 Carlton Wellington 1 EHS WAREHOUSE/OFFICE…" at bounding box center [436, 219] width 139 height 22
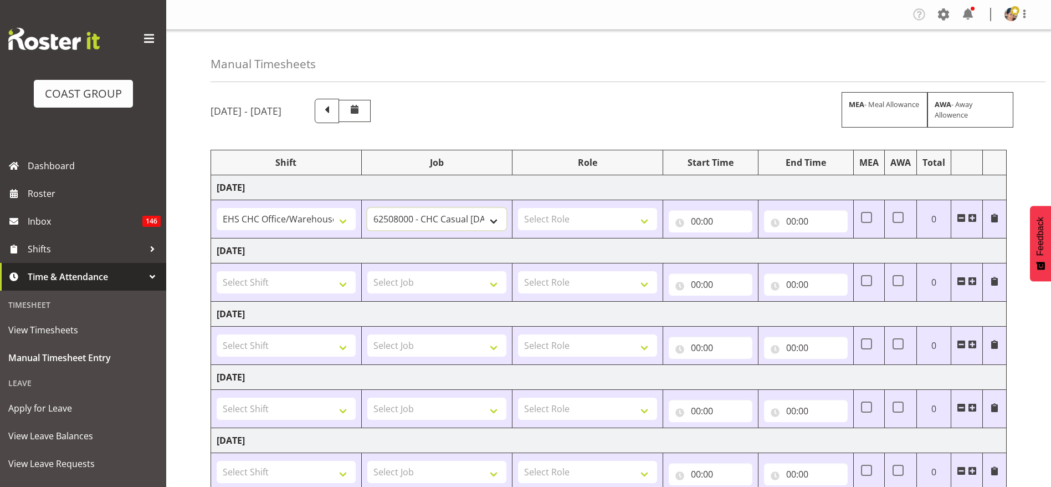
select select "9196"
click at [367, 208] on select "1 Carlton Events 1 Carlton Hamilton 1 Carlton Wellington 1 EHS WAREHOUSE/OFFICE…" at bounding box center [436, 219] width 139 height 22
click at [581, 216] on select "Select Role ACCOUNT MANAGER Account Manager" at bounding box center [587, 219] width 139 height 22
select select "37"
click at [518, 208] on select "Select Role ACCOUNT MANAGER Account Manager" at bounding box center [587, 219] width 139 height 22
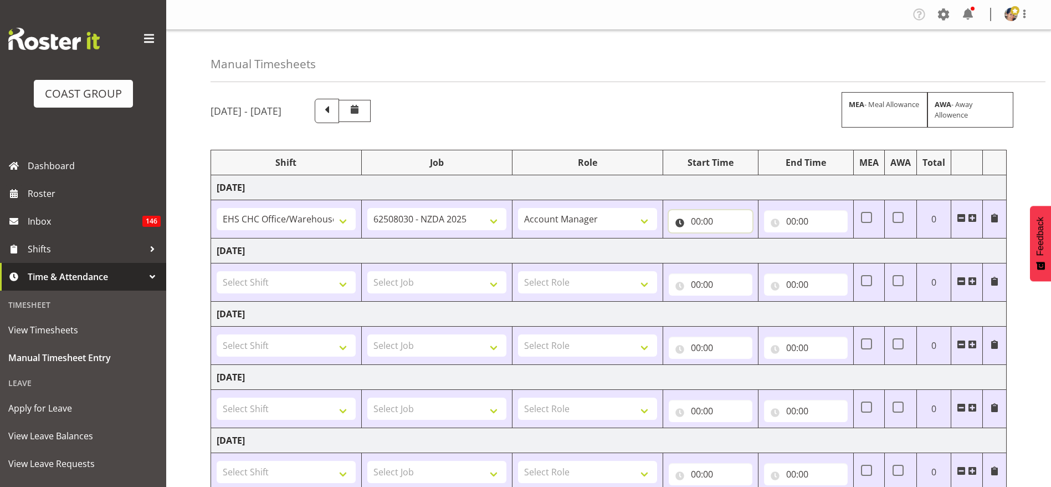
click at [703, 216] on input "00:00" at bounding box center [711, 221] width 84 height 22
click at [743, 249] on select "00 01 02 03 04 05 06 07 08 09 10 11 12 13 14 15 16 17 18 19 20 21 22 23" at bounding box center [744, 250] width 25 height 22
select select "7"
click at [732, 239] on select "00 01 02 03 04 05 06 07 08 09 10 11 12 13 14 15 16 17 18 19 20 21 22 23" at bounding box center [744, 250] width 25 height 22
type input "07:00"
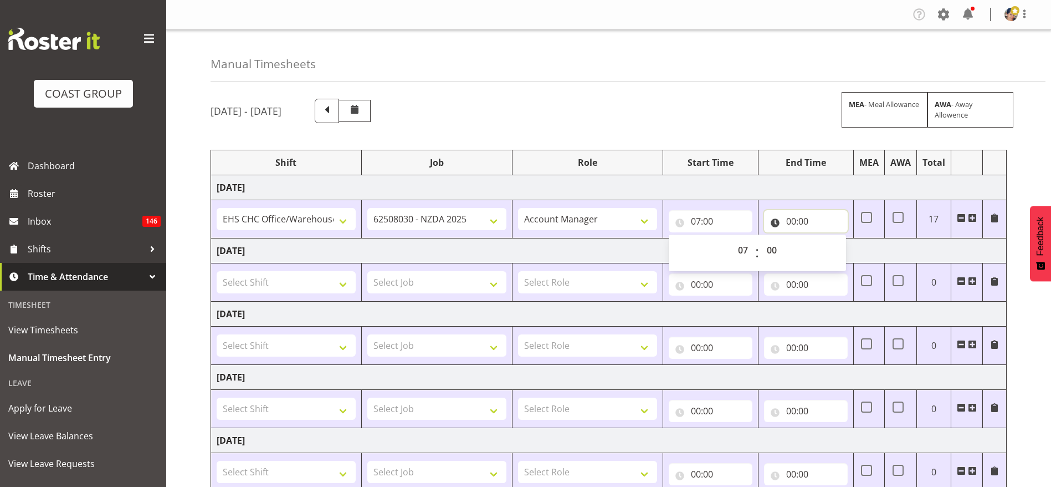
click at [800, 215] on input "00:00" at bounding box center [806, 221] width 84 height 22
click at [838, 248] on select "00 01 02 03 04 05 06 07 08 09 10 11 12 13 14 15 16 17 18 19 20 21 22 23" at bounding box center [839, 250] width 25 height 22
select select "18"
click at [827, 239] on select "00 01 02 03 04 05 06 07 08 09 10 11 12 13 14 15 16 17 18 19 20 21 22 23" at bounding box center [839, 250] width 25 height 22
type input "18:00"
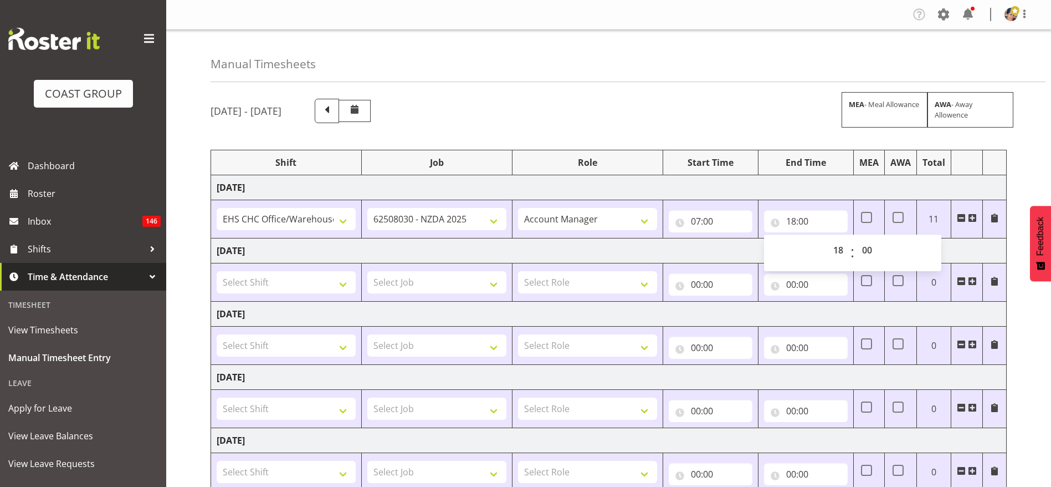
click at [736, 85] on div "Manual Timesheets August 20th - August 26th 2025 MEA - Meal Allowance AWA - Awa…" at bounding box center [608, 355] width 885 height 650
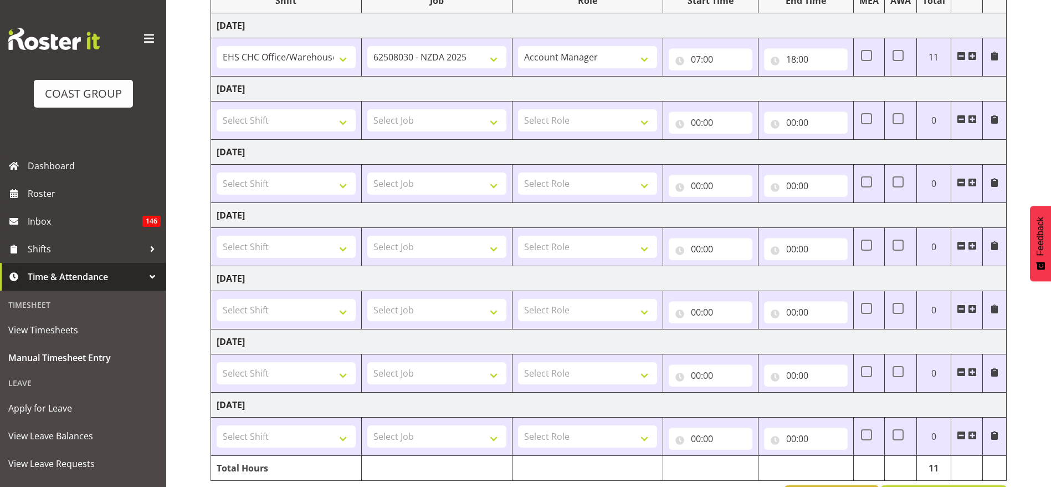
scroll to position [206, 0]
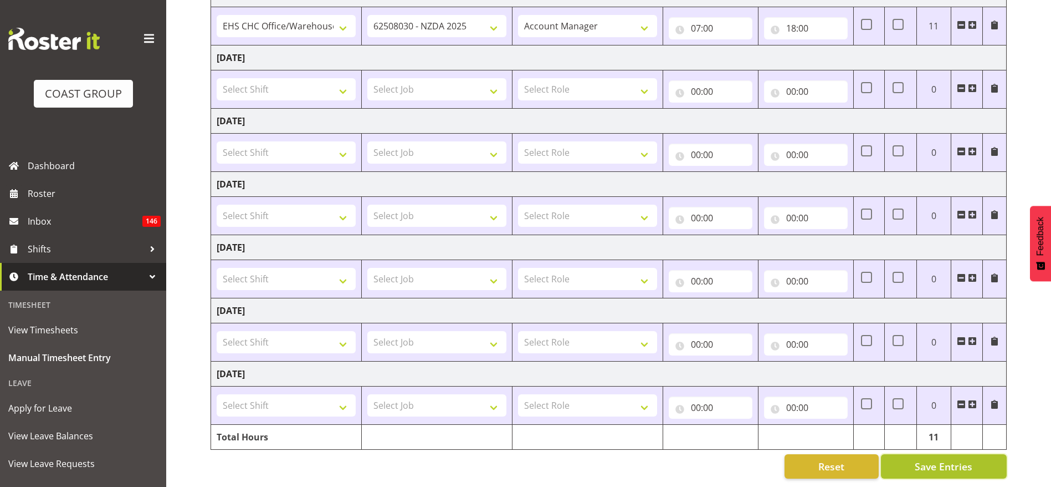
click at [936, 459] on span "Save Entries" at bounding box center [944, 466] width 58 height 14
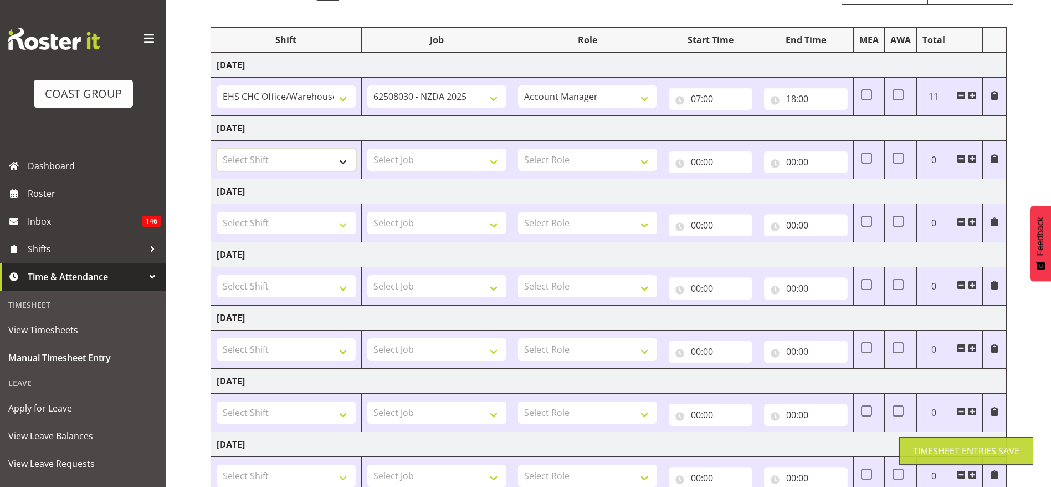
click at [261, 160] on select "Select Shift ARTS CANT NGAIO MARSH ASBTE ASNZ Exhibitor Build Admin Admin Admin…" at bounding box center [286, 160] width 139 height 22
select select "1404"
click at [217, 149] on select "Select Shift ARTS CANT NGAIO MARSH ASBTE ASNZ Exhibitor Build Admin Admin Admin…" at bounding box center [286, 160] width 139 height 22
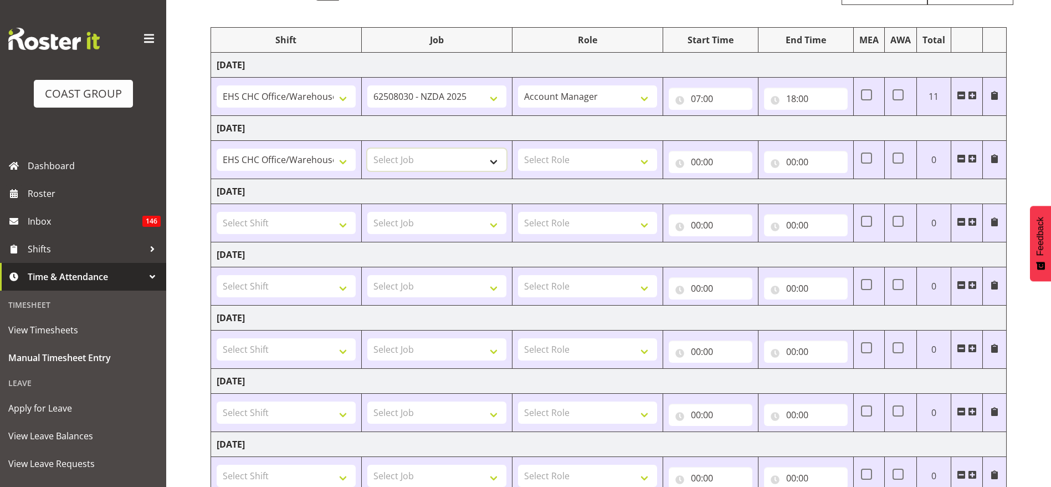
click at [410, 156] on select "Select Job 1 Carlton Events 1 Carlton Hamilton 1 Carlton Wellington 1 EHS WAREH…" at bounding box center [436, 160] width 139 height 22
select select "9196"
click at [367, 149] on select "Select Job 1 Carlton Events 1 Carlton Hamilton 1 Carlton Wellington 1 EHS WAREH…" at bounding box center [436, 160] width 139 height 22
click at [579, 157] on select "Select Role ACCOUNT MANAGER Account Manager" at bounding box center [587, 160] width 139 height 22
select select "37"
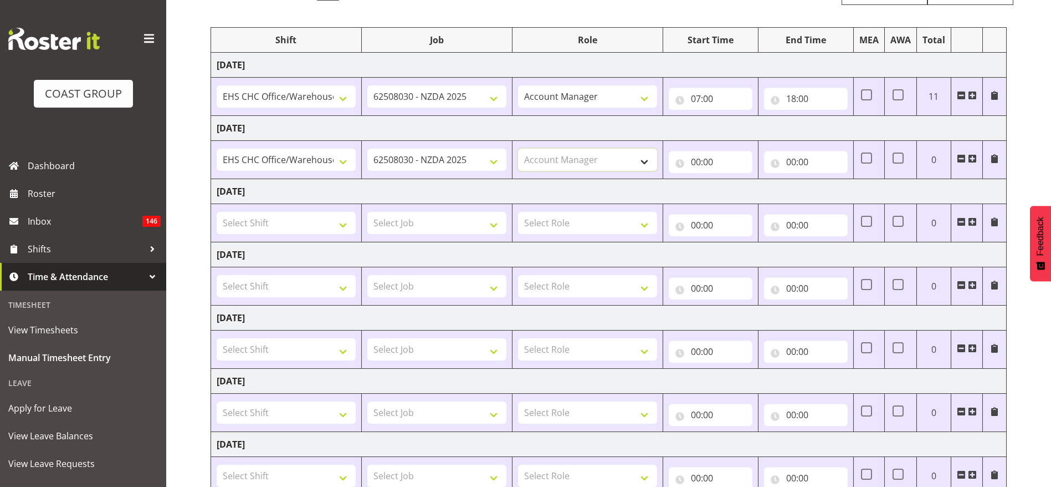
click at [518, 149] on select "Select Role ACCOUNT MANAGER Account Manager" at bounding box center [587, 160] width 139 height 22
click at [698, 161] on input "00:00" at bounding box center [711, 162] width 84 height 22
click at [739, 187] on select "00 01 02 03 04 05 06 07 08 09 10 11 12 13 14 15 16 17 18 19 20 21 22 23" at bounding box center [744, 191] width 25 height 22
select select "6"
click at [732, 180] on select "00 01 02 03 04 05 06 07 08 09 10 11 12 13 14 15 16 17 18 19 20 21 22 23" at bounding box center [744, 191] width 25 height 22
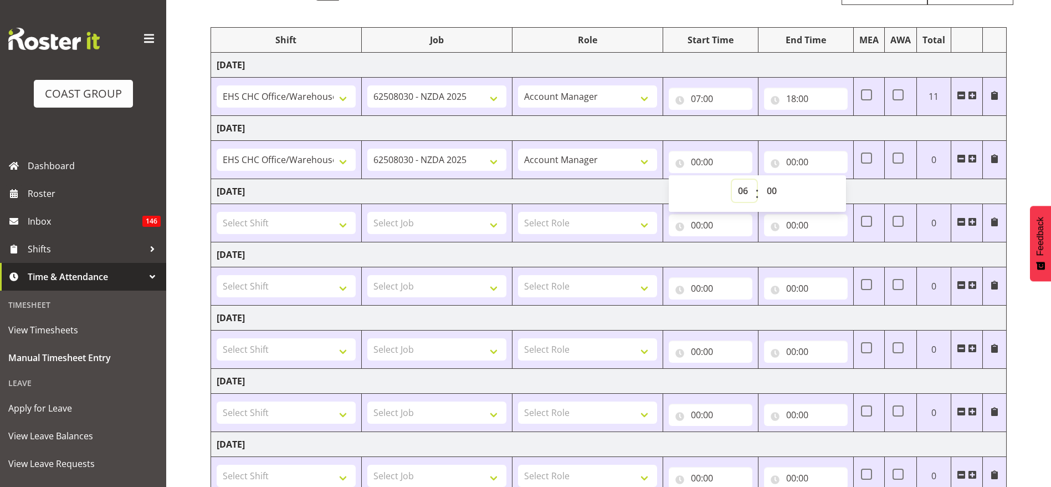
type input "06:00"
click at [775, 191] on select "00 01 02 03 04 05 06 07 08 09 10 11 12 13 14 15 16 17 18 19 20 21 22 23 24 25 2…" at bounding box center [773, 191] width 25 height 22
click at [739, 193] on select "00 01 02 03 04 05 06 07 08 09 10 11 12 13 14 15 16 17 18 19 20 21 22 23" at bounding box center [744, 191] width 25 height 22
select select "7"
click at [732, 180] on select "00 01 02 03 04 05 06 07 08 09 10 11 12 13 14 15 16 17 18 19 20 21 22 23" at bounding box center [744, 191] width 25 height 22
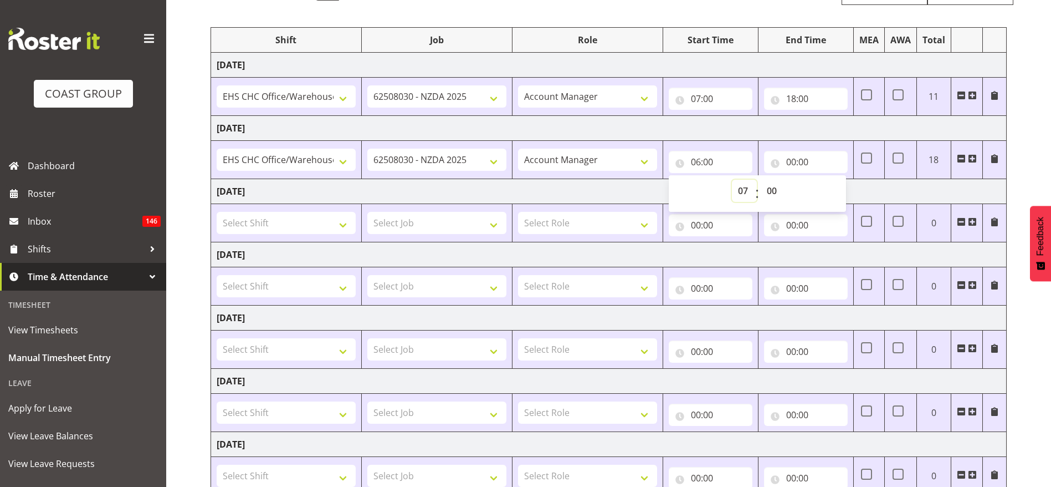
type input "07:00"
click at [794, 160] on input "00:00" at bounding box center [806, 162] width 84 height 22
click at [840, 192] on select "00 01 02 03 04 05 06 07 08 09 10 11 12 13 14 15 16 17 18 19 20 21 22 23" at bounding box center [839, 191] width 25 height 22
select select "19"
click at [827, 180] on select "00 01 02 03 04 05 06 07 08 09 10 11 12 13 14 15 16 17 18 19 20 21 22 23" at bounding box center [839, 191] width 25 height 22
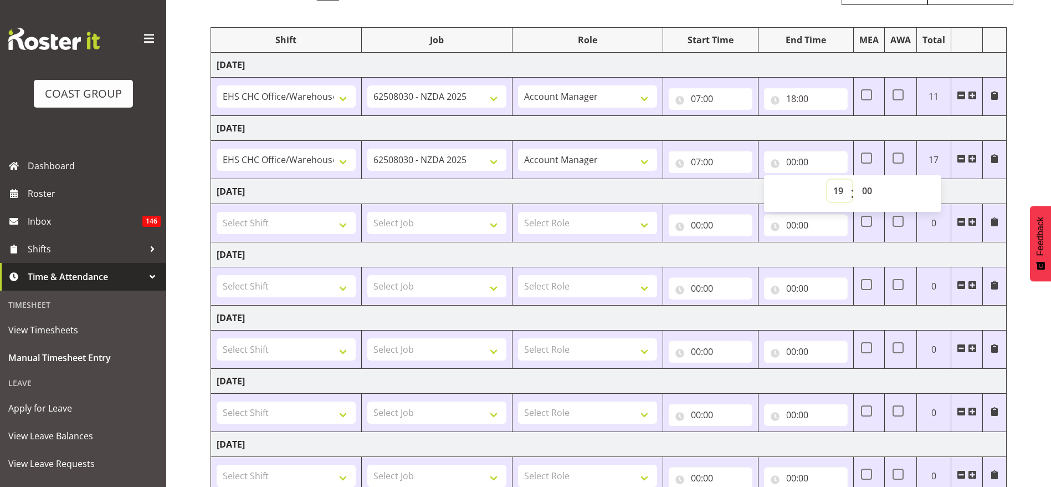
type input "19:00"
click at [663, 187] on td "Friday 22nd August 2025" at bounding box center [609, 191] width 796 height 25
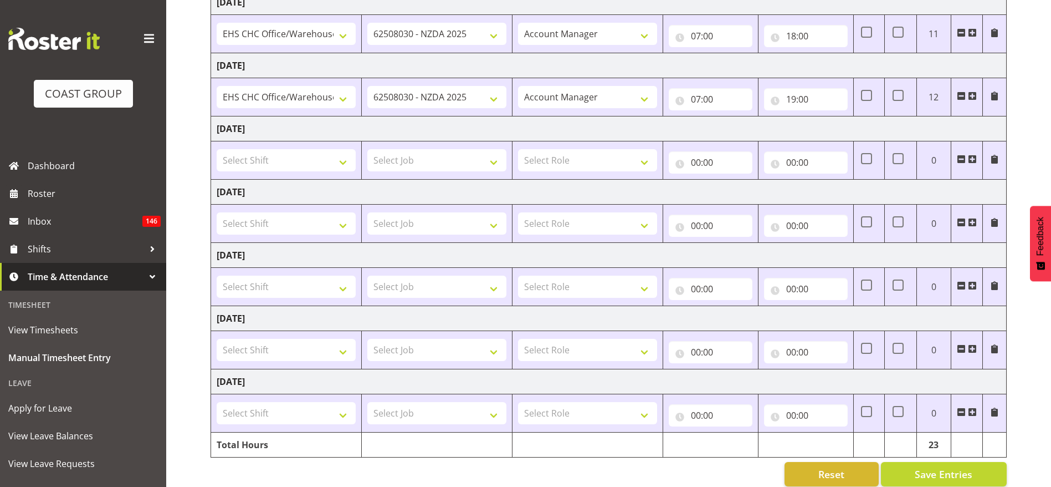
scroll to position [206, 0]
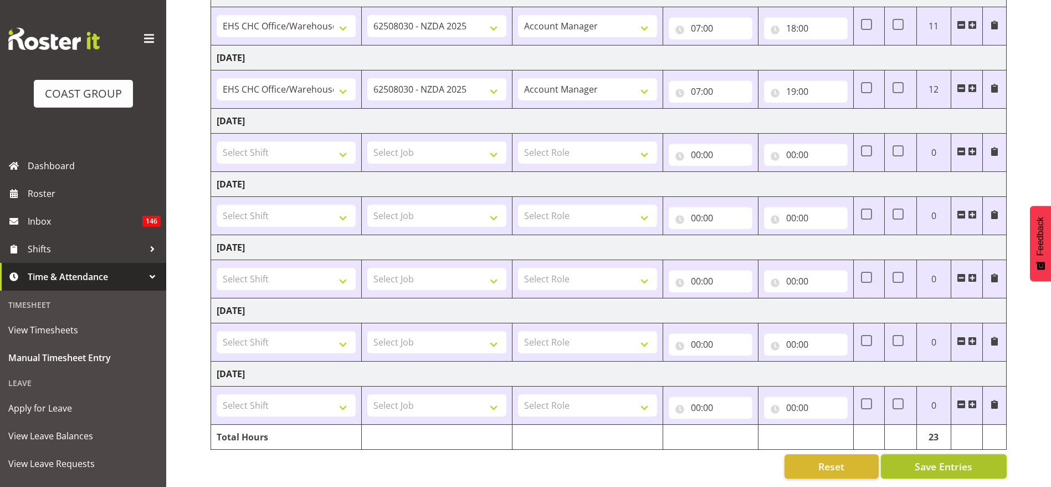
click at [949, 459] on span "Save Entries" at bounding box center [944, 466] width 58 height 14
